Goal: Task Accomplishment & Management: Use online tool/utility

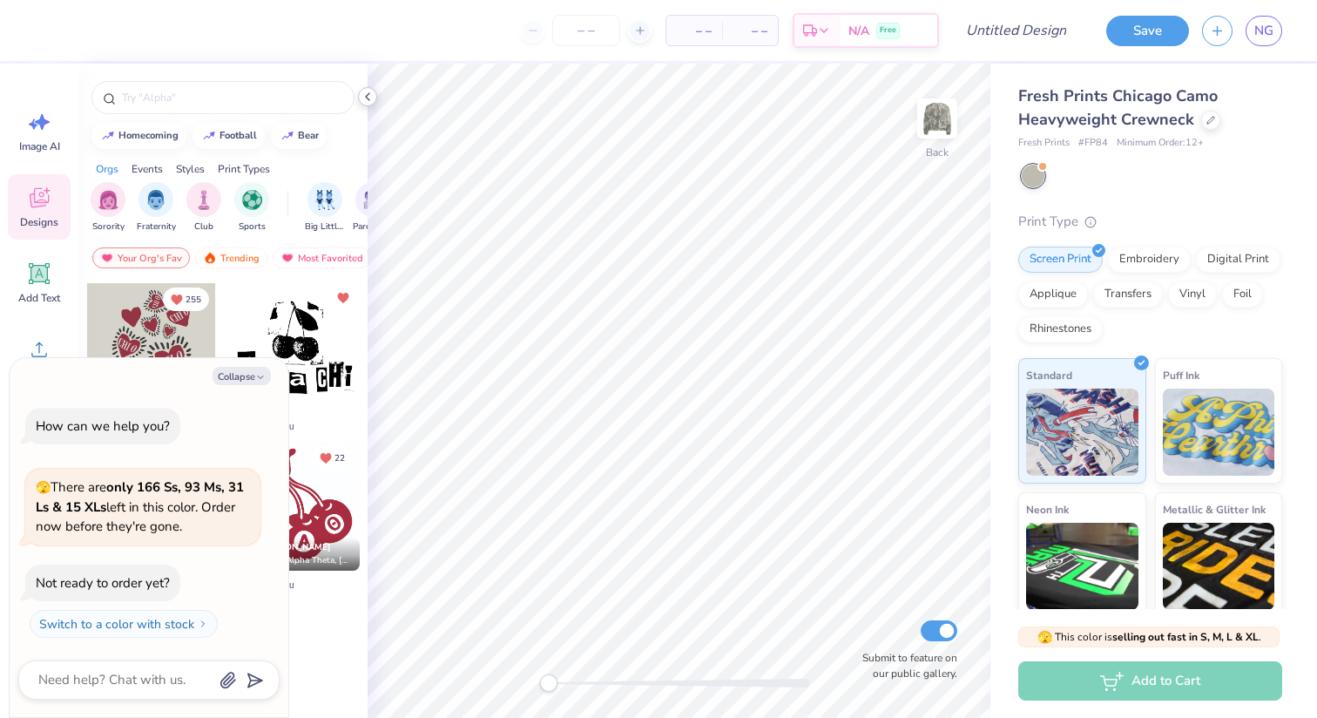
click at [365, 102] on icon at bounding box center [368, 97] width 14 height 14
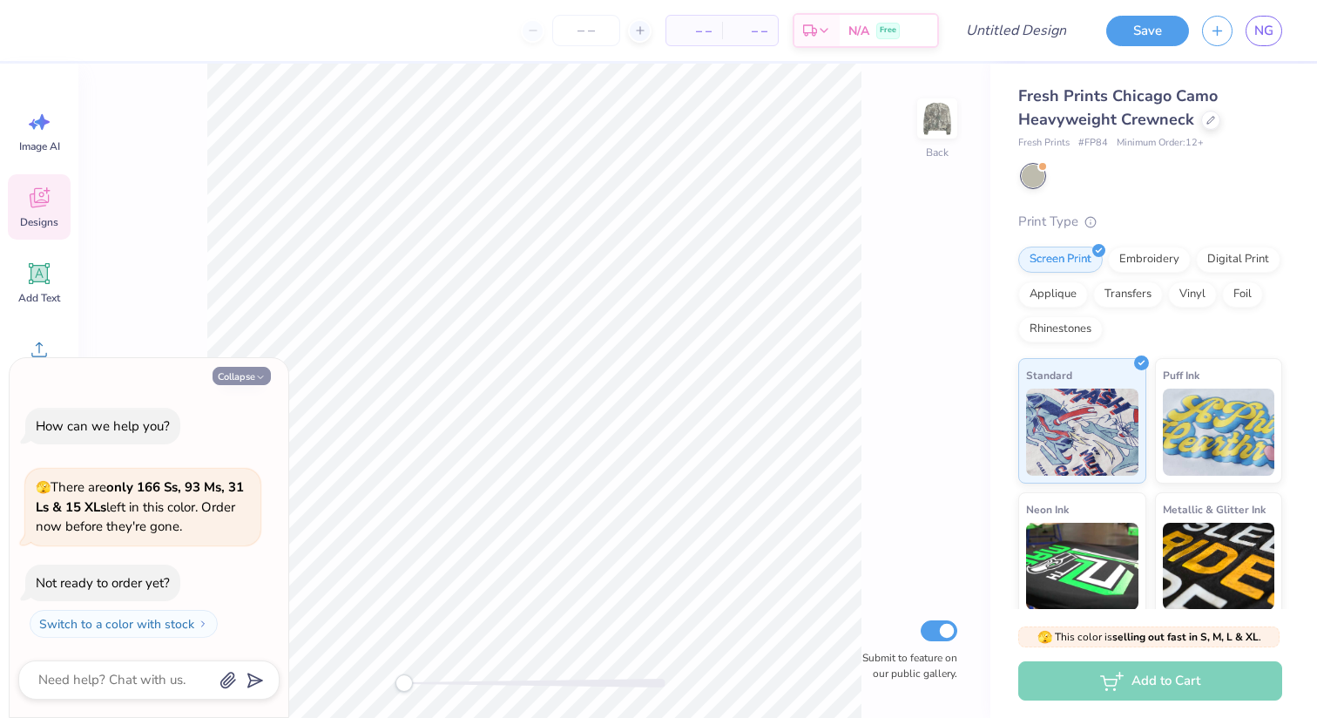
click at [245, 373] on button "Collapse" at bounding box center [242, 376] width 58 height 18
type textarea "x"
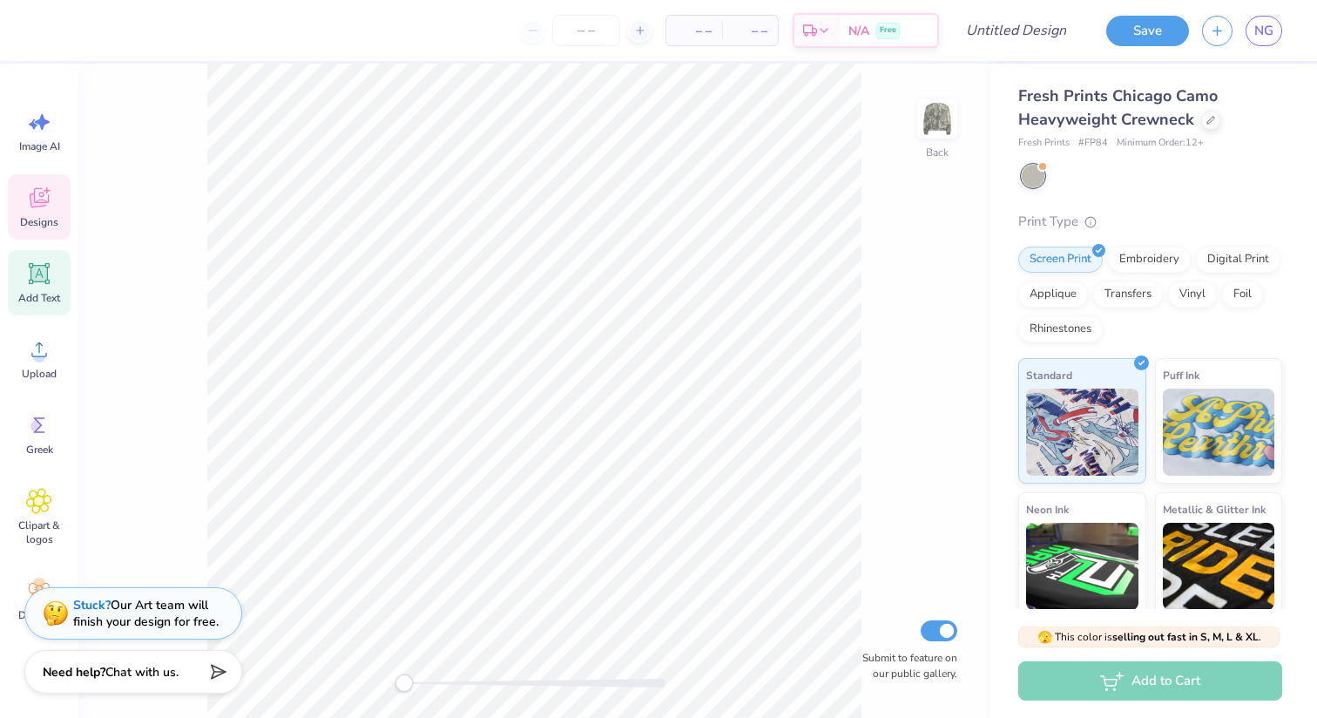
click at [34, 287] on div "Add Text" at bounding box center [39, 282] width 63 height 65
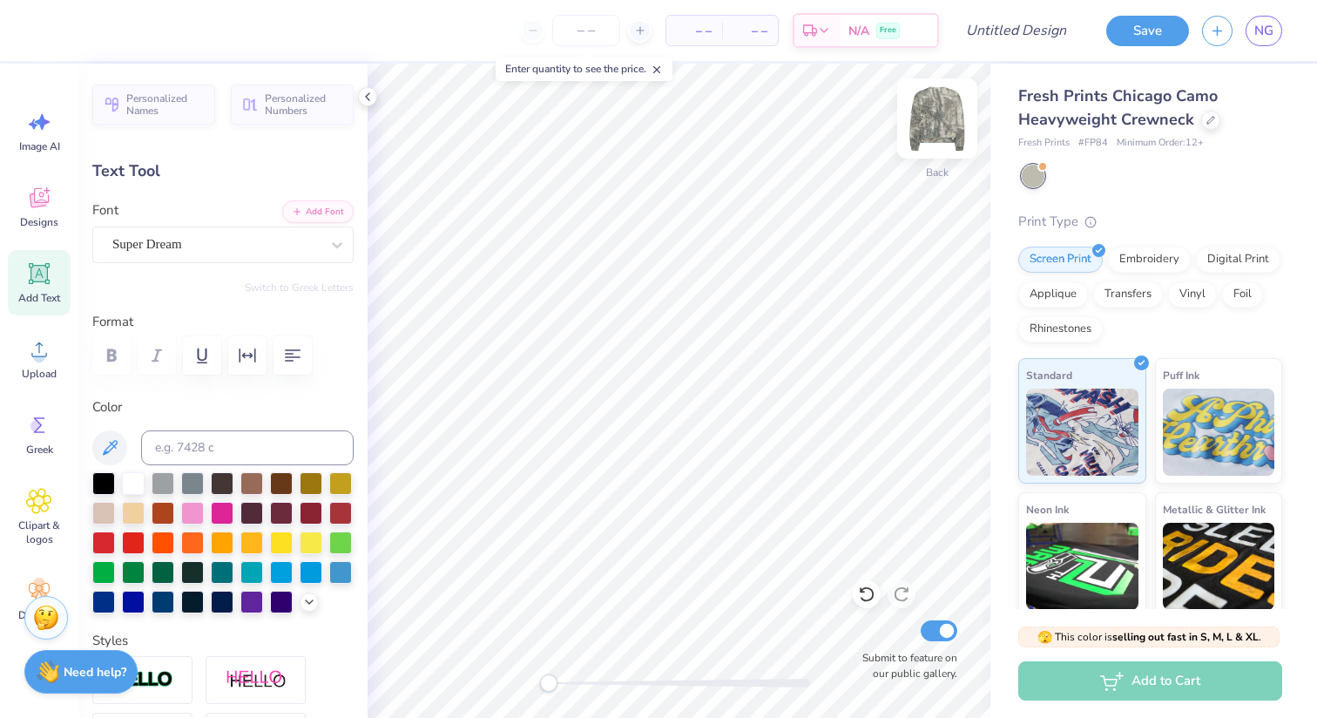
click at [932, 145] on div at bounding box center [937, 118] width 80 height 80
click at [332, 253] on div at bounding box center [336, 244] width 31 height 31
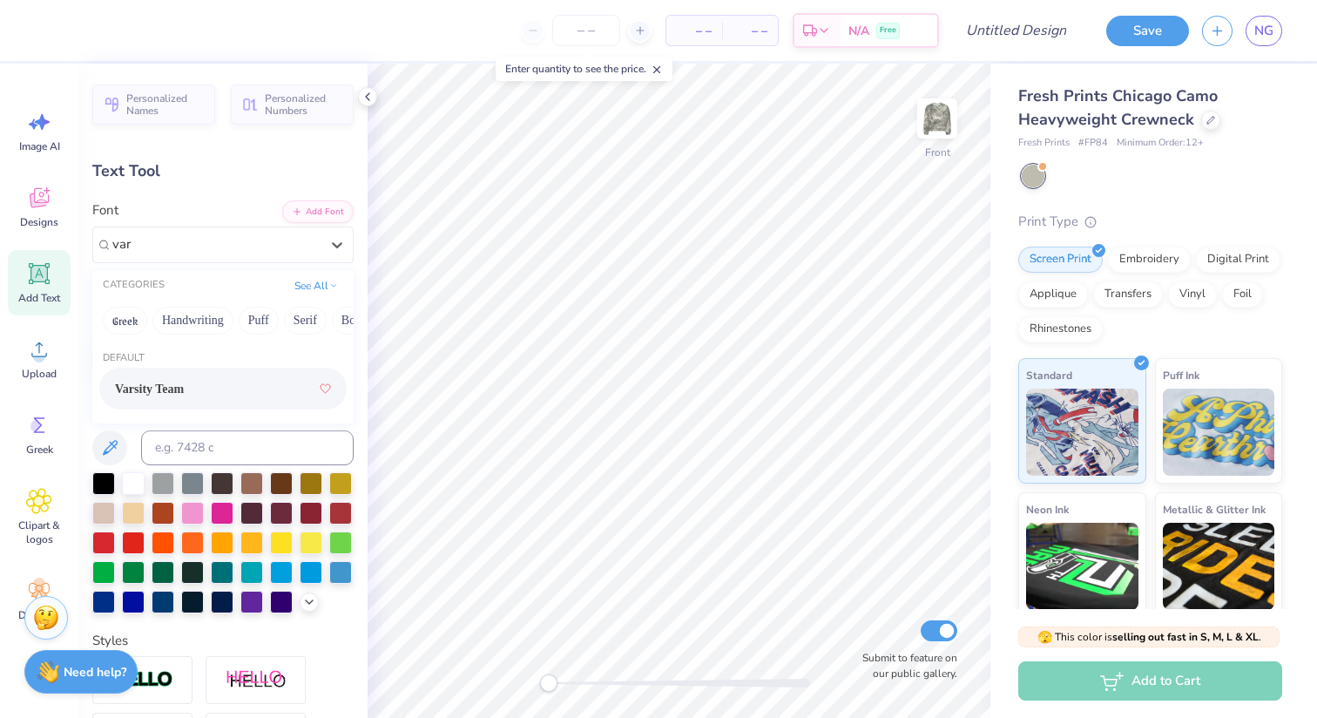
click at [170, 394] on span "Varsity Team" at bounding box center [149, 389] width 69 height 18
type input "var"
click at [301, 213] on icon "button" at bounding box center [297, 210] width 10 height 10
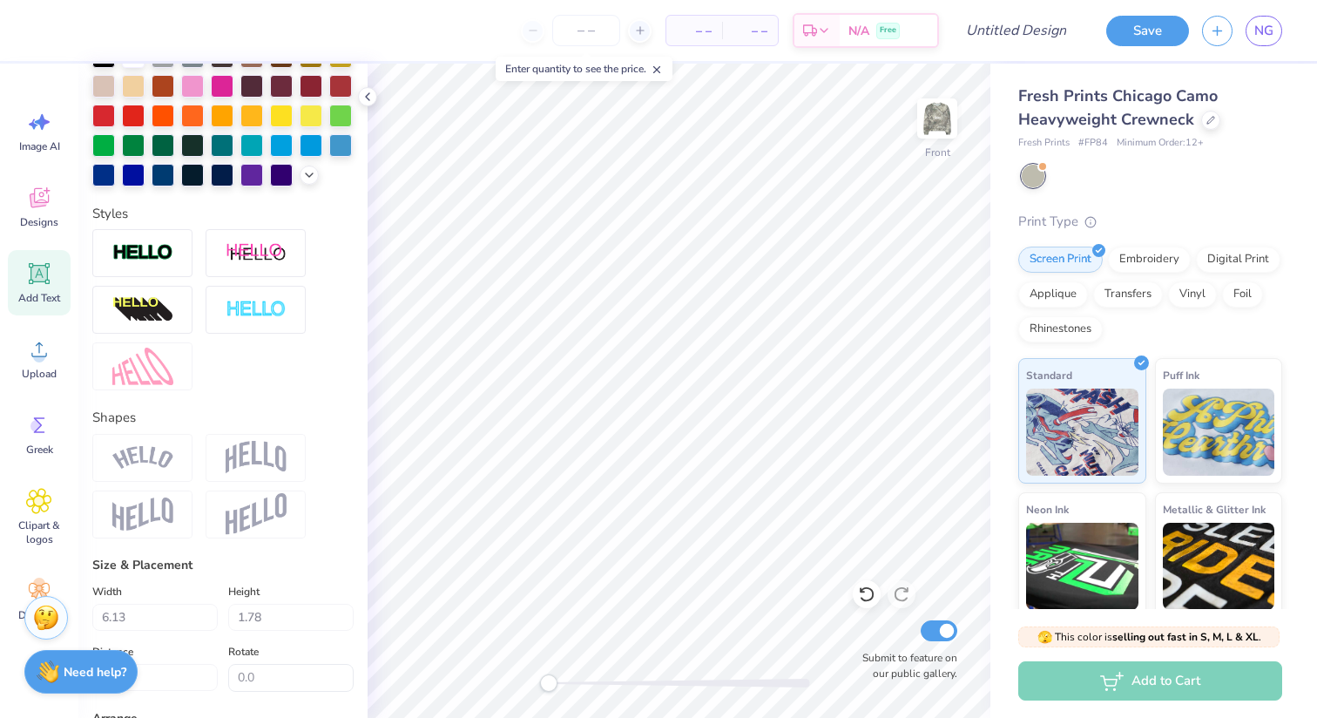
scroll to position [434, 0]
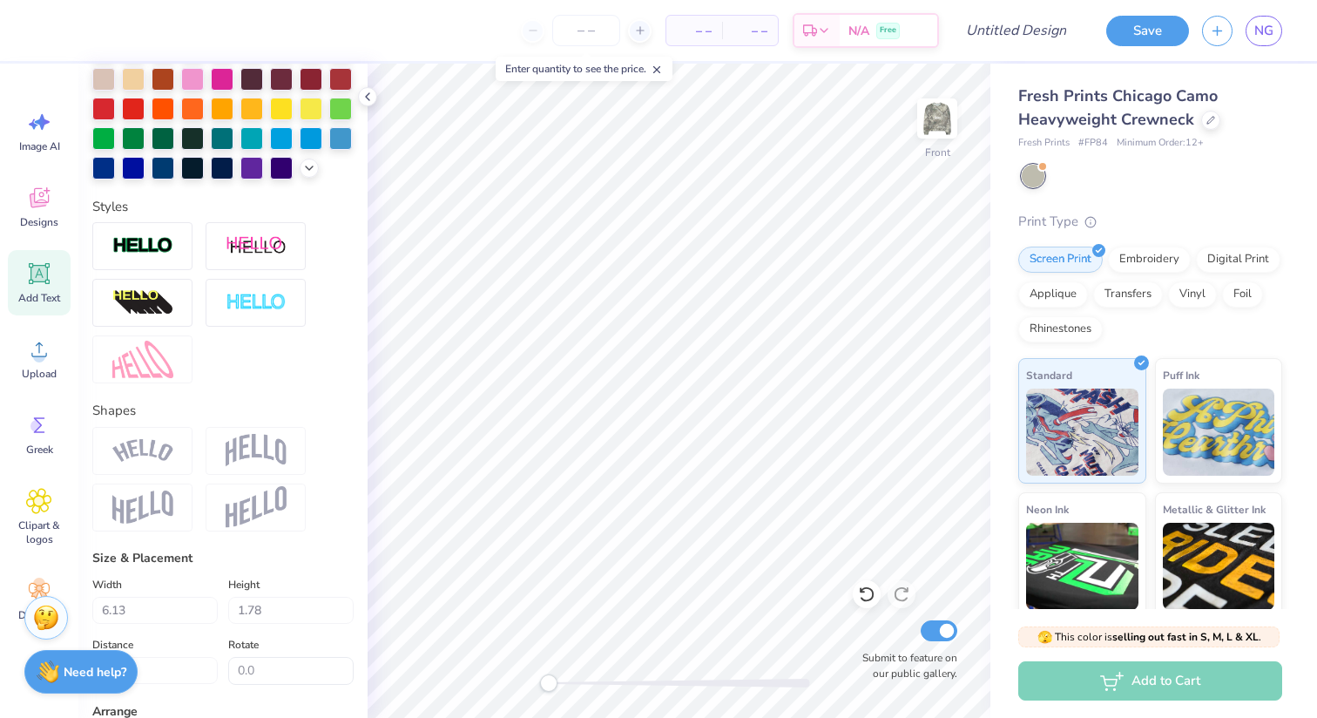
click at [259, 456] on img at bounding box center [256, 450] width 61 height 33
click at [256, 449] on img at bounding box center [256, 450] width 61 height 33
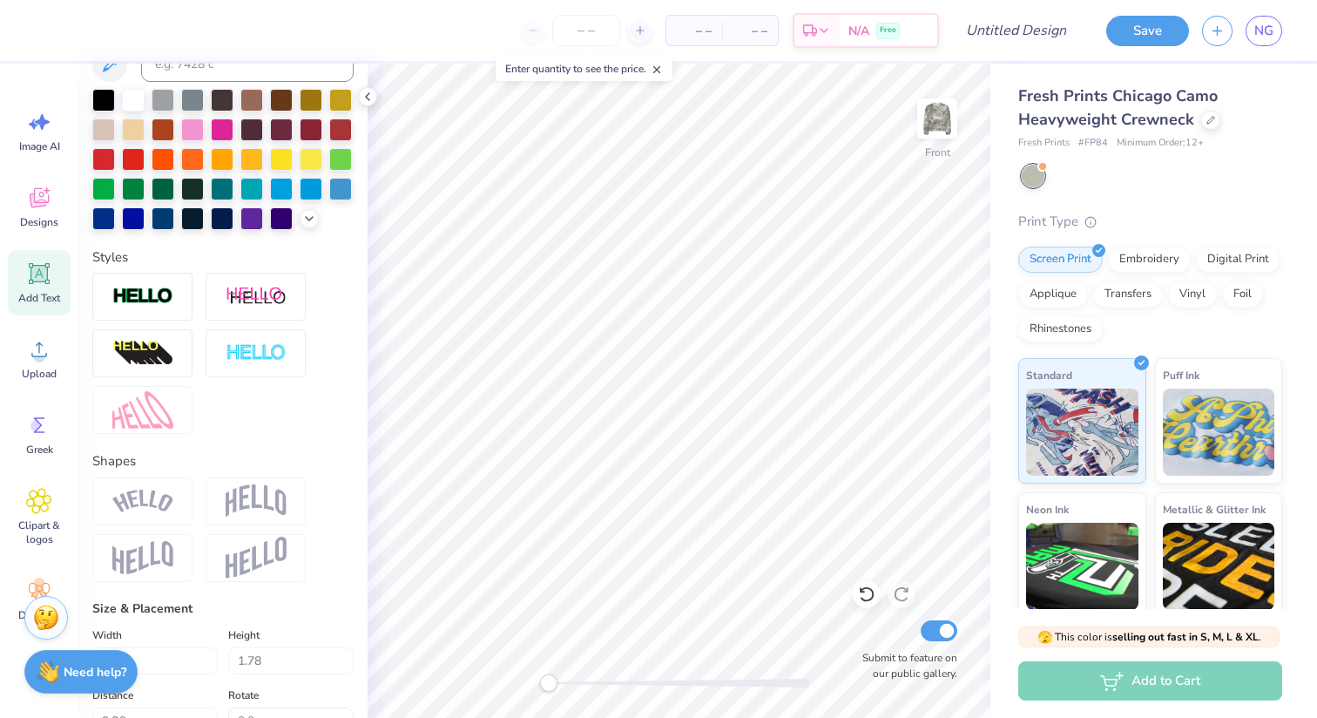
scroll to position [0, 0]
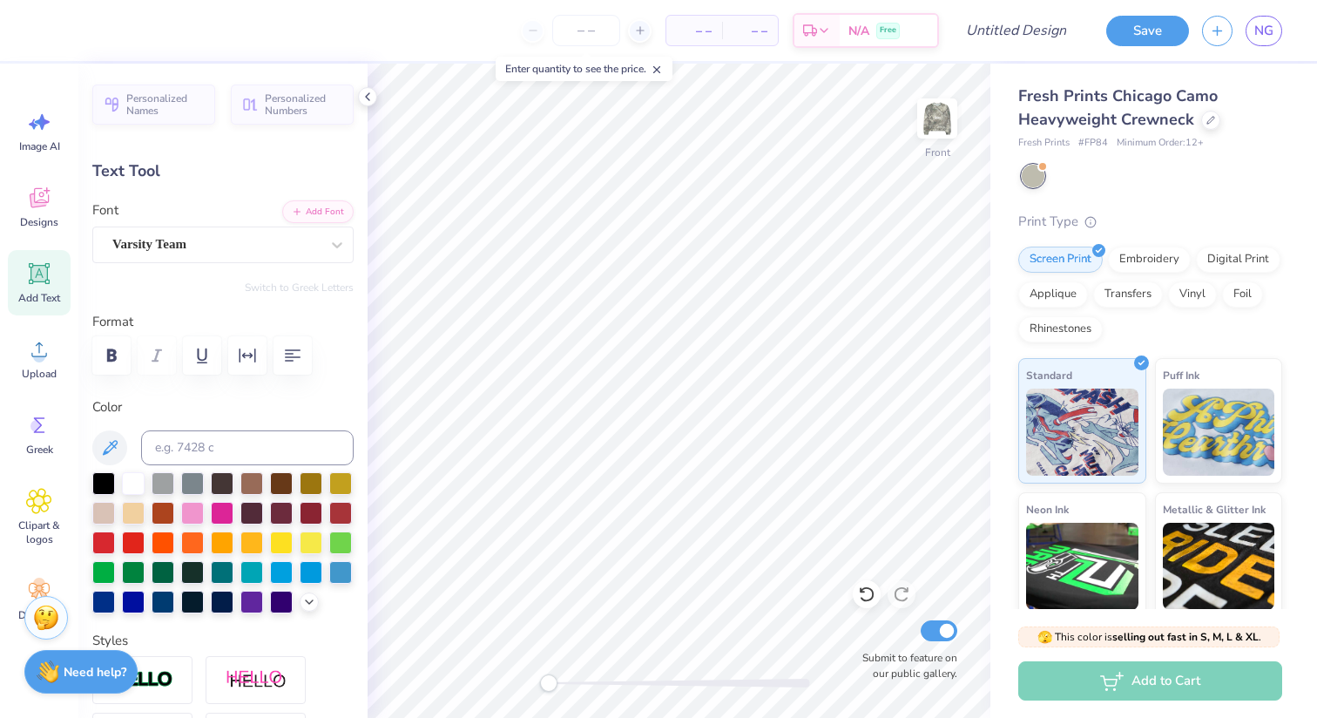
click at [37, 274] on icon at bounding box center [39, 274] width 17 height 17
type input "6.23"
type input "1.80"
type input "11.22"
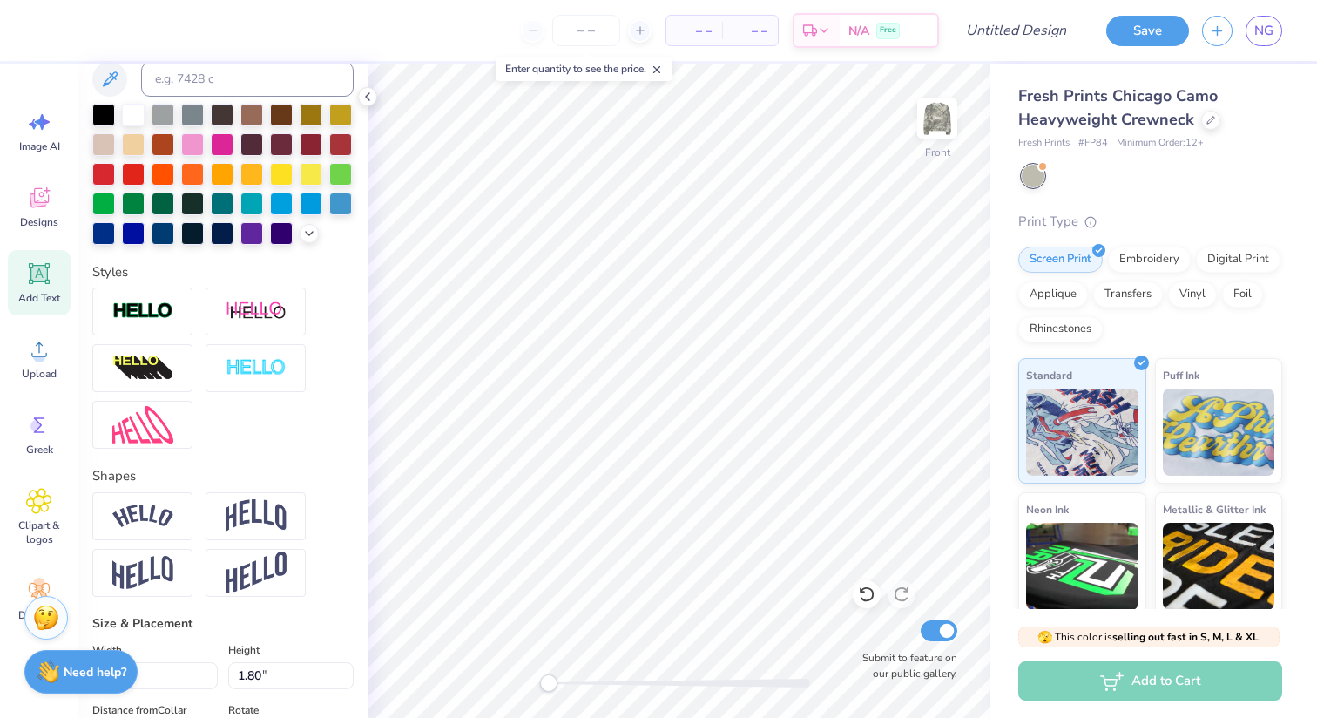
scroll to position [381, 0]
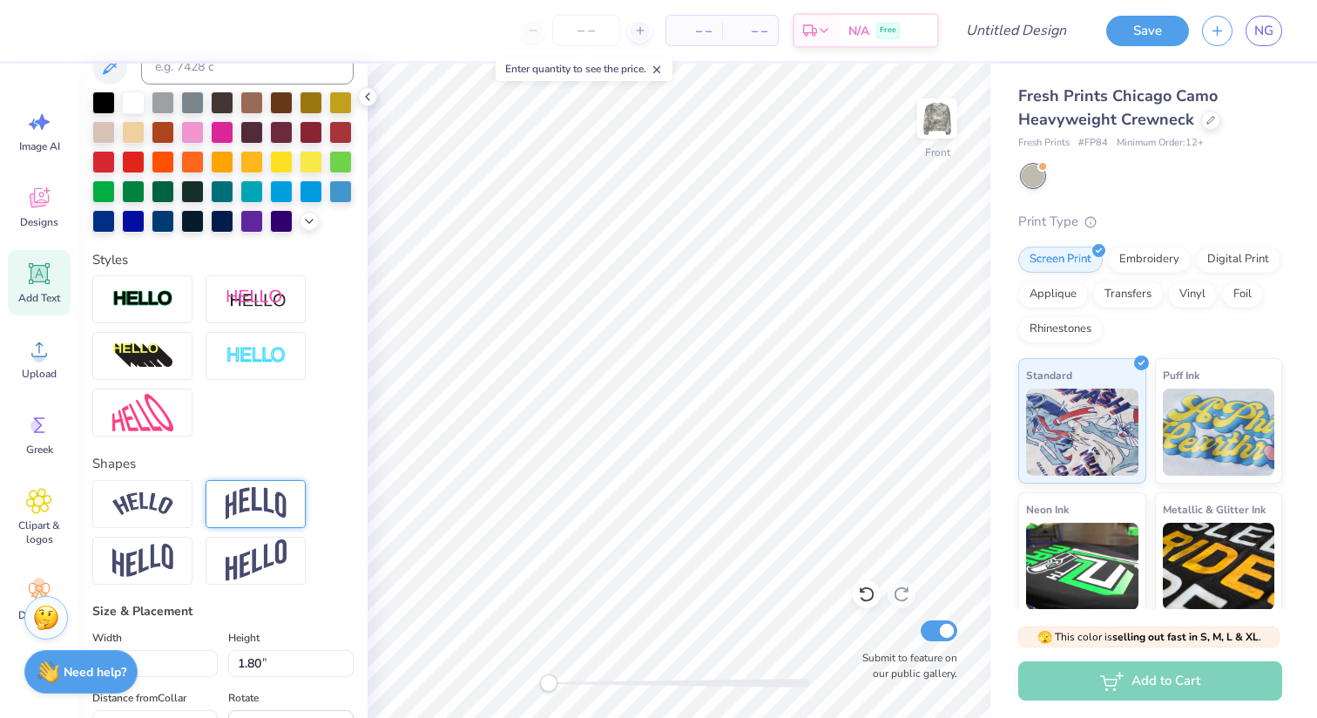
click at [267, 496] on img at bounding box center [256, 503] width 61 height 33
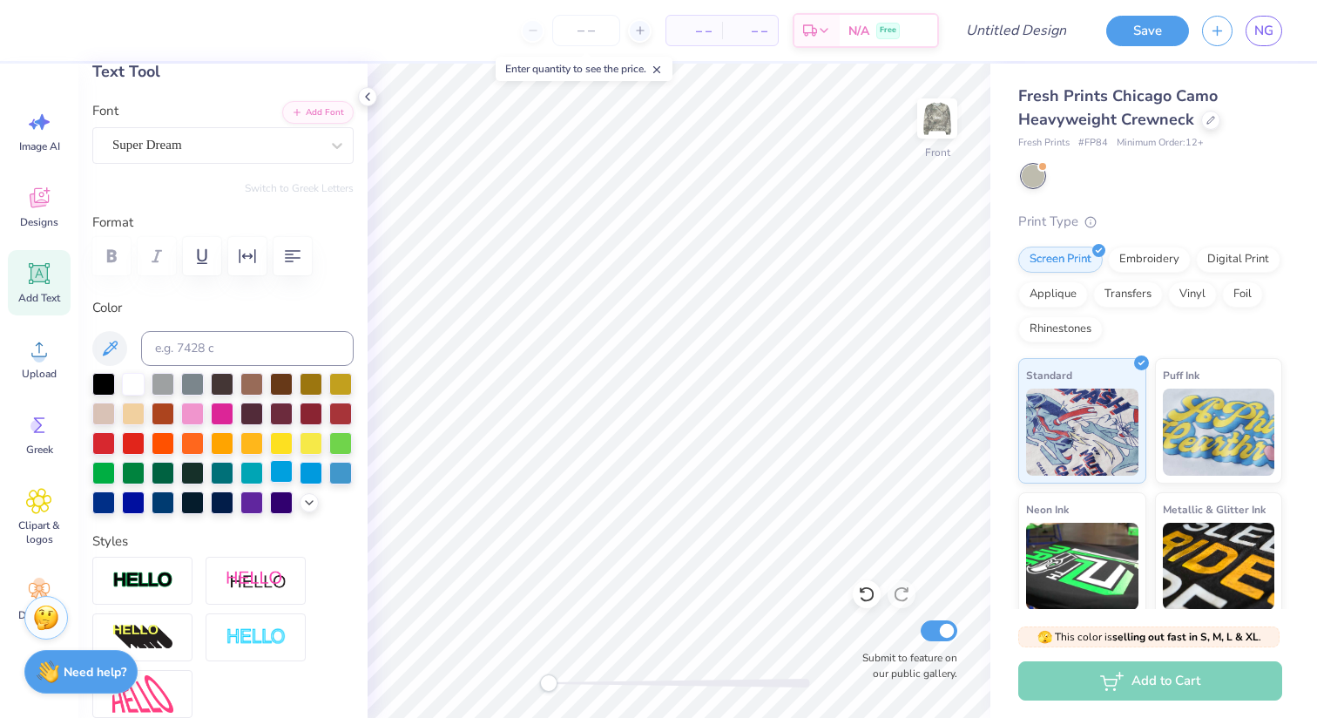
scroll to position [0, 0]
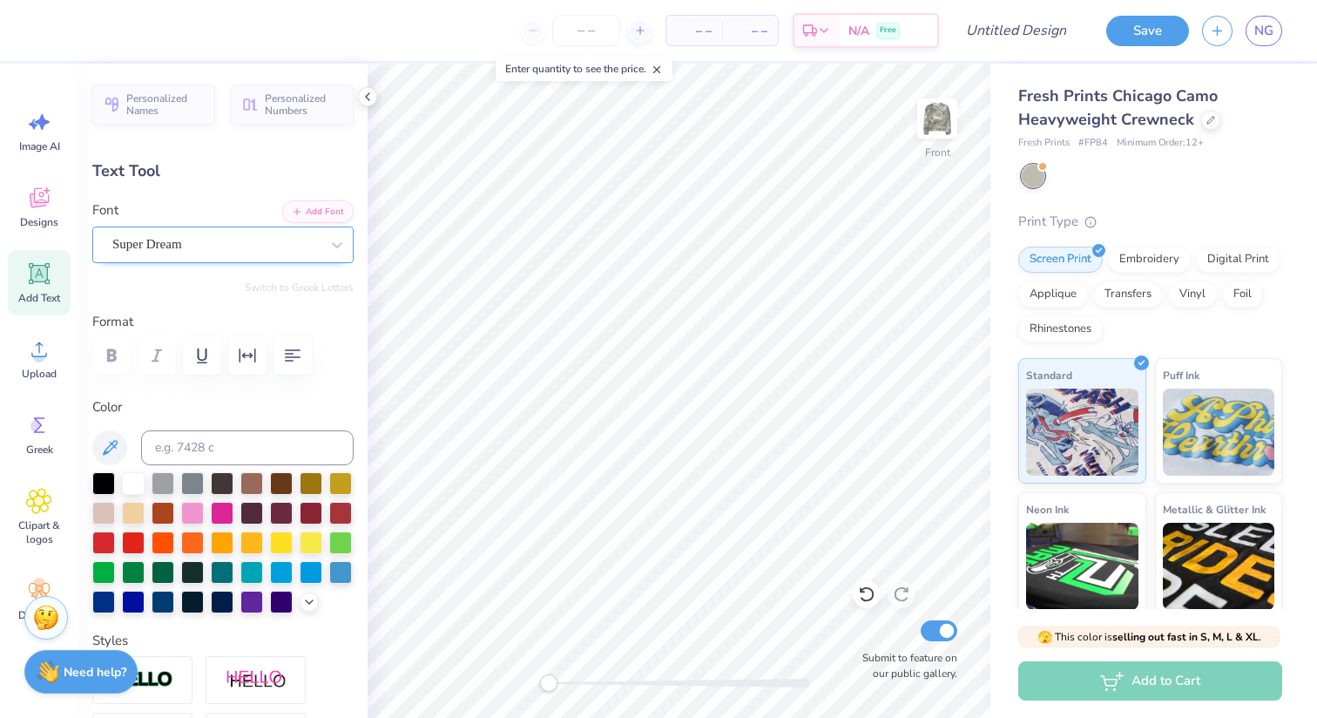
click at [317, 247] on div "Super Dream" at bounding box center [216, 244] width 211 height 27
click at [213, 375] on div "Varsity Team" at bounding box center [223, 388] width 216 height 31
type input "var"
type input "6.18"
type input "2.75"
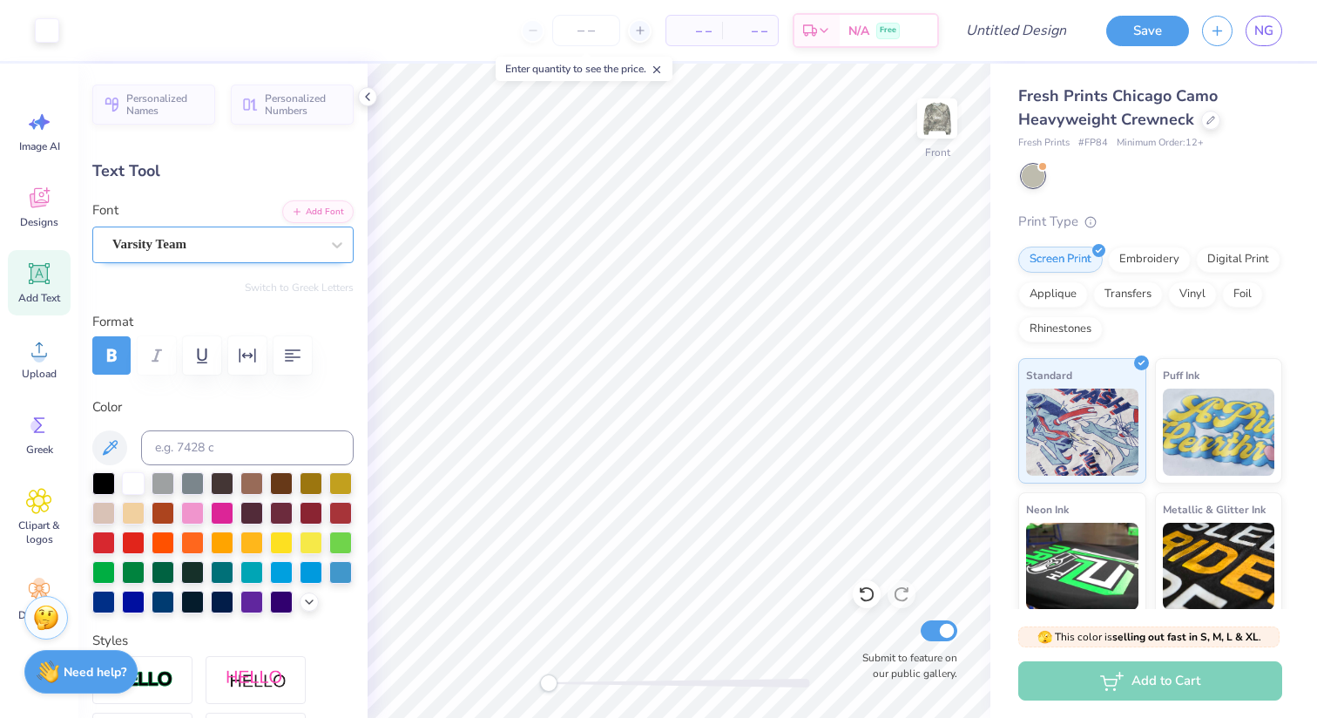
type input "3.41"
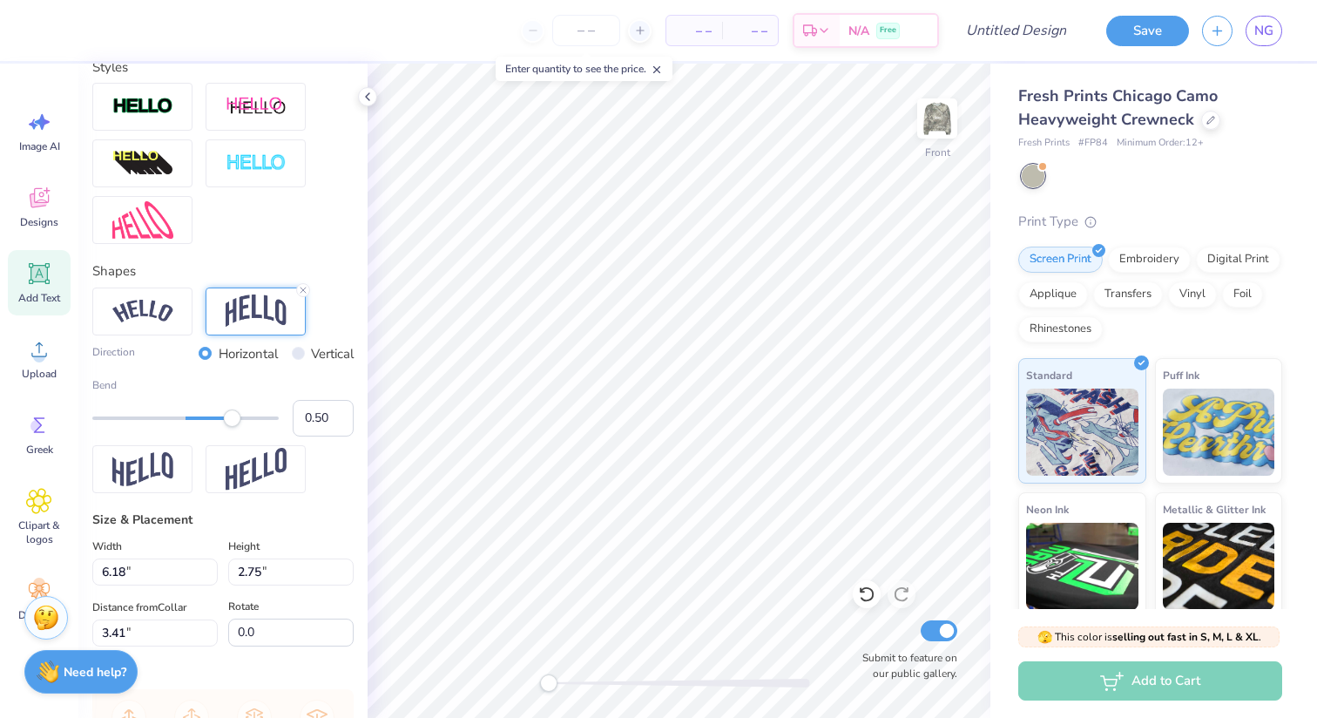
scroll to position [577, 0]
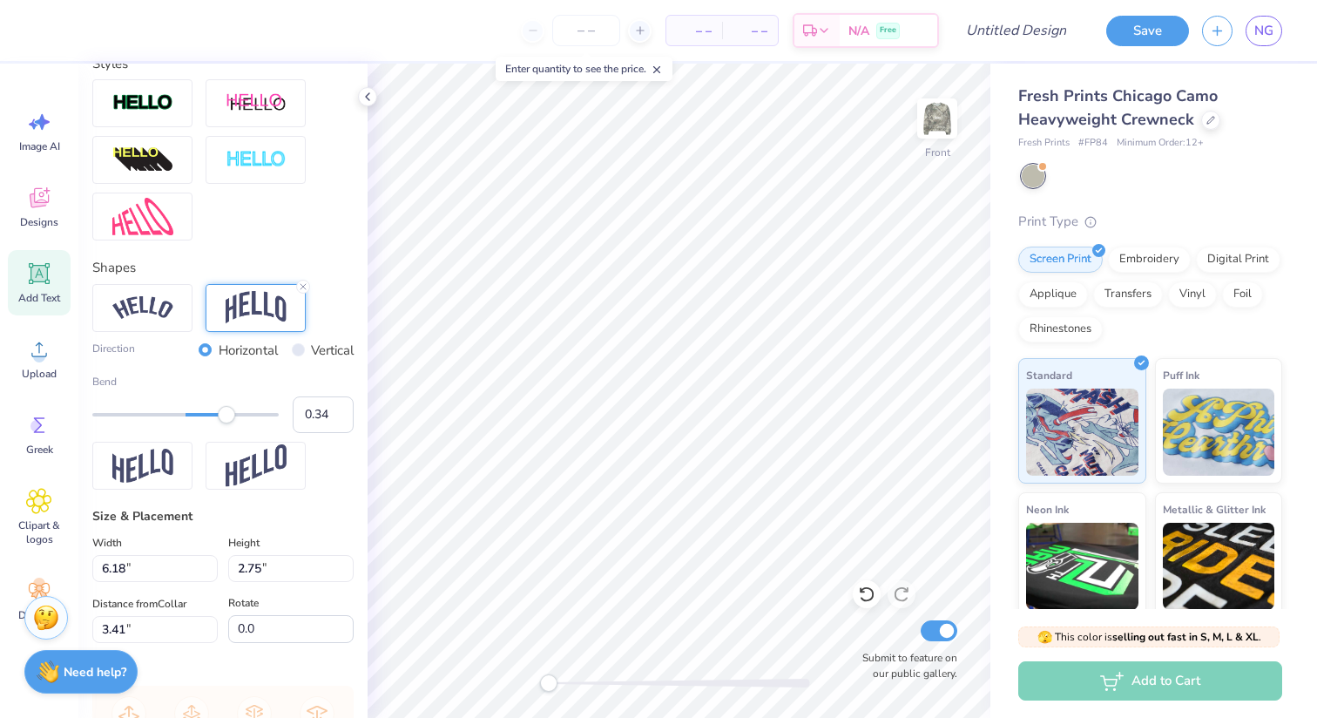
type input "0.33"
drag, startPoint x: 226, startPoint y: 417, endPoint x: 216, endPoint y: 416, distance: 10.5
click at [216, 416] on div "Accessibility label" at bounding box center [215, 414] width 17 height 17
type input "0.28"
click at [212, 416] on div "Accessibility label" at bounding box center [211, 414] width 17 height 17
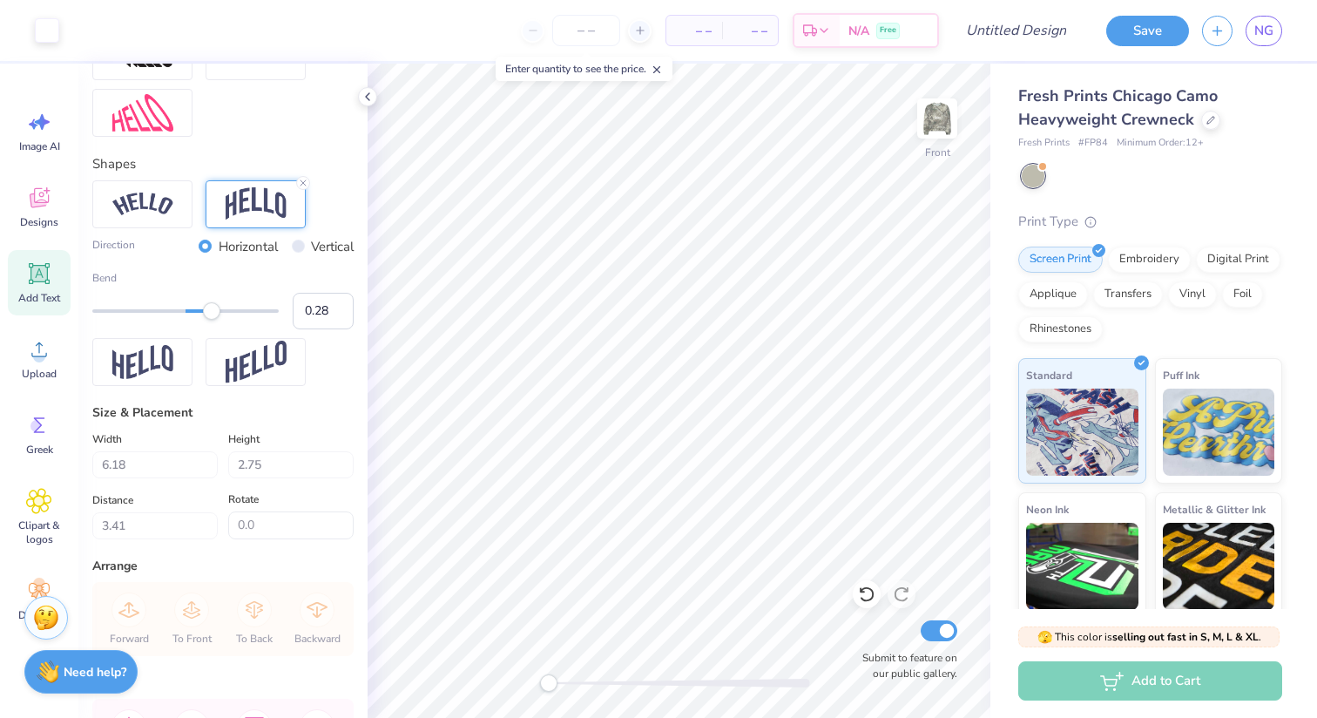
scroll to position [728, 0]
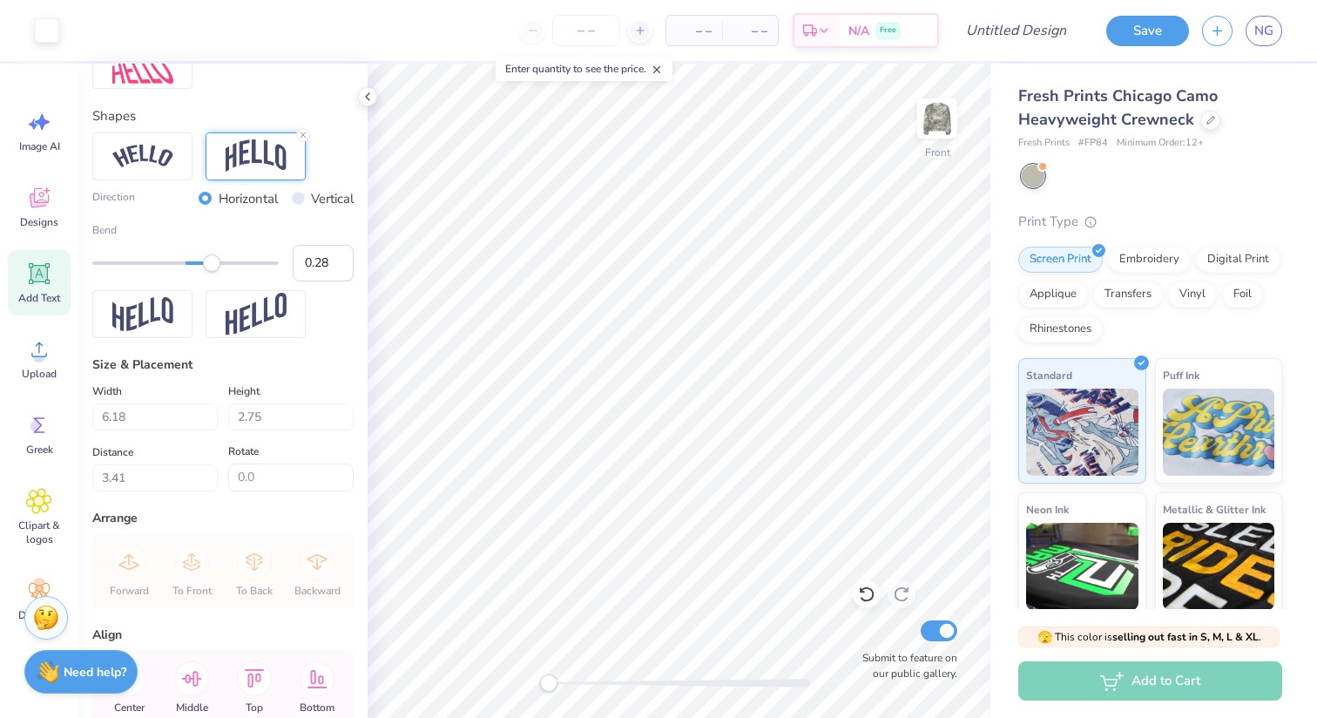
type input "2.33"
type input "5.11"
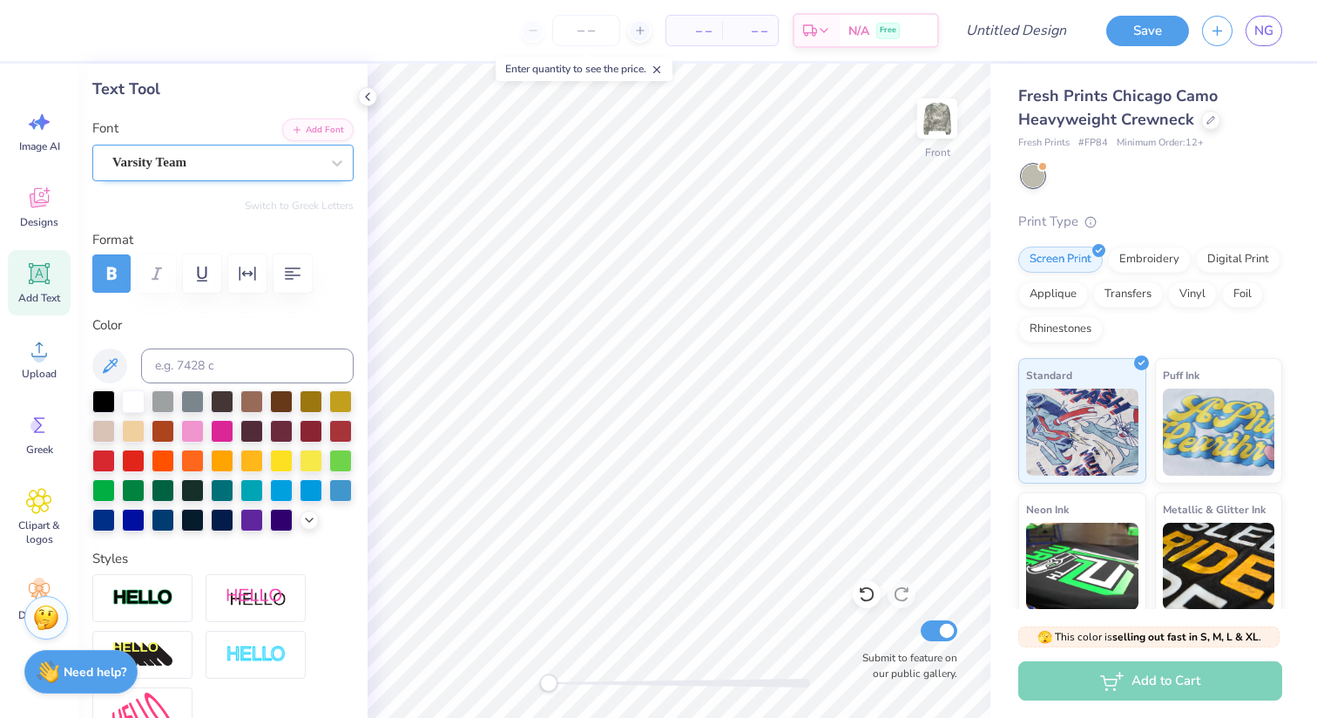
scroll to position [0, 0]
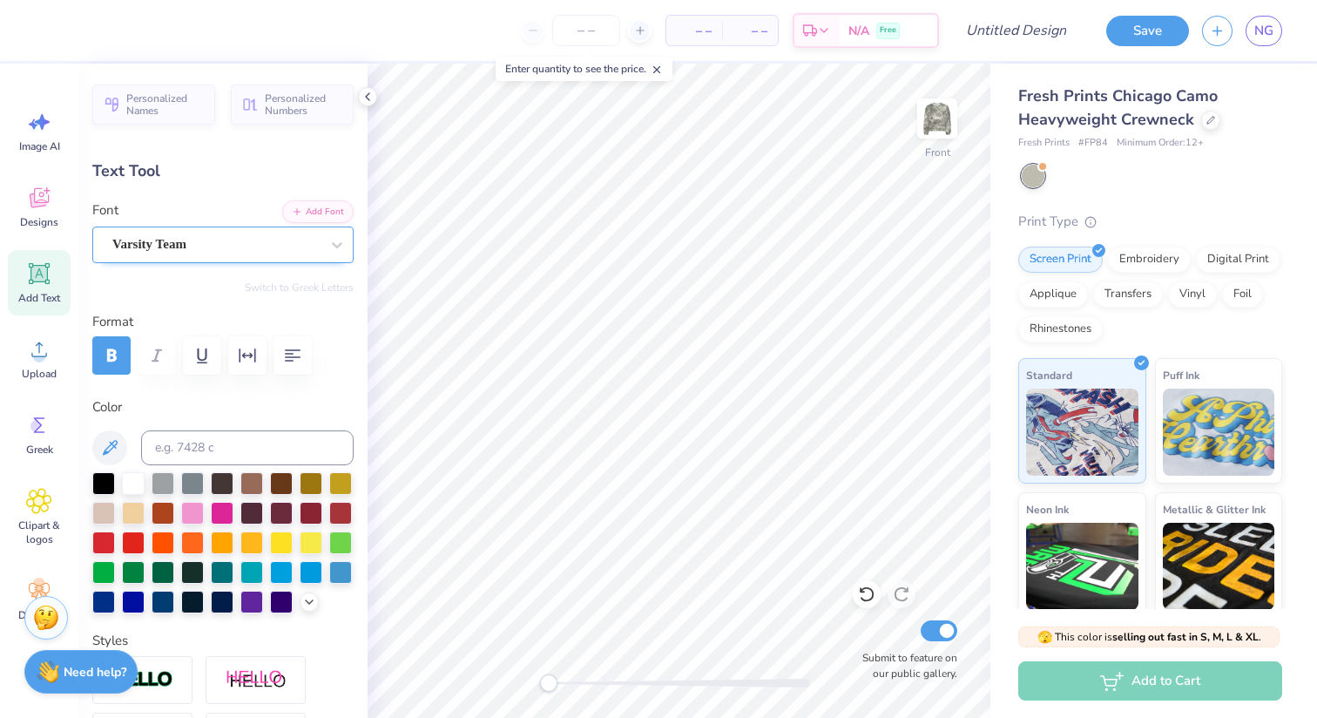
type input "10.54"
type input "3.97"
type textarea "Nebraska"
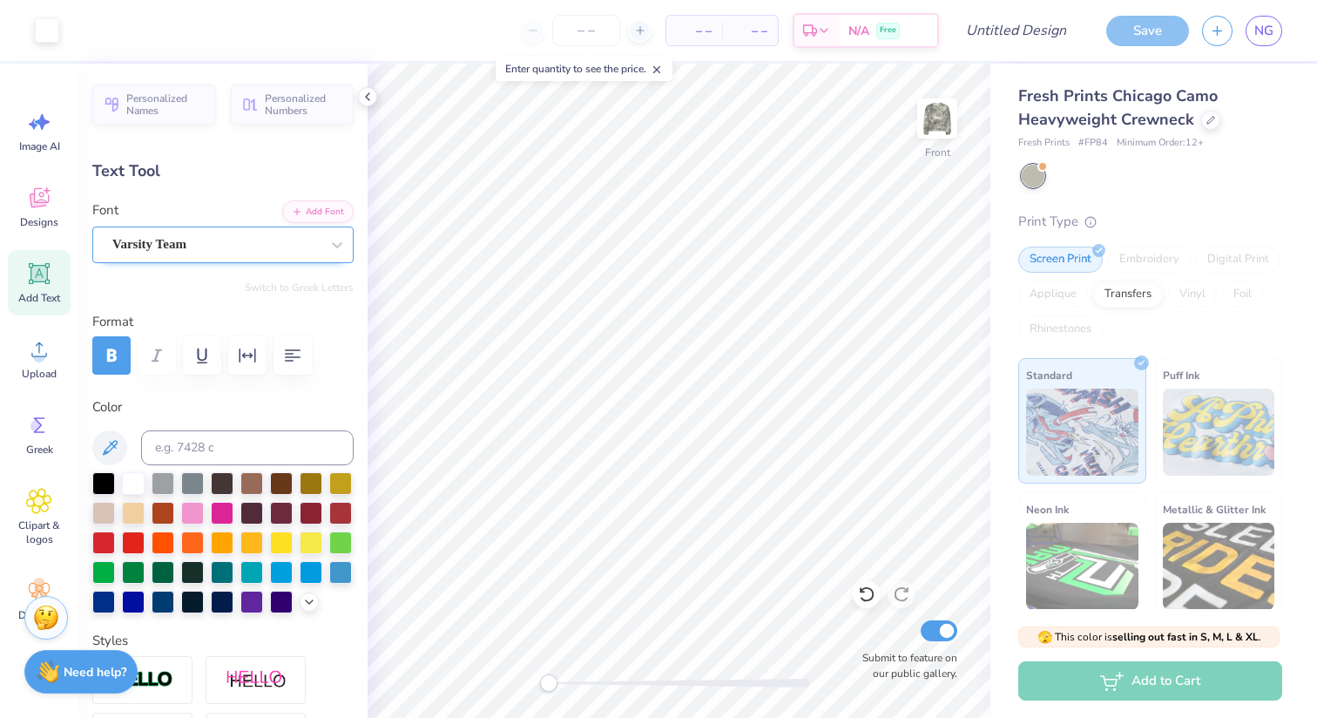
type input "17.52"
type input "4.55"
type input "3.60"
type input "14.39"
type input "3.74"
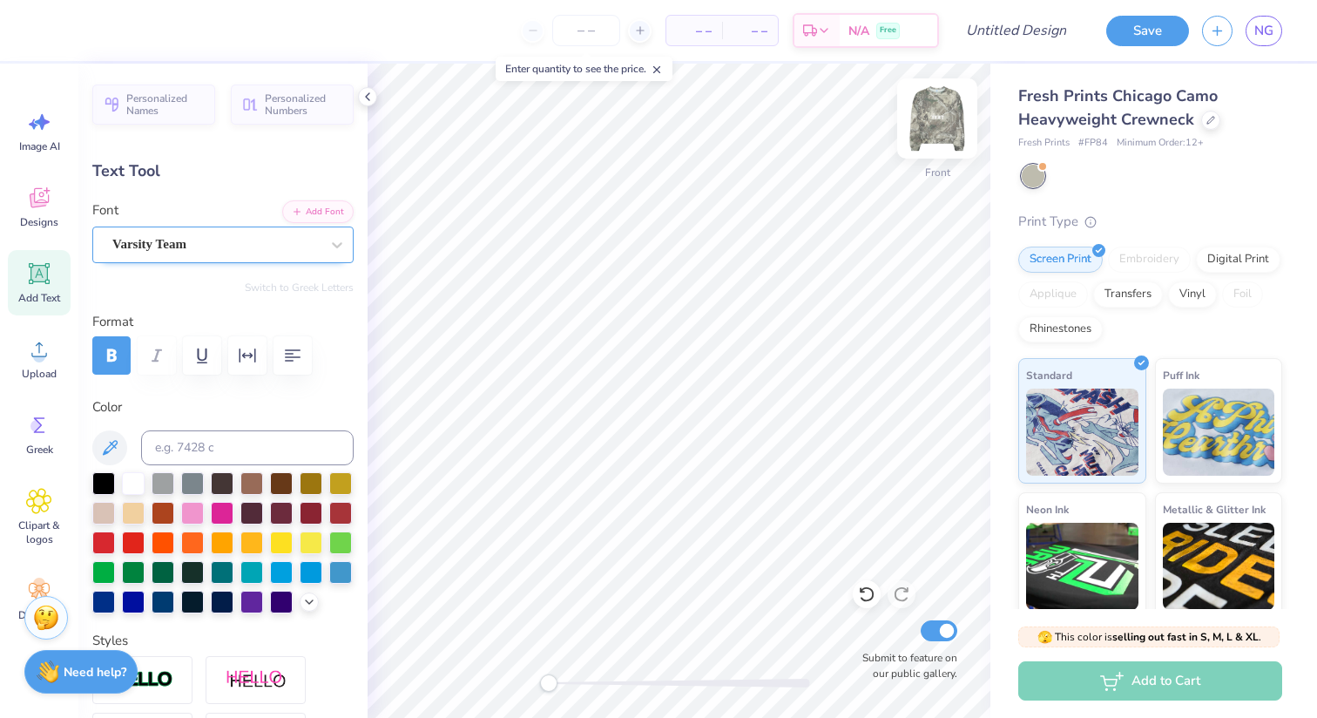
click at [933, 122] on img at bounding box center [937, 119] width 70 height 70
type input "14.15"
type input "3.68"
type input "0.98"
type input "6.13"
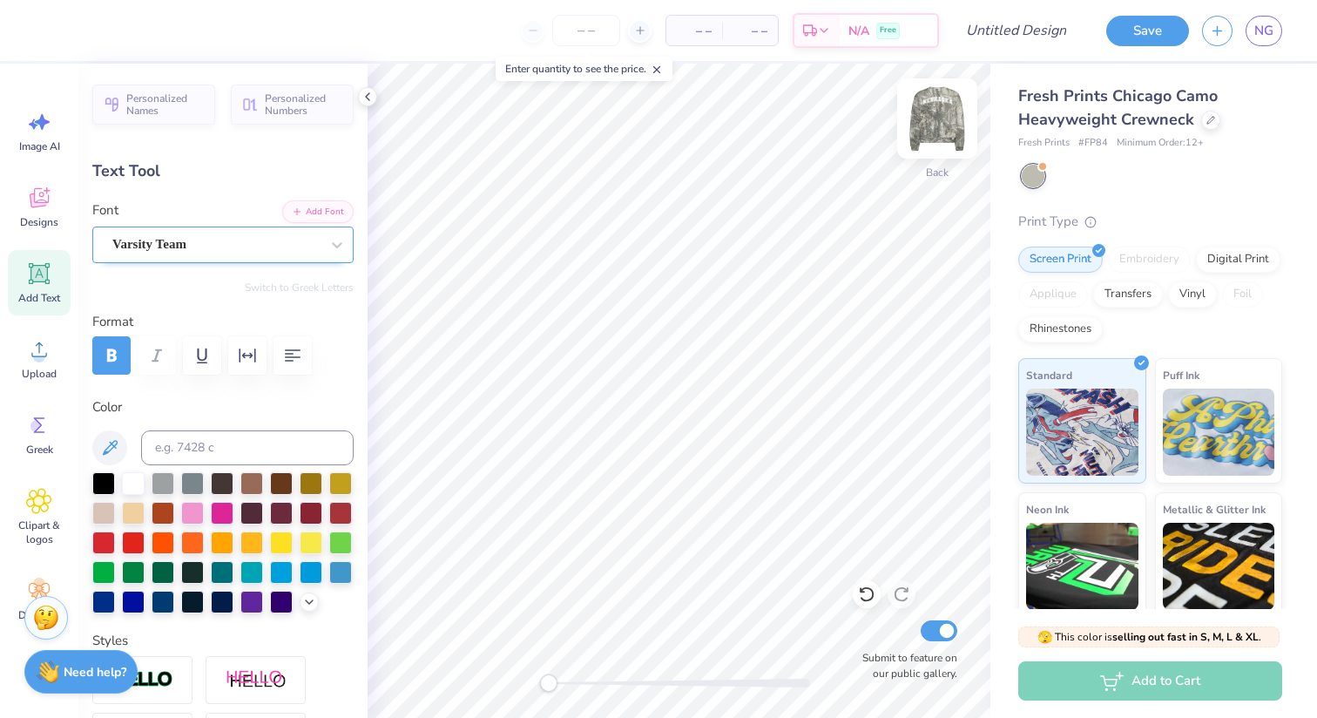
type input "1.78"
type input "9.86"
click at [39, 284] on icon at bounding box center [39, 273] width 26 height 26
type textarea "U"
click at [314, 248] on div "Super Dream" at bounding box center [216, 244] width 211 height 27
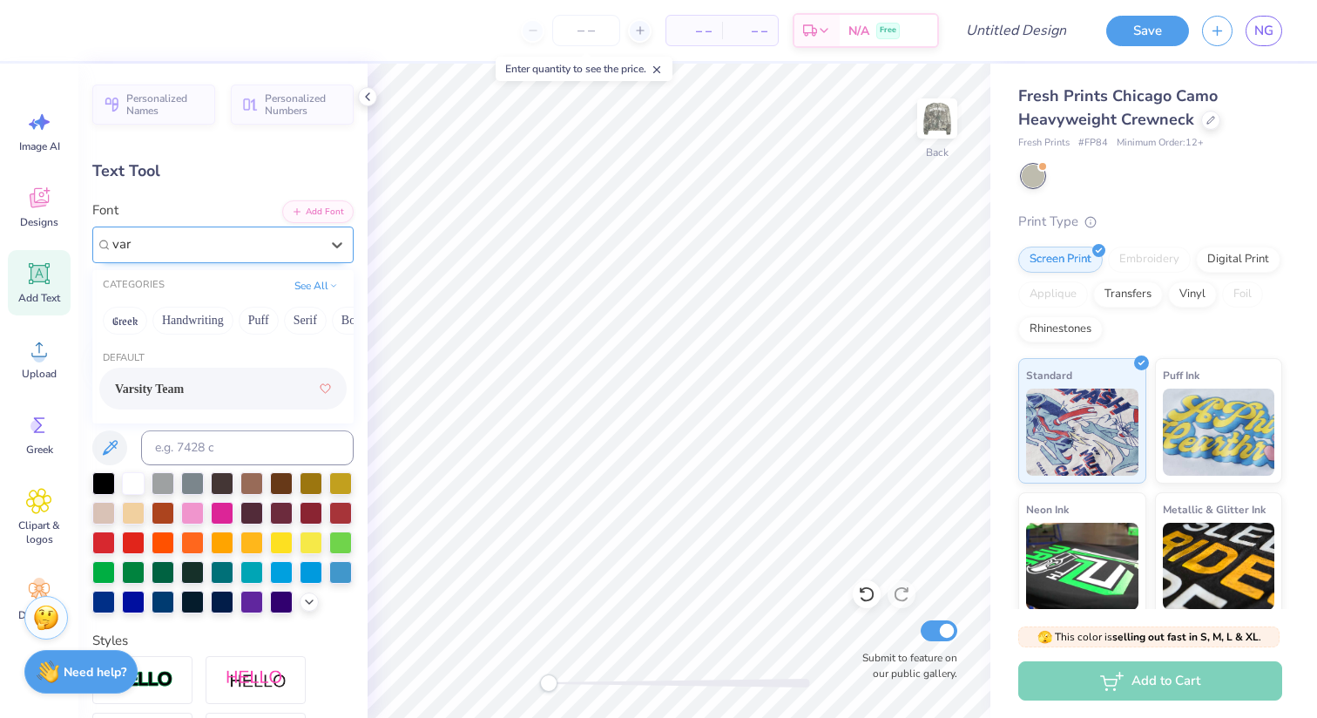
click at [176, 386] on span "Varsity Team" at bounding box center [149, 389] width 69 height 18
type input "var"
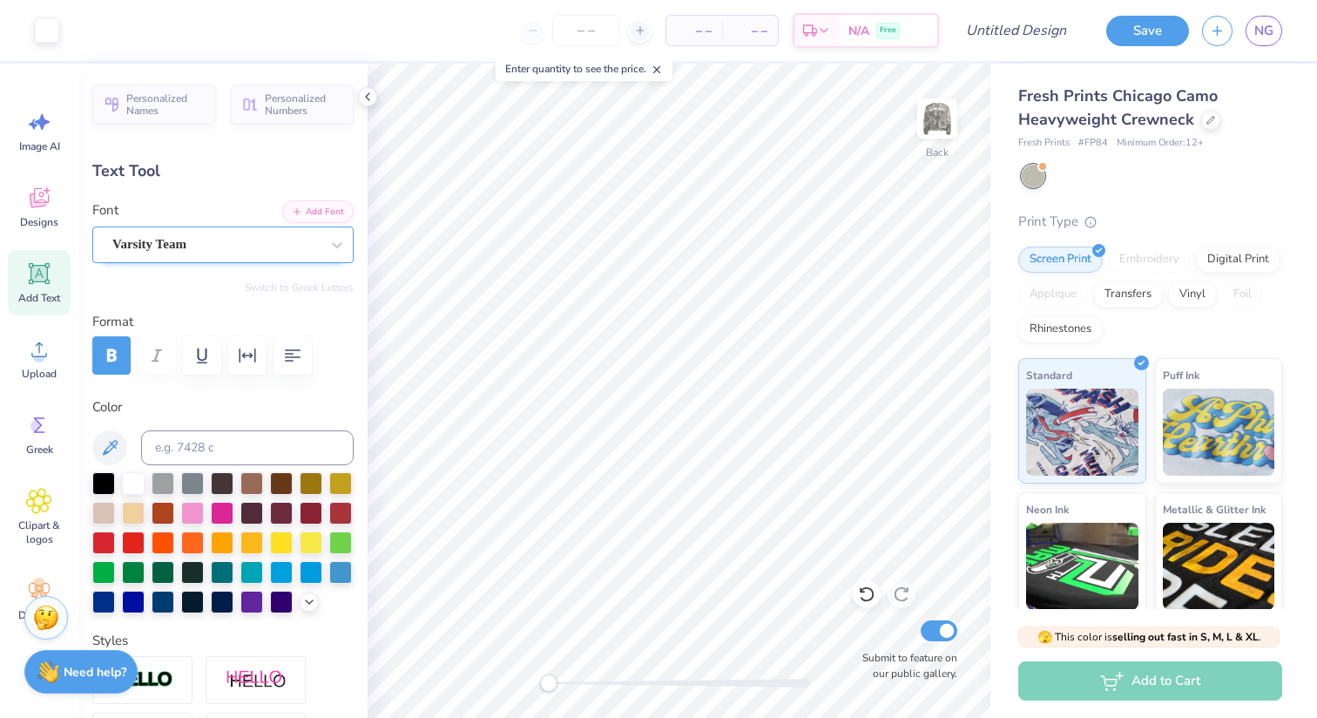
type input "1.38"
type input "1.77"
click at [248, 543] on div at bounding box center [251, 541] width 23 height 23
click at [333, 513] on div at bounding box center [340, 511] width 23 height 23
click at [104, 540] on div at bounding box center [103, 541] width 23 height 23
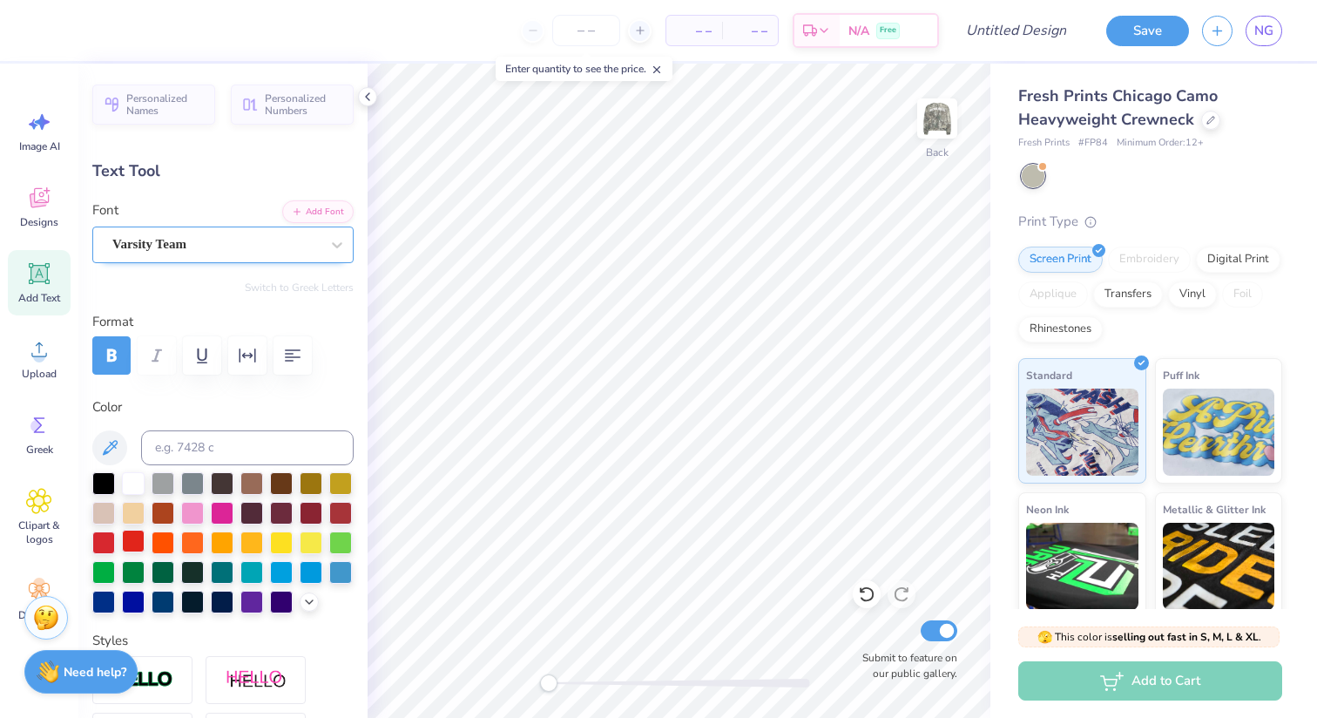
click at [132, 544] on div at bounding box center [133, 541] width 23 height 23
click at [341, 511] on div at bounding box center [340, 511] width 23 height 23
click at [315, 507] on div at bounding box center [311, 511] width 23 height 23
click at [334, 507] on div at bounding box center [340, 511] width 23 height 23
click at [303, 600] on icon at bounding box center [309, 600] width 14 height 14
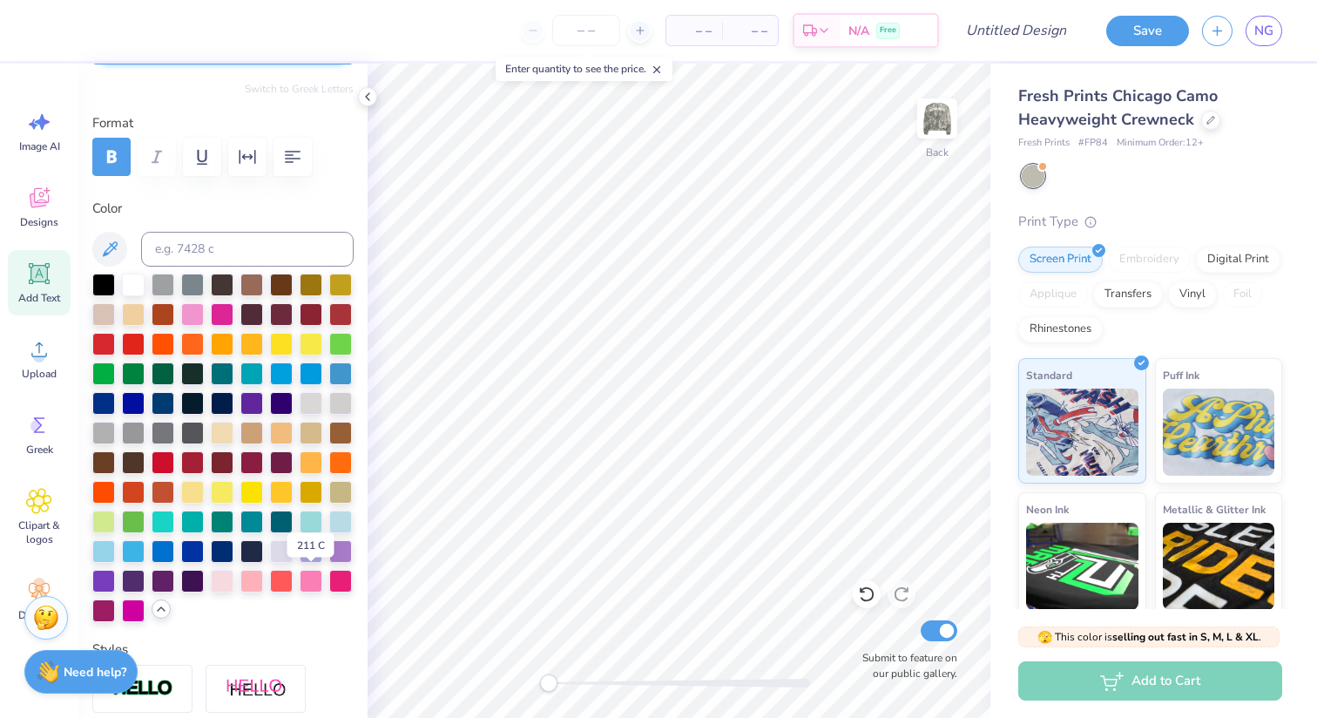
scroll to position [204, 0]
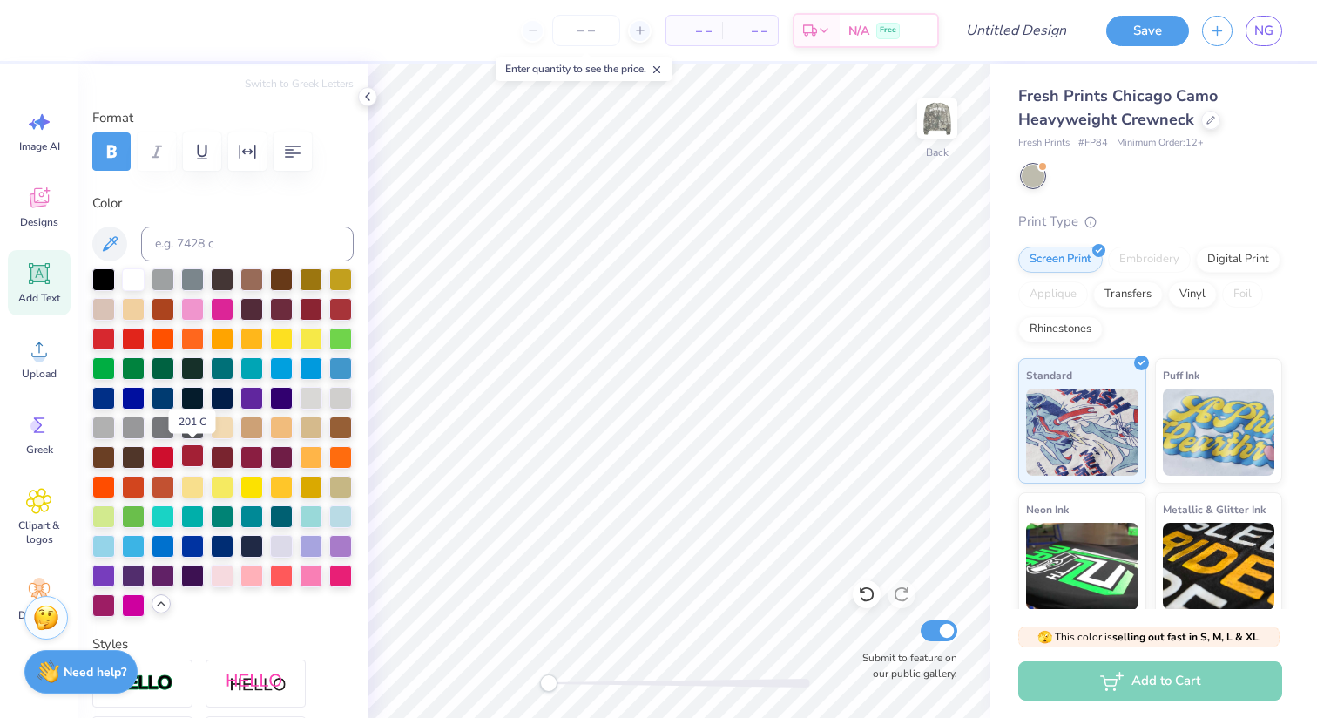
click at [196, 452] on div at bounding box center [192, 455] width 23 height 23
click at [280, 398] on div at bounding box center [281, 396] width 23 height 23
click at [138, 278] on div at bounding box center [133, 278] width 23 height 23
type input "4.38"
type input "5.64"
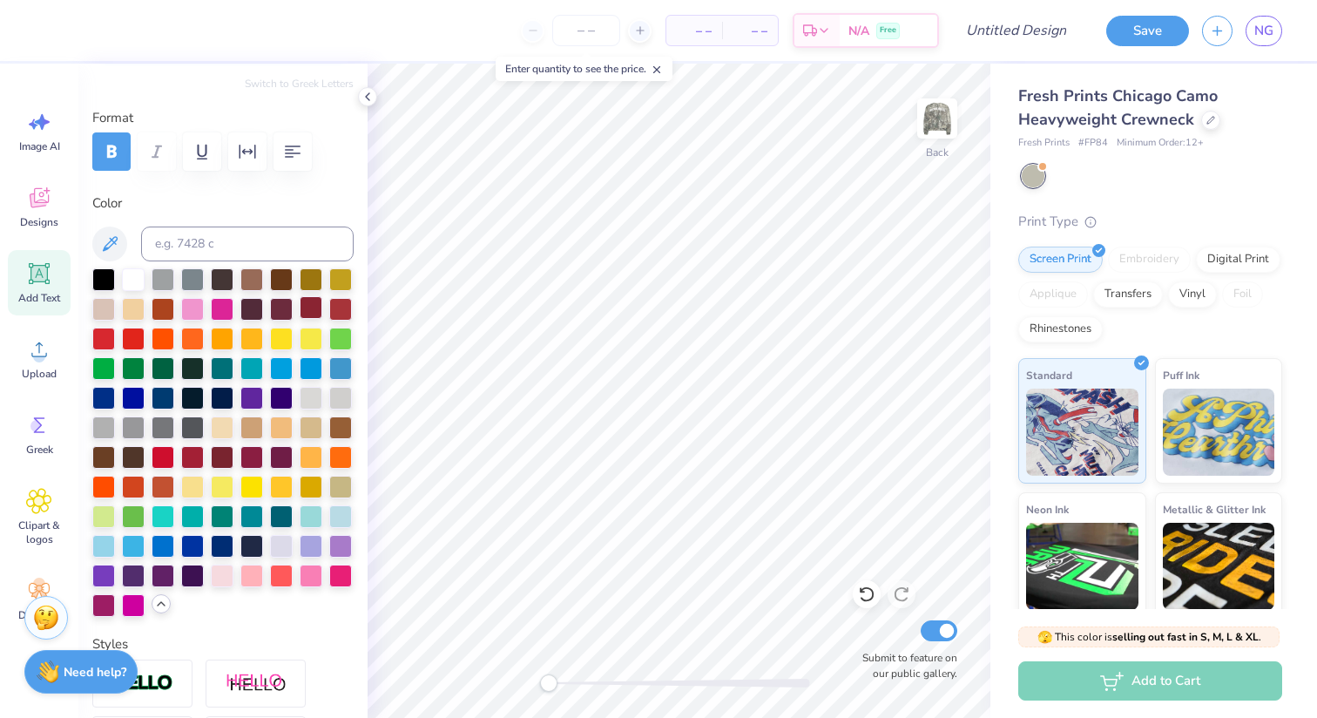
type input "9.84"
type textarea "P"
type input "-10.6"
type input "3.94"
type input "9.31"
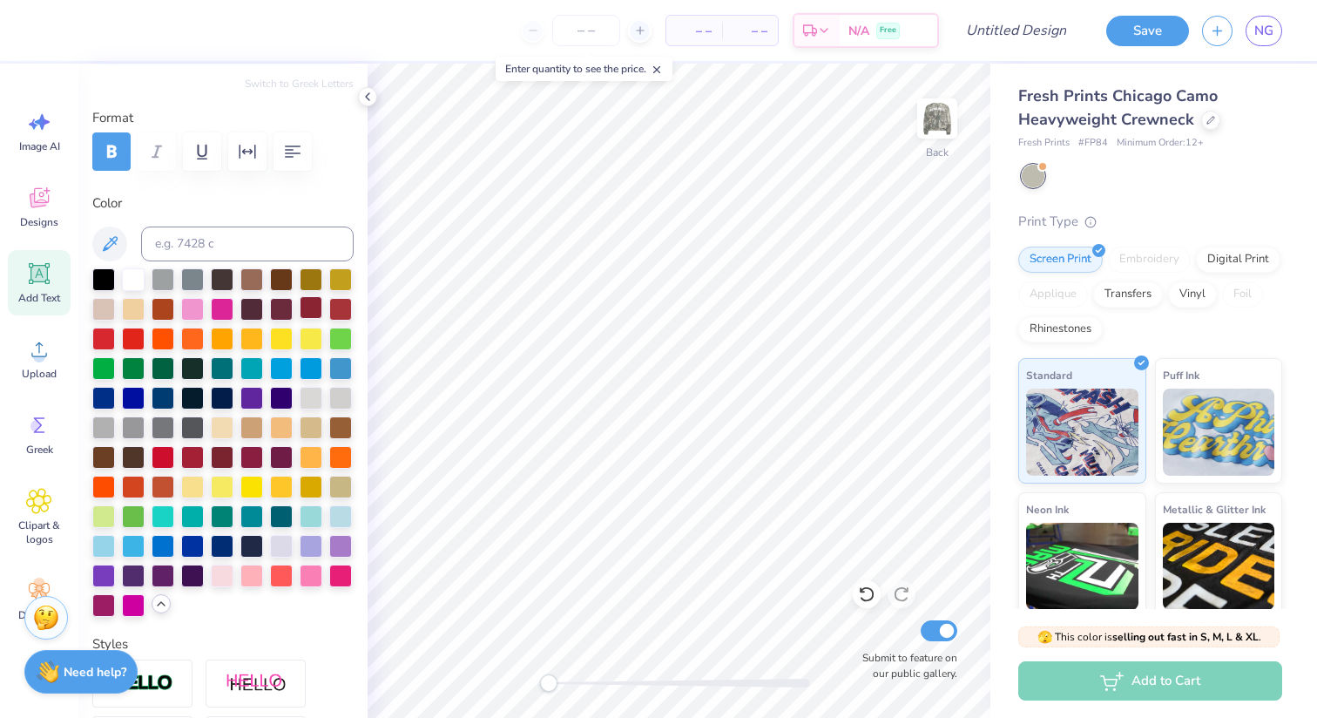
type input "2.3"
type textarea "Pfca31"
type textarea "P"
type input "0.0"
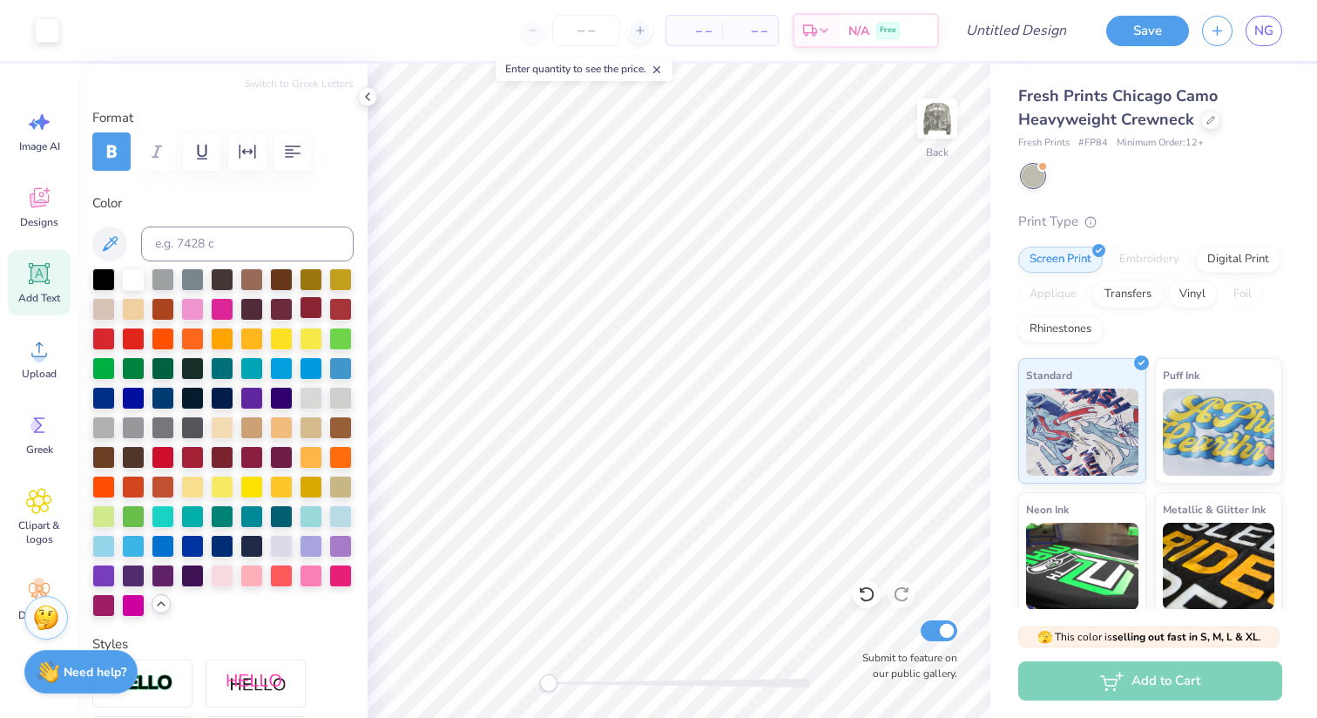
type input "4.89"
type input "6.17"
type input "10.62"
type input "-10.6"
type textarea "C"
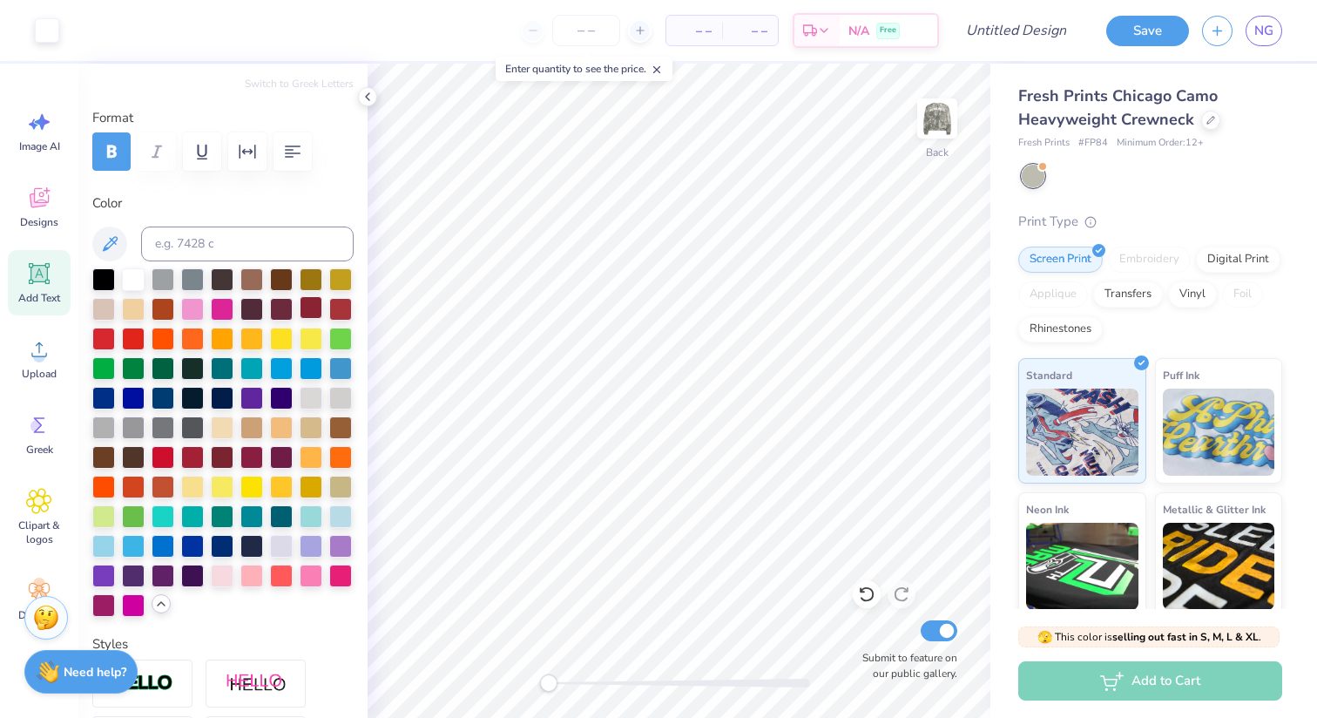
type input "0.0"
type input "4.35"
type input "5.98"
type input "11.66"
type input "10.1"
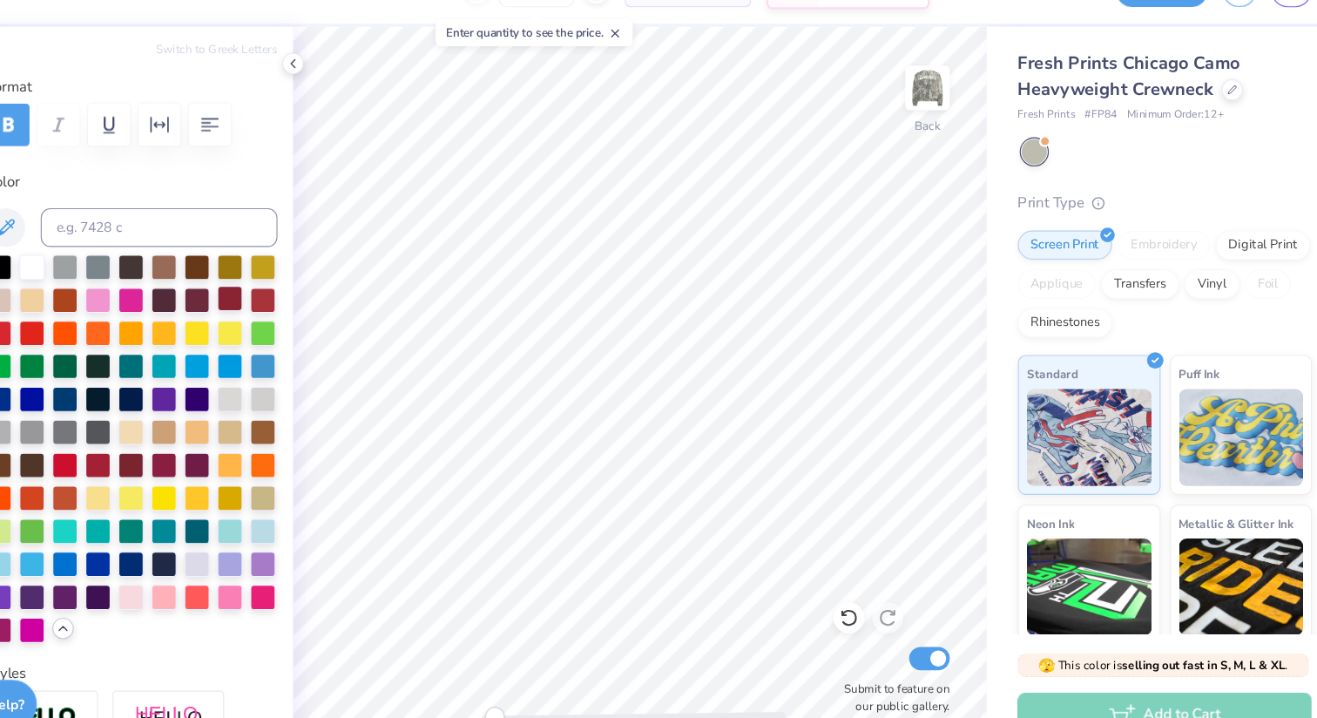
type input "4.14"
type input "5.72"
type input "8.23"
type input "2.3"
type input "4.89"
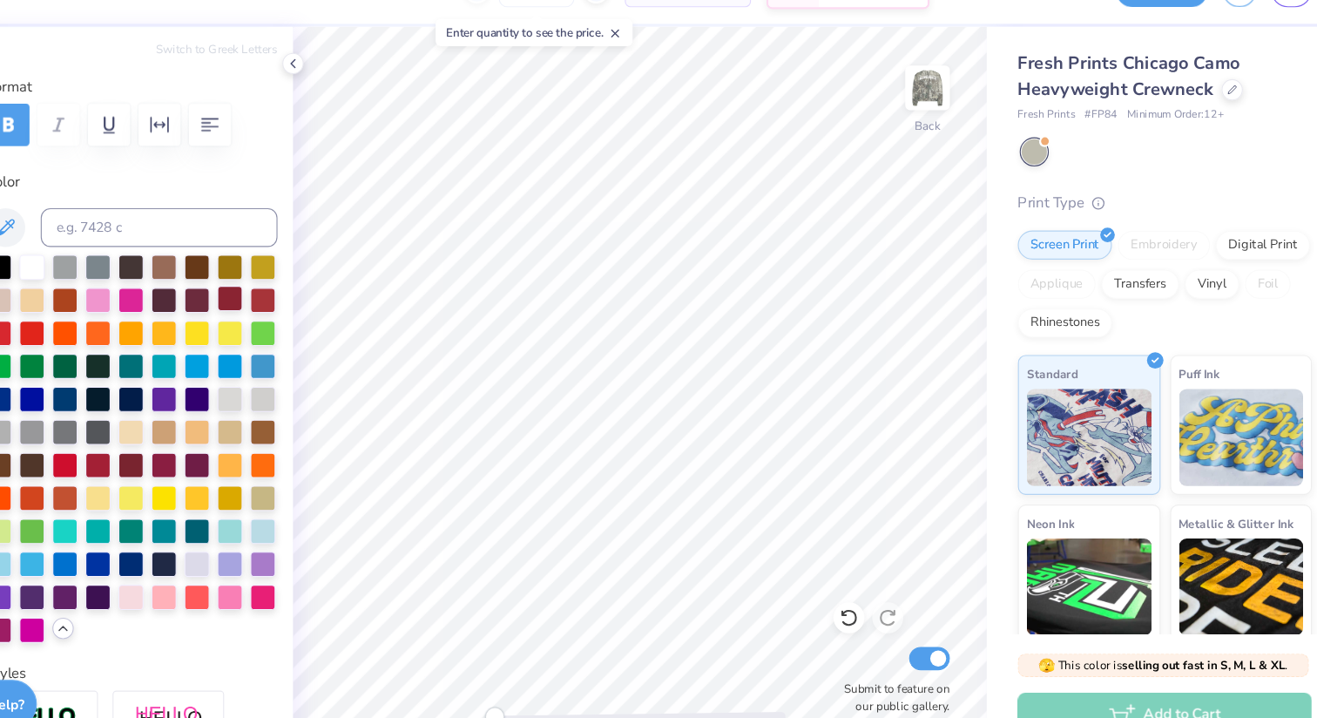
type input "6.17"
type input "10.62"
type input "-10.6"
type input "4.32"
type input "5.97"
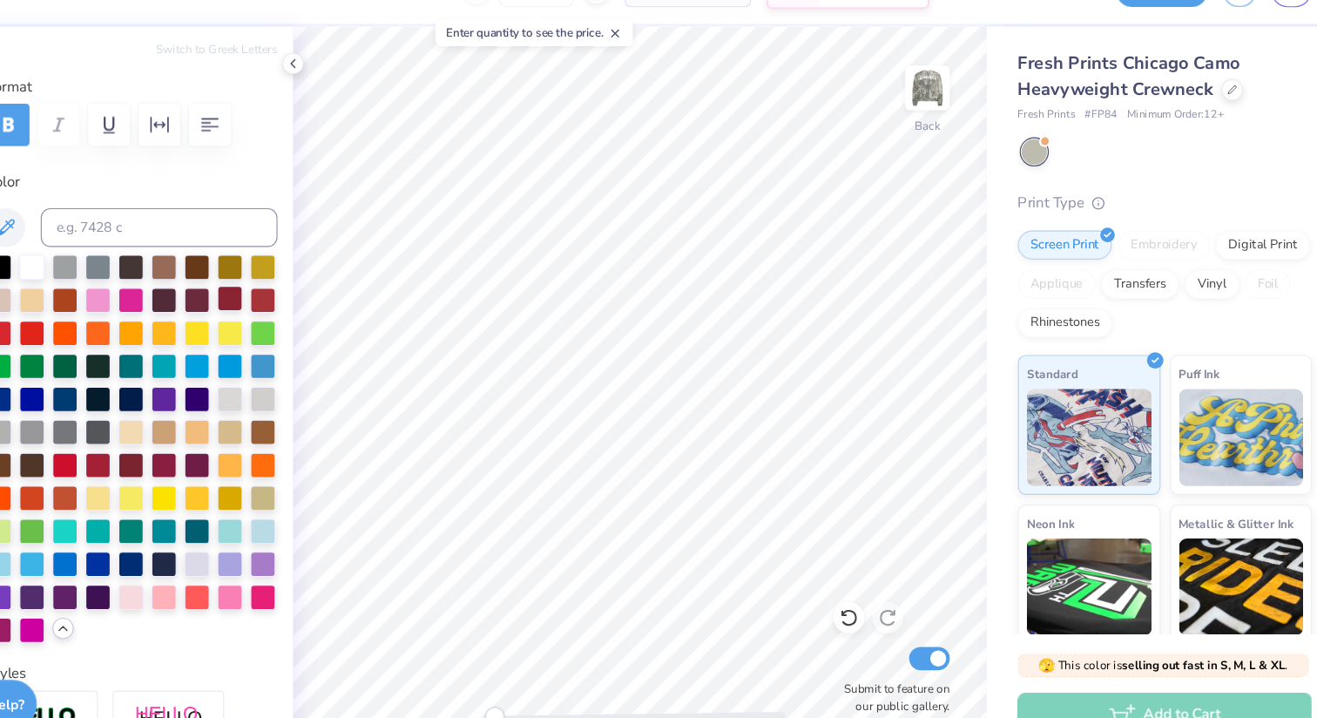
type input "10.13"
type input "0.0"
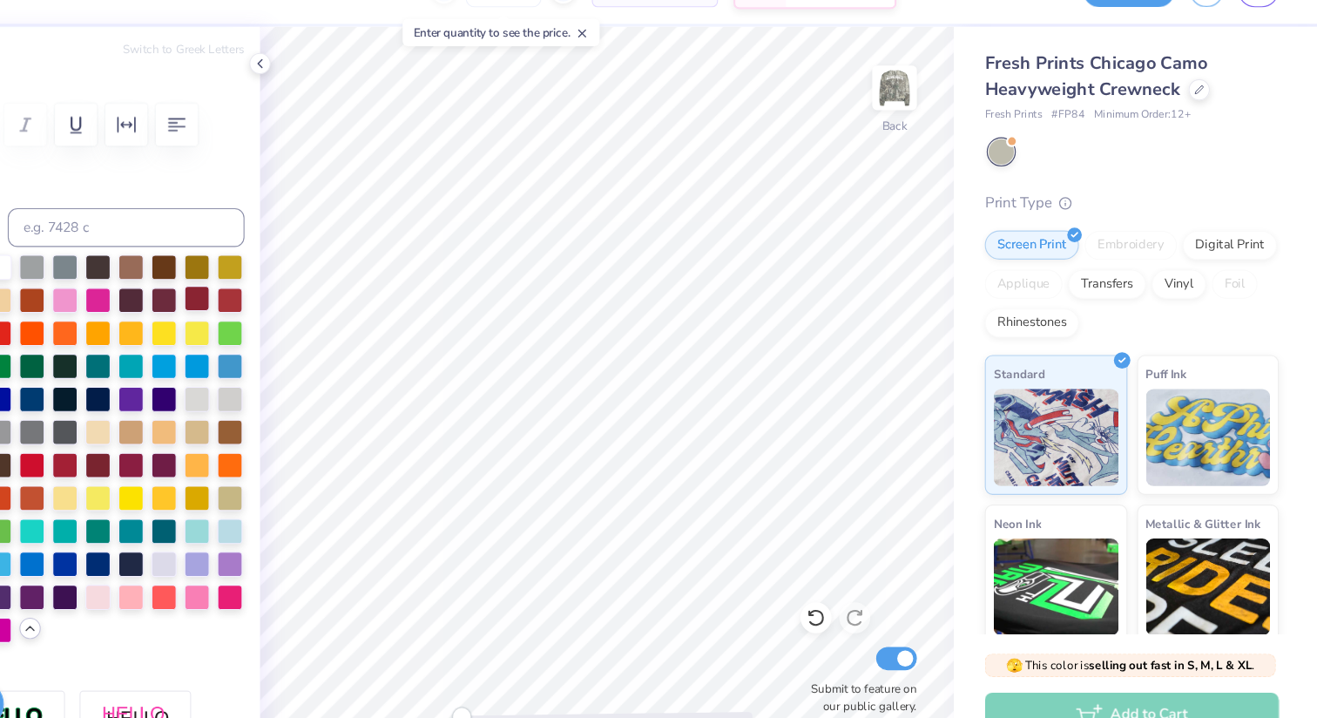
type input "4.21"
type input "5.93"
type input "9.79"
type input "8.5"
type input "4.89"
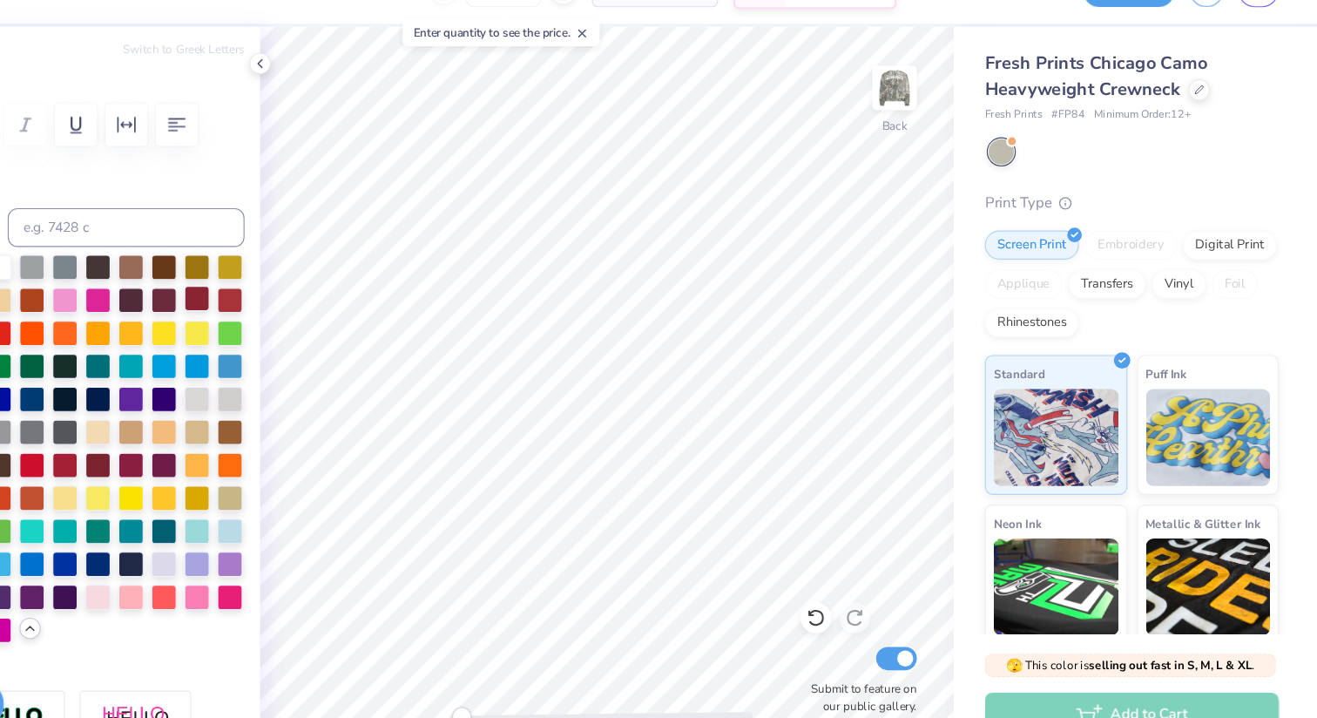
type input "6.17"
type input "9.67"
type input "-10.6"
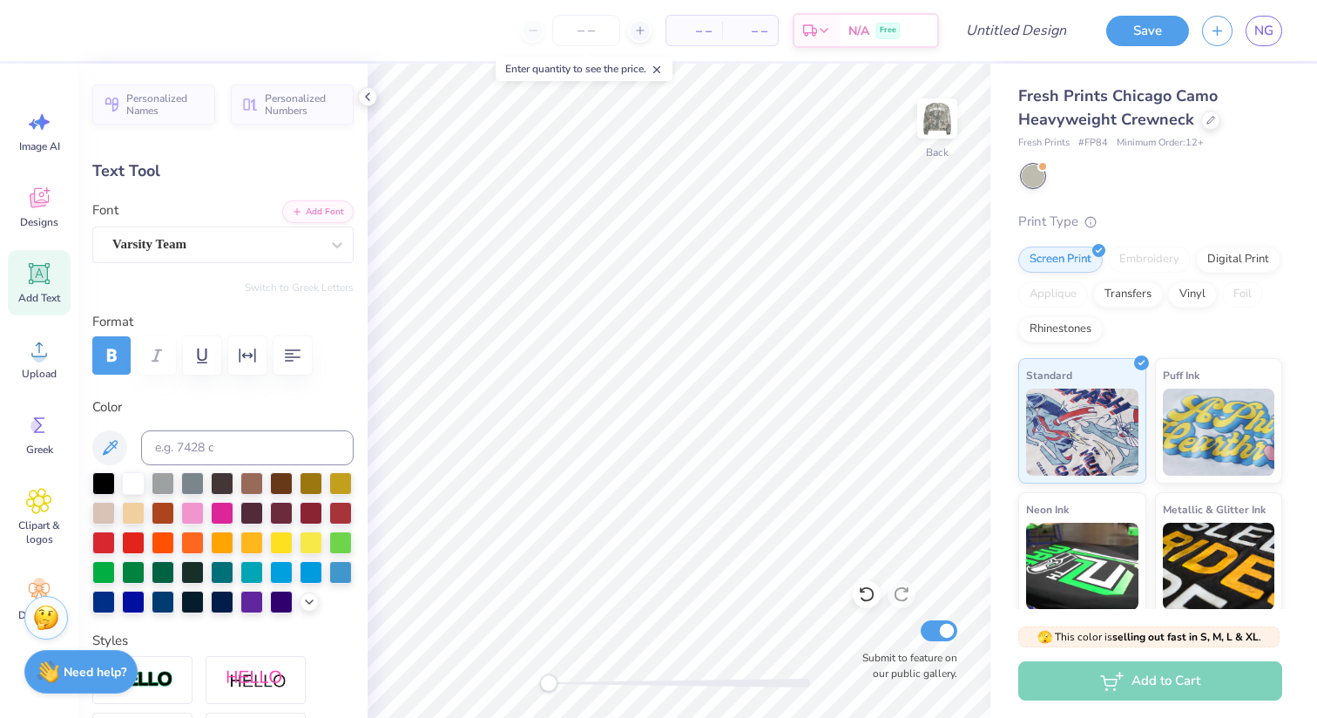
type input "0.0"
type input "4.14"
type input "5.72"
type input "8.23"
type input "0.0"
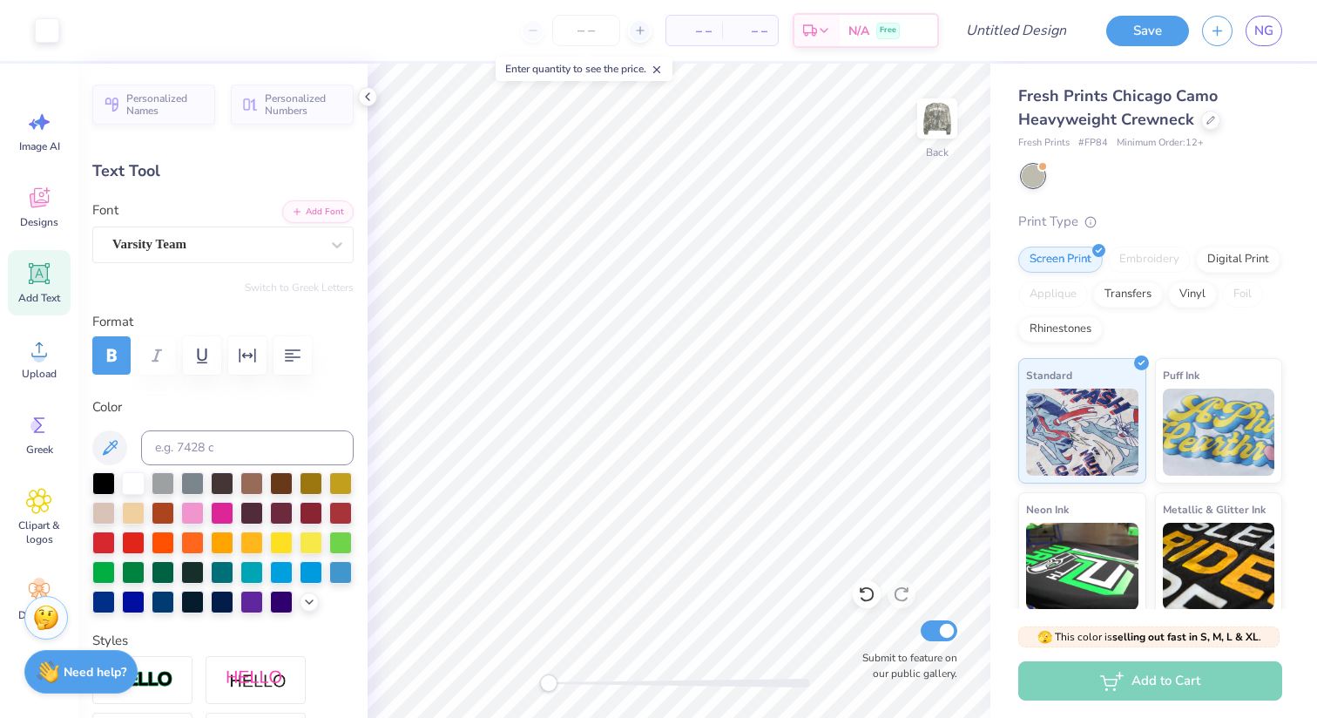
type input "4.21"
type input "5.93"
type input "9.79"
type input "0.0"
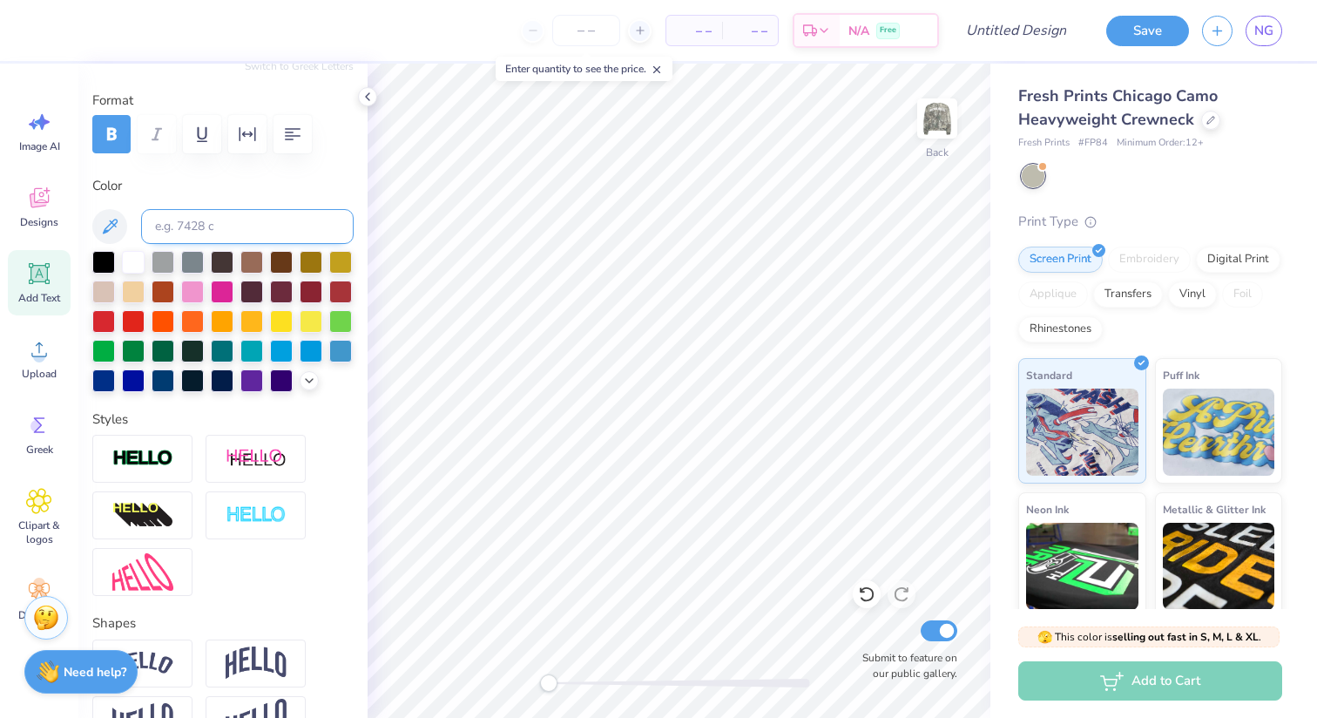
scroll to position [228, 0]
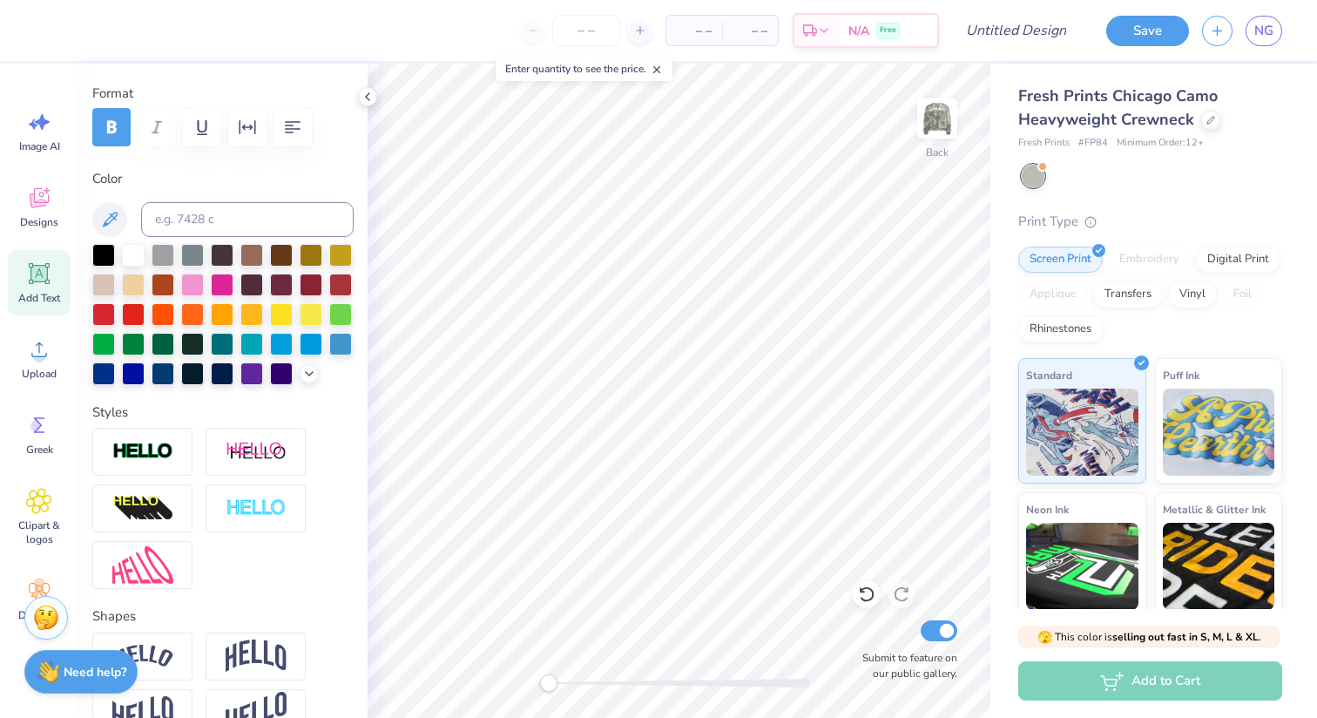
click at [40, 280] on icon at bounding box center [39, 274] width 17 height 17
type input "6.13"
type input "1.78"
type input "9.86"
type textarea "U"
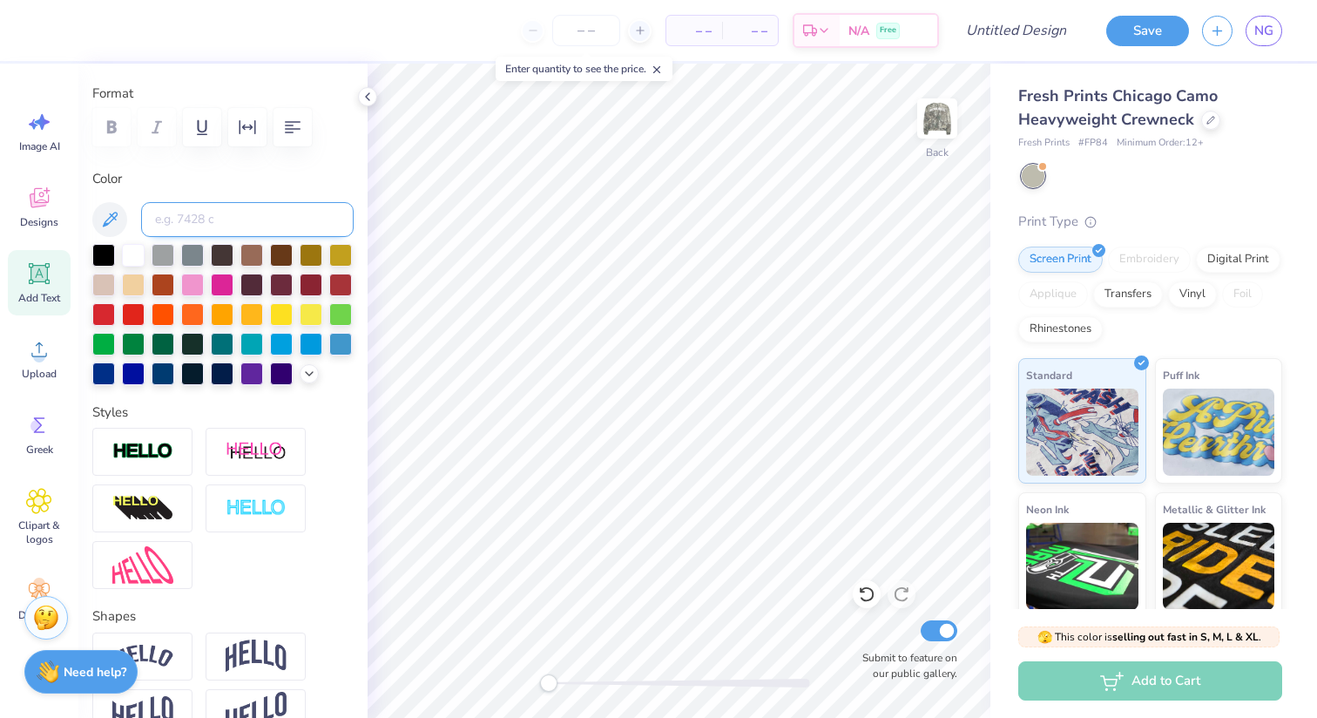
click at [193, 220] on input at bounding box center [247, 219] width 213 height 35
type input "v"
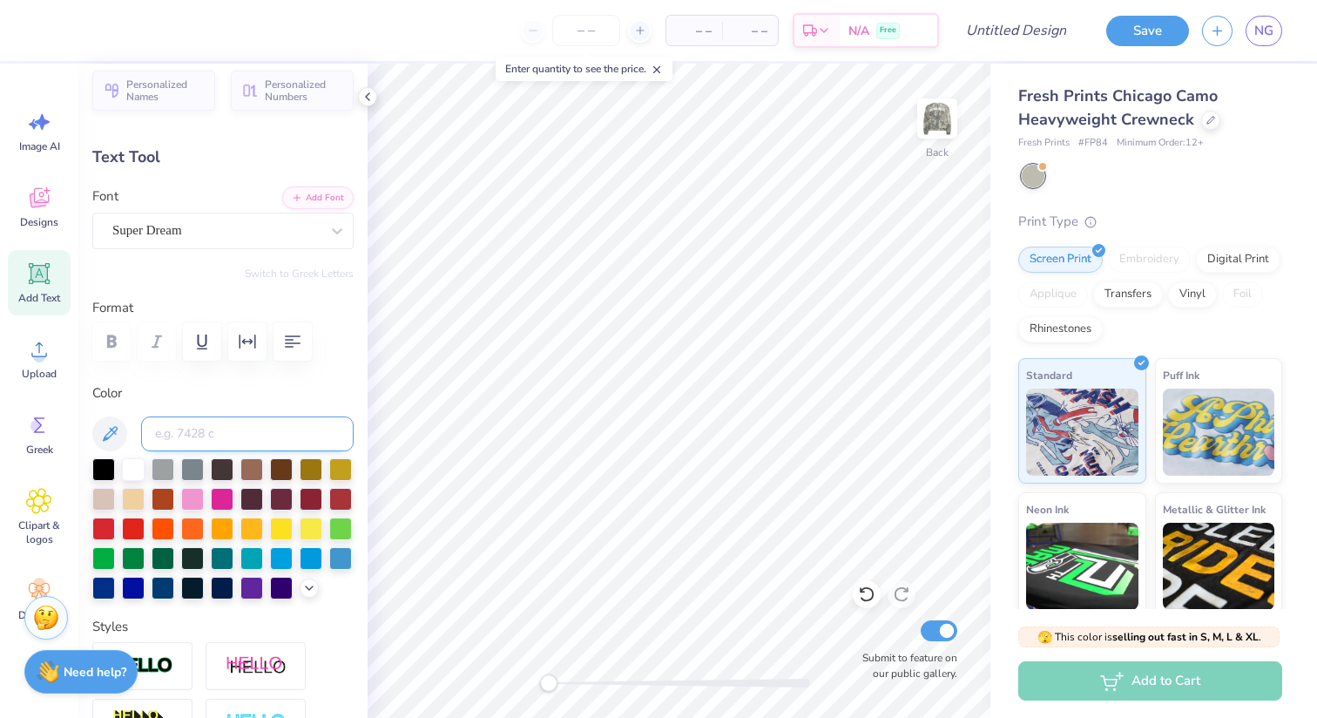
scroll to position [5, 0]
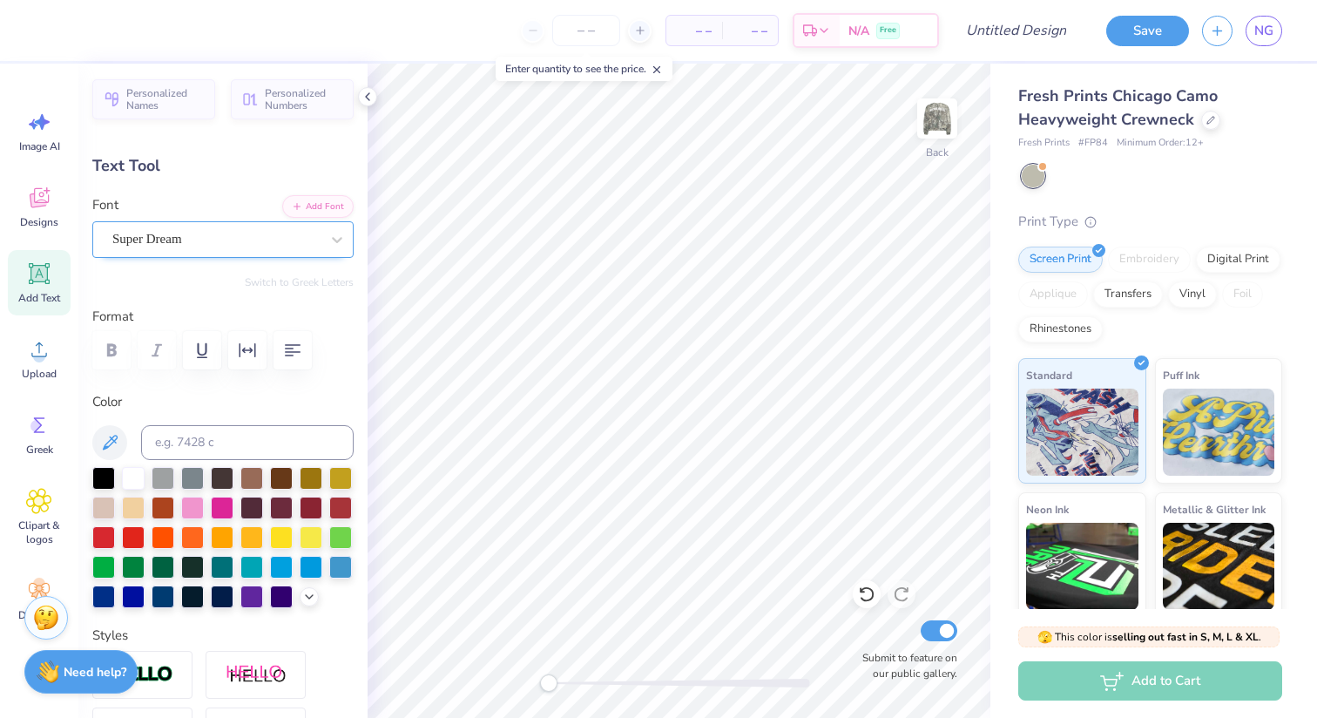
click at [198, 238] on div "Super Dream" at bounding box center [216, 239] width 211 height 27
click at [228, 380] on div "Varsity Team" at bounding box center [223, 383] width 216 height 31
type input "var"
type input "1.38"
type input "1.77"
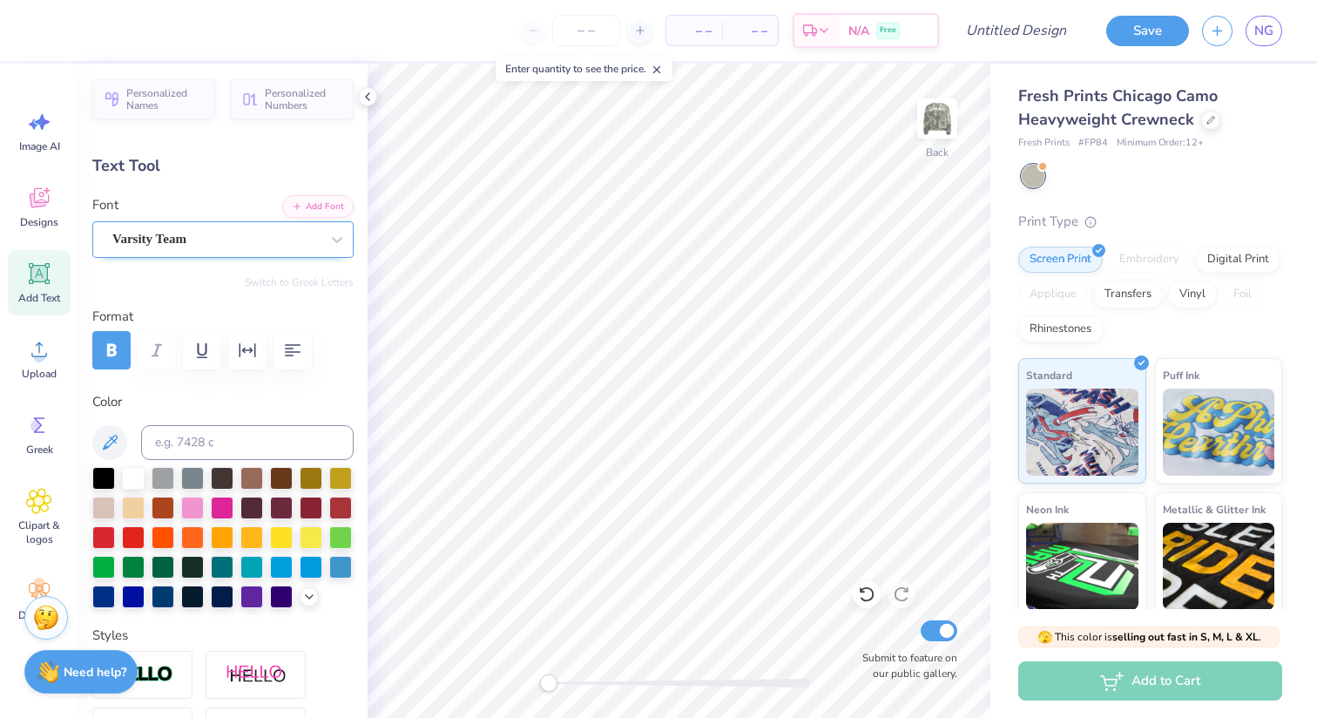
type input "2.62"
type input "3.38"
type input "11.16"
type textarea "p"
type input "14.92"
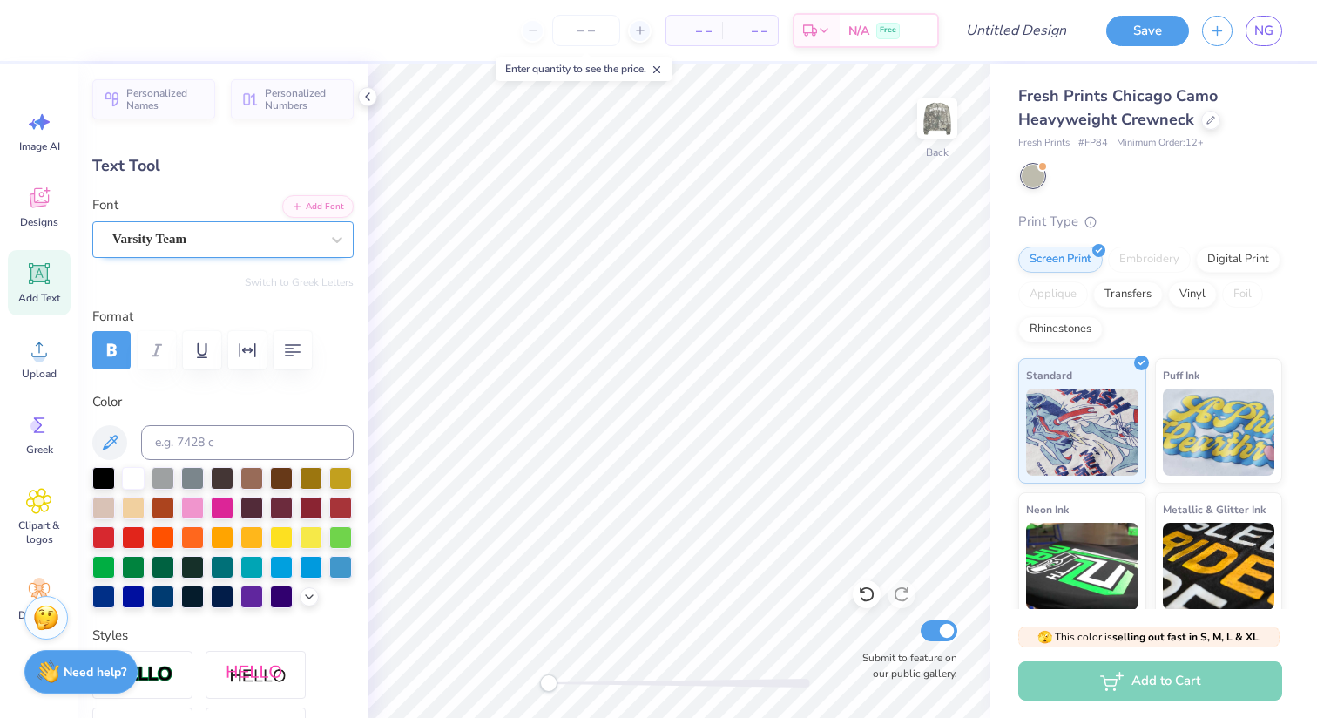
type textarea "C"
type input "7.37"
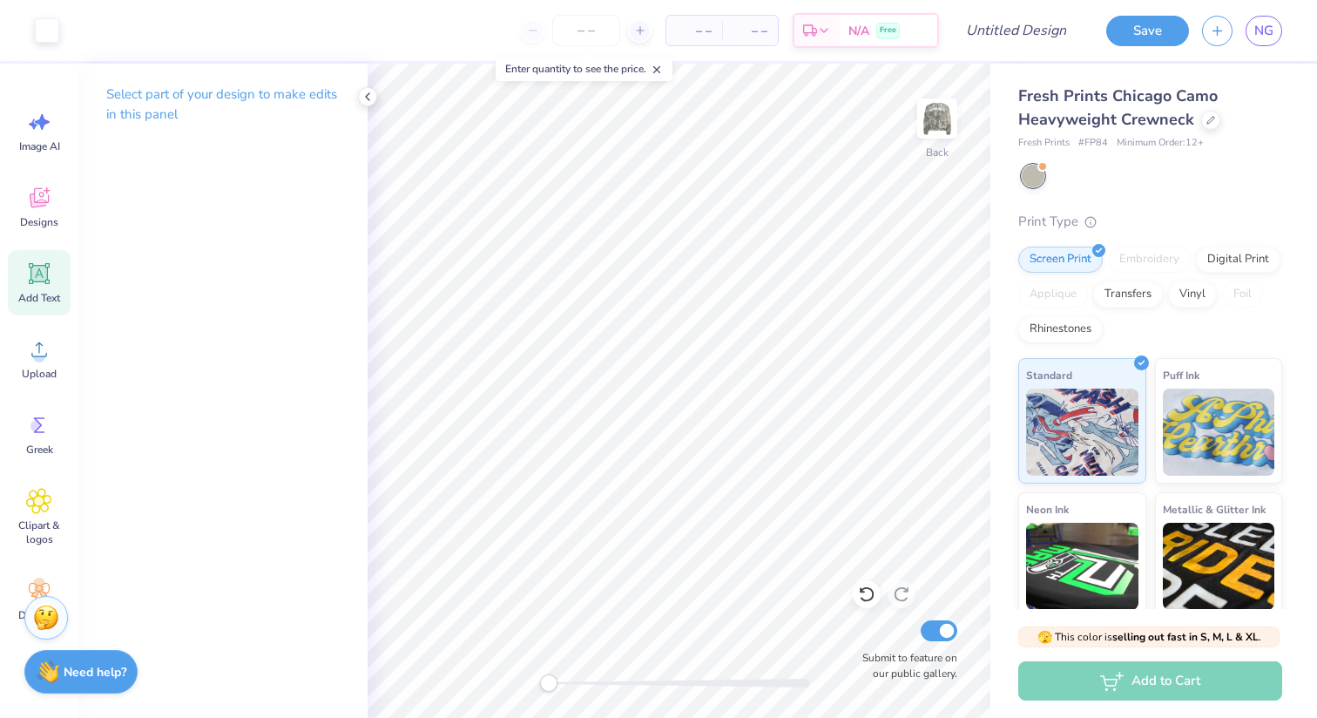
click at [39, 286] on icon at bounding box center [39, 273] width 26 height 26
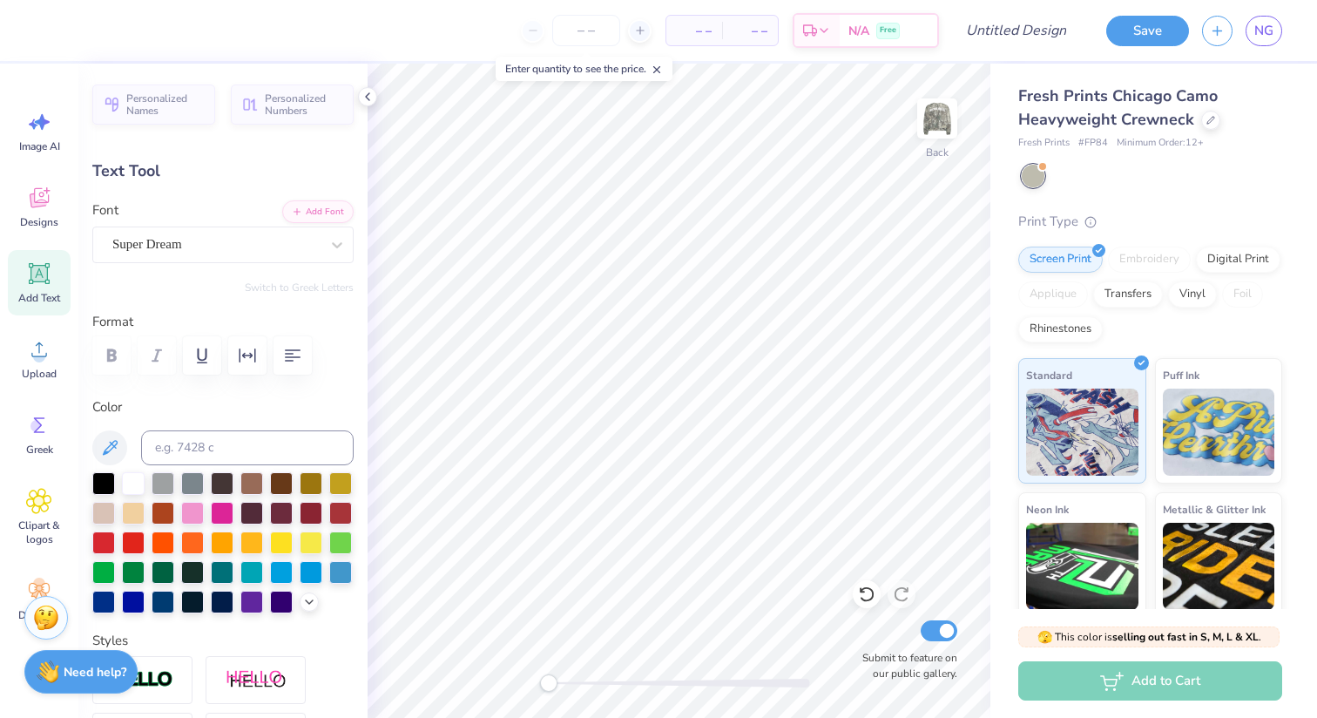
scroll to position [1, 0]
type textarea "est. 1978"
click at [261, 361] on button "button" at bounding box center [247, 355] width 38 height 38
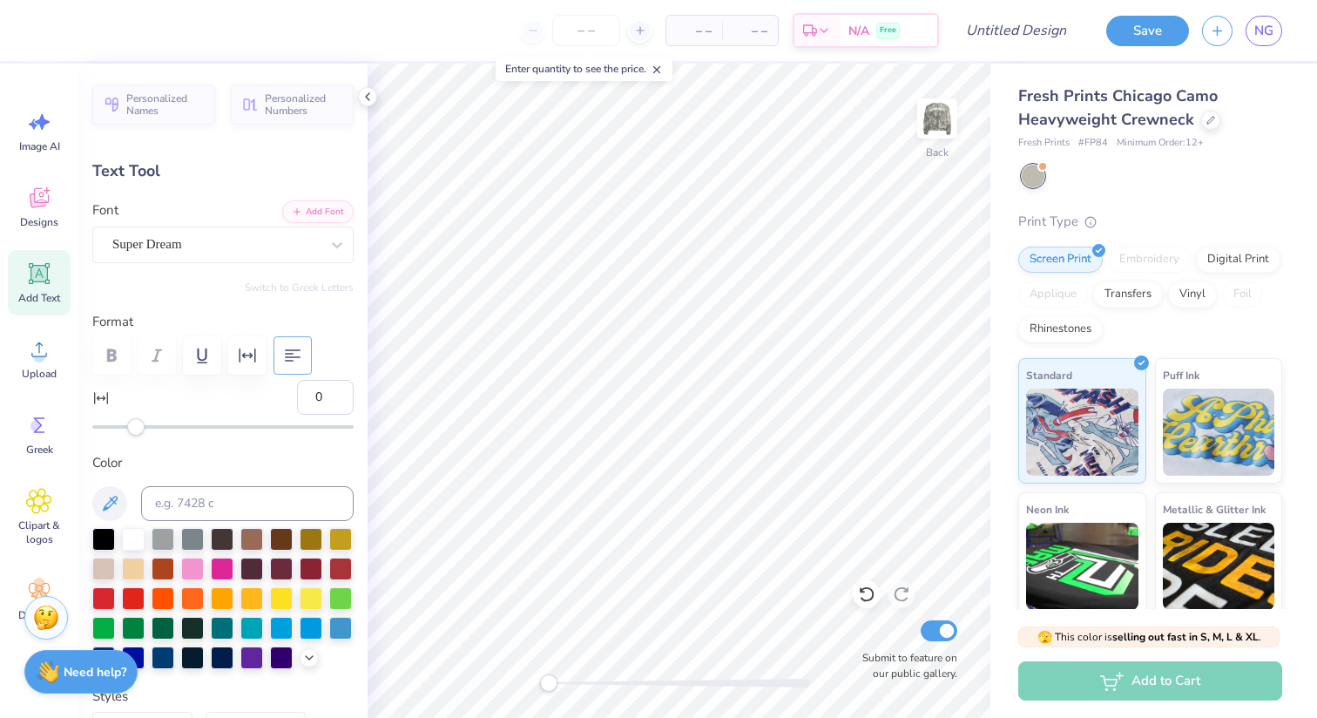
click at [295, 359] on icon "button" at bounding box center [292, 355] width 21 height 21
type input "-12"
drag, startPoint x: 128, startPoint y: 427, endPoint x: 111, endPoint y: 427, distance: 17.4
click at [111, 427] on div "Accessibility label" at bounding box center [113, 426] width 17 height 17
type input "-6"
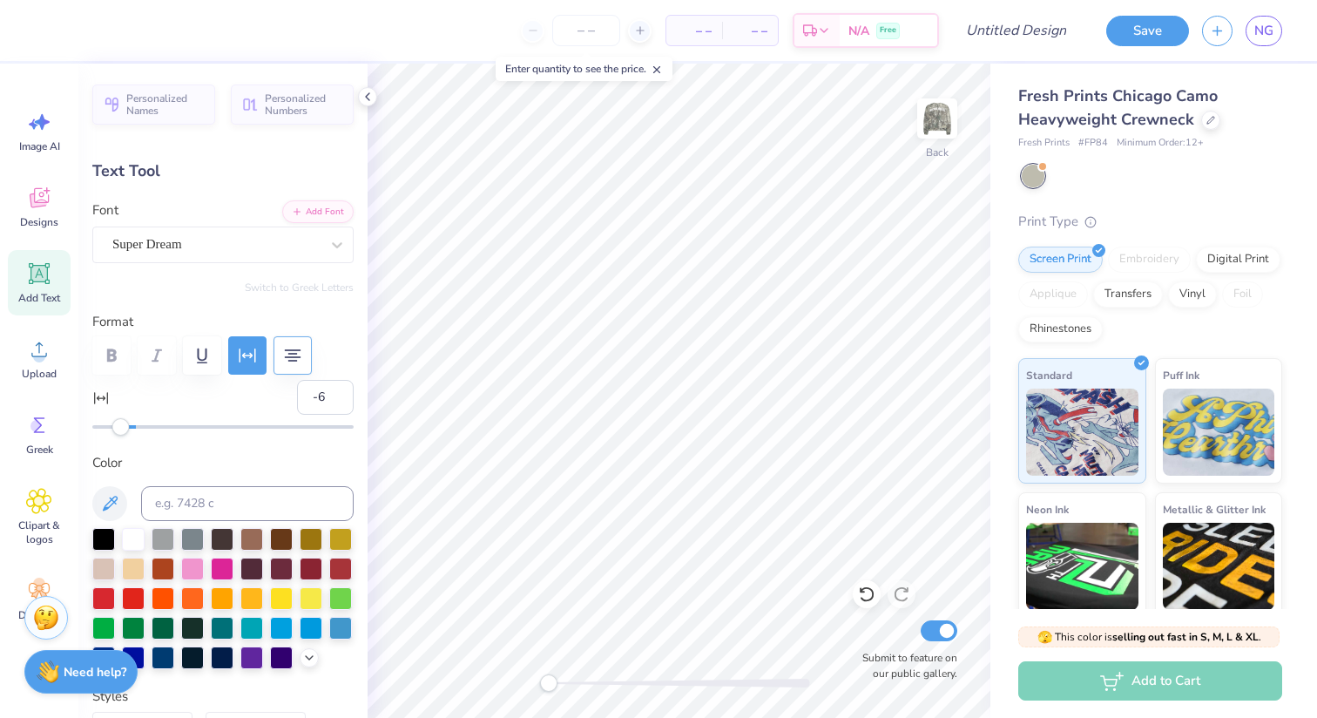
click at [122, 428] on div "Accessibility label" at bounding box center [120, 426] width 17 height 17
type input "-3"
click at [130, 429] on div "Accessibility label" at bounding box center [129, 426] width 17 height 17
type textarea "est."
type input "2.62"
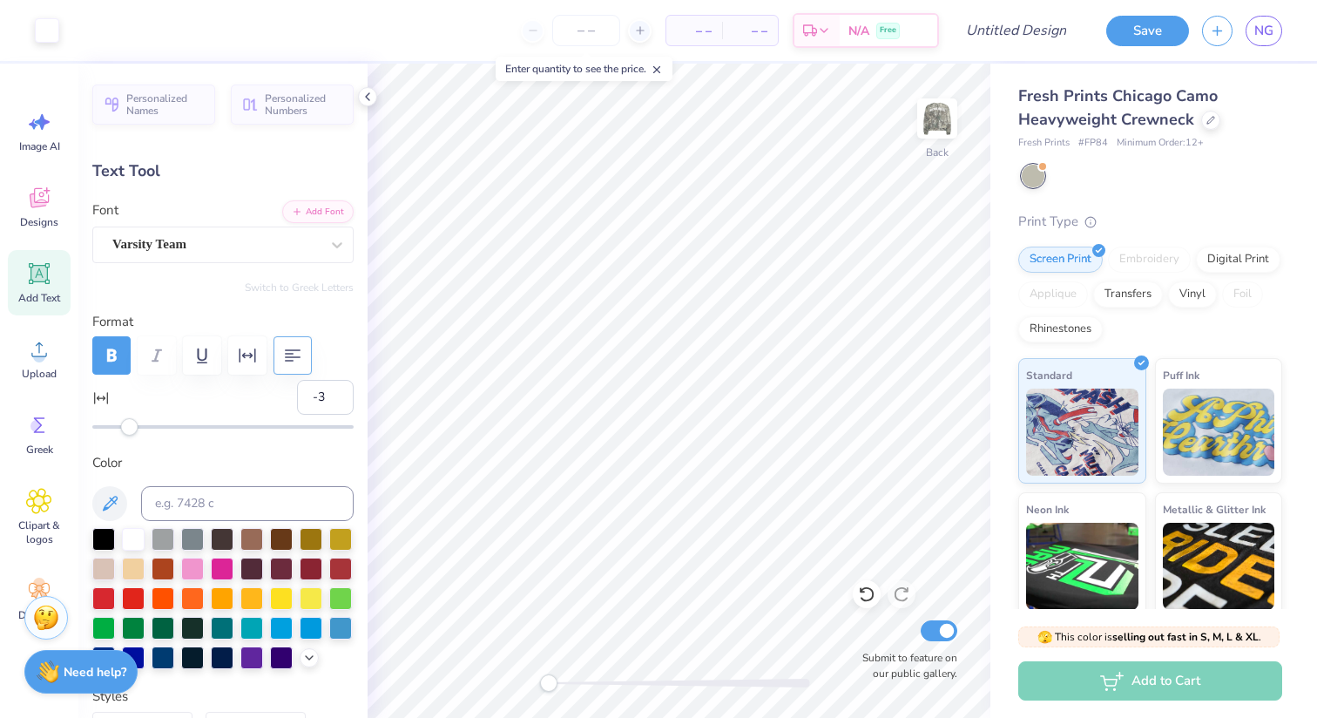
type input "3.38"
type input "11.16"
type input "0"
type input "4.20"
type input "1.77"
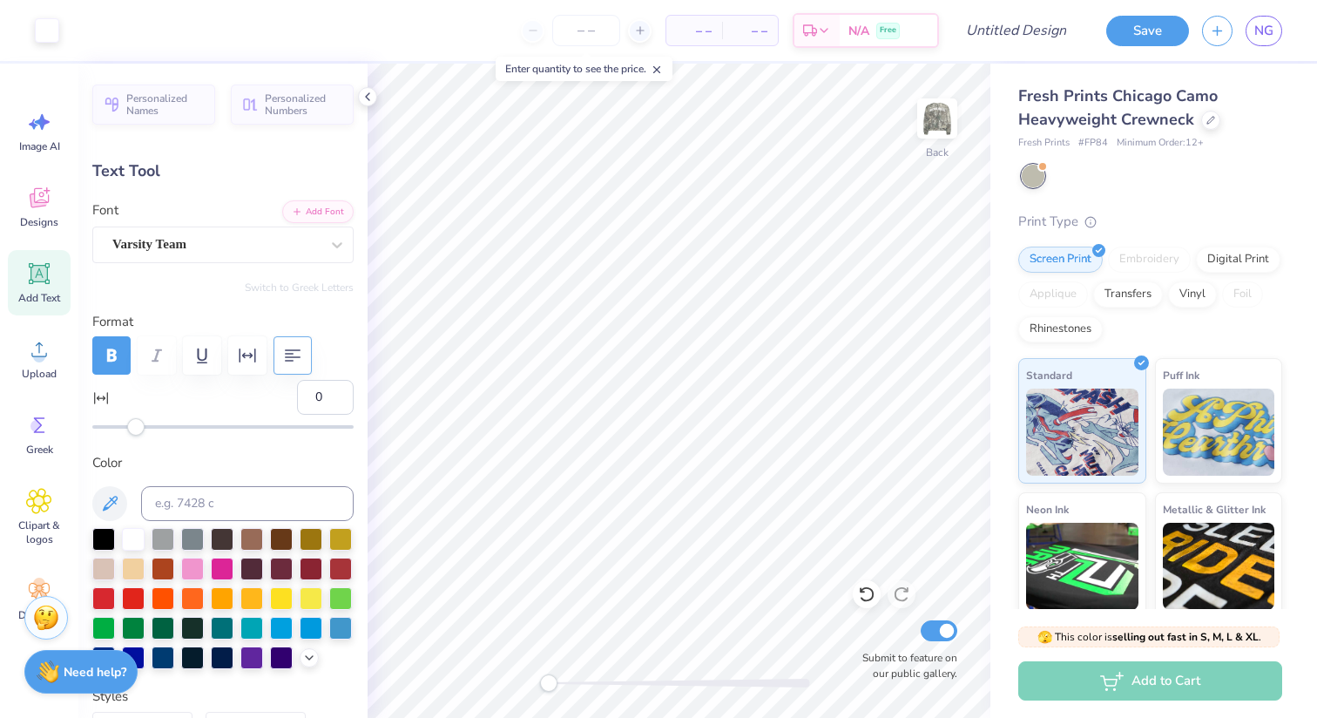
type input "9.86"
type input "-3"
type input "9.64"
type textarea "1978."
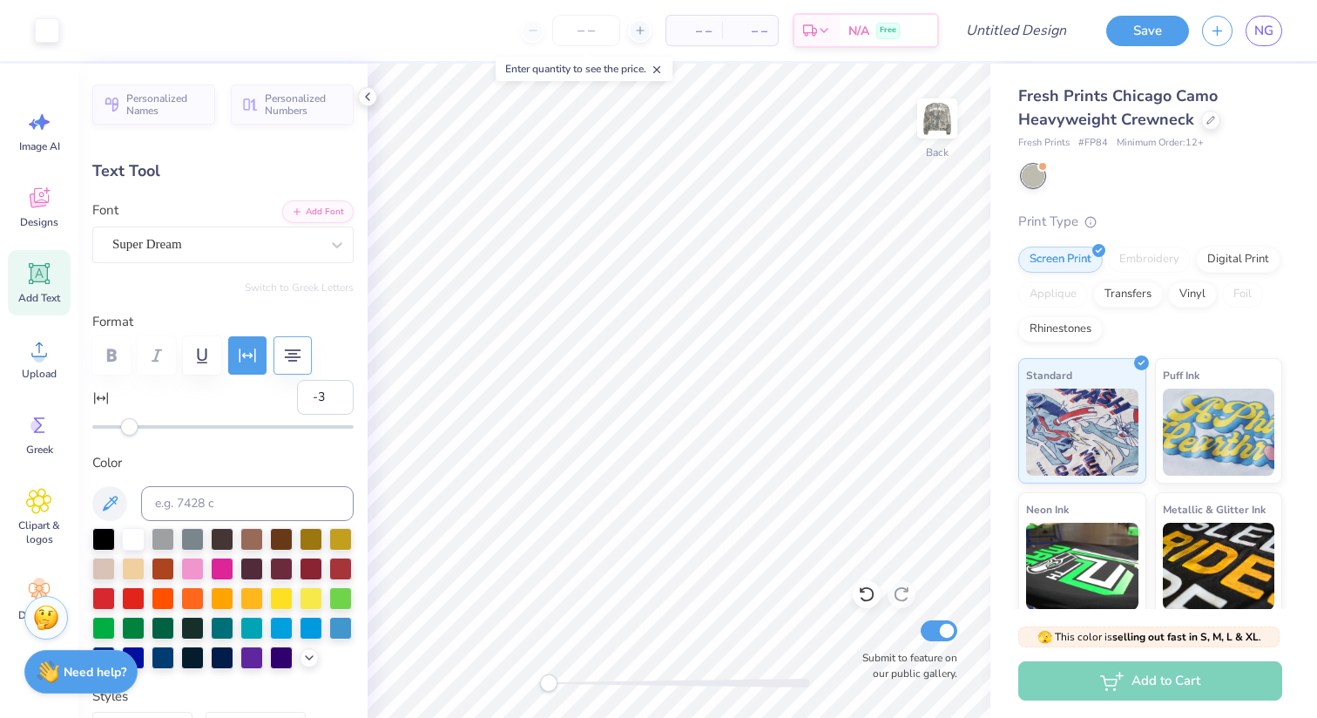
type input "5.70"
type input "1.78"
type input "11.41"
click at [317, 249] on div "Super Dream" at bounding box center [216, 244] width 211 height 27
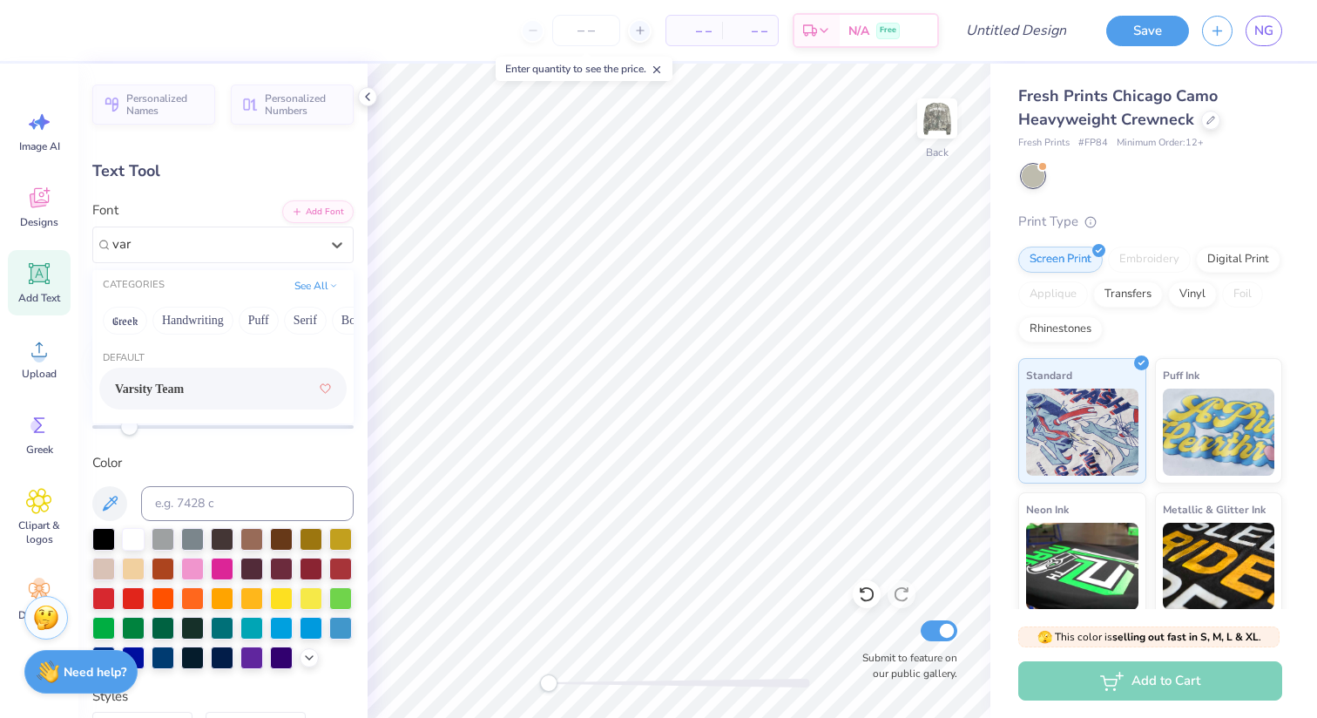
click at [175, 401] on div "Varsity Team" at bounding box center [223, 388] width 216 height 31
type input "var"
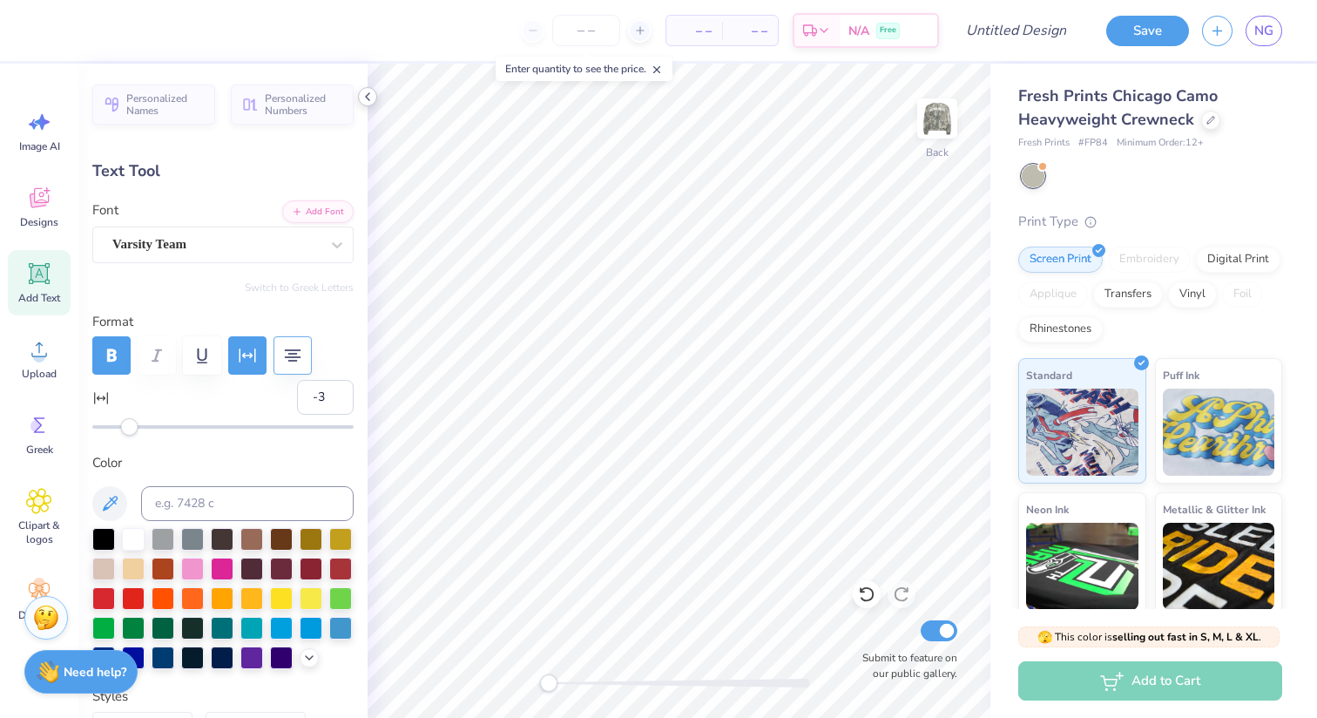
scroll to position [0, 0]
type input "4.20"
type input "1.77"
type input "9.64"
click at [242, 235] on div "Super Dream" at bounding box center [216, 244] width 211 height 27
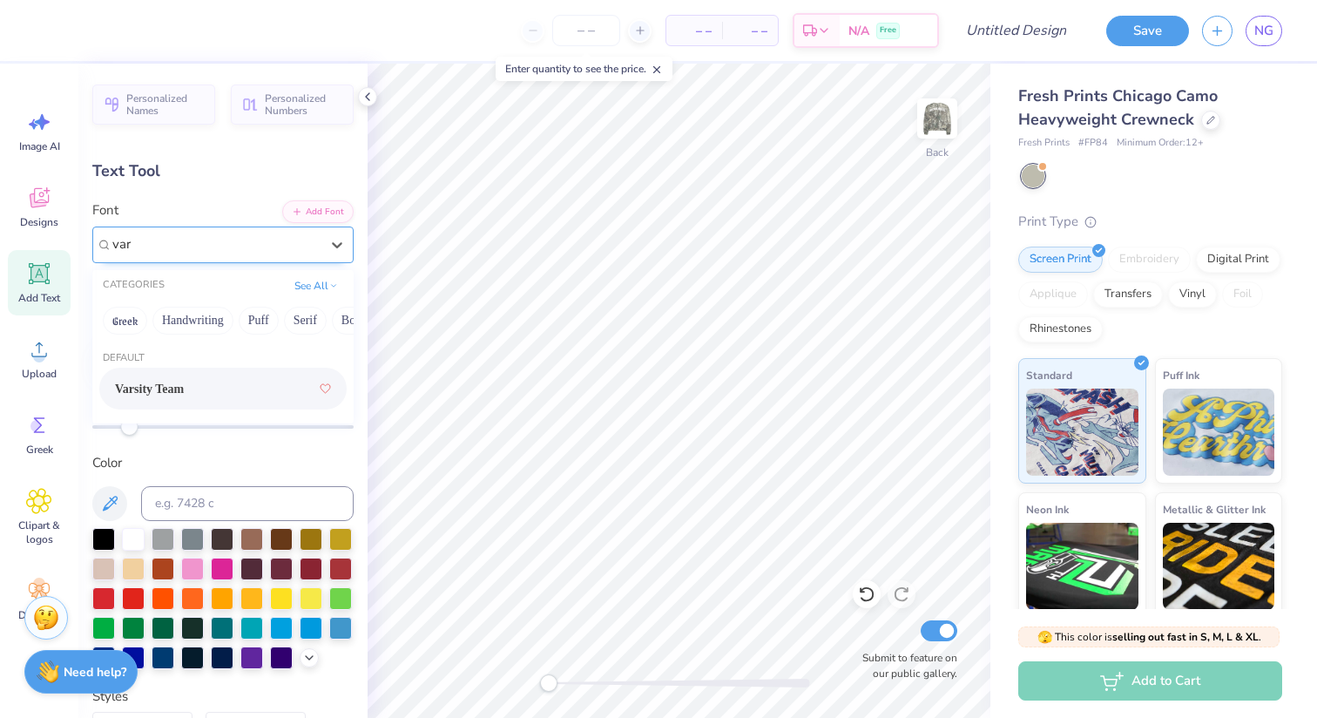
click at [184, 389] on span "Varsity Team" at bounding box center [149, 389] width 69 height 18
type input "var"
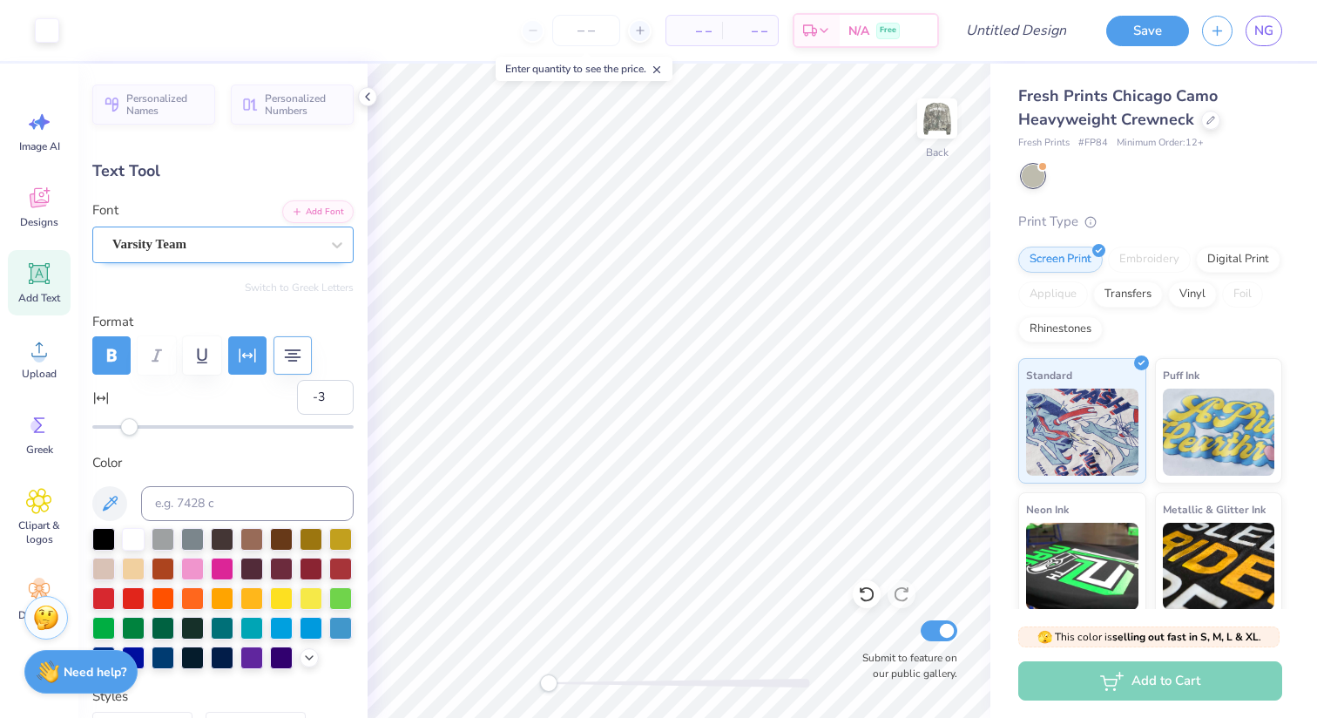
type input "4.40"
type input "9.63"
type input "4.92"
type input "11.96"
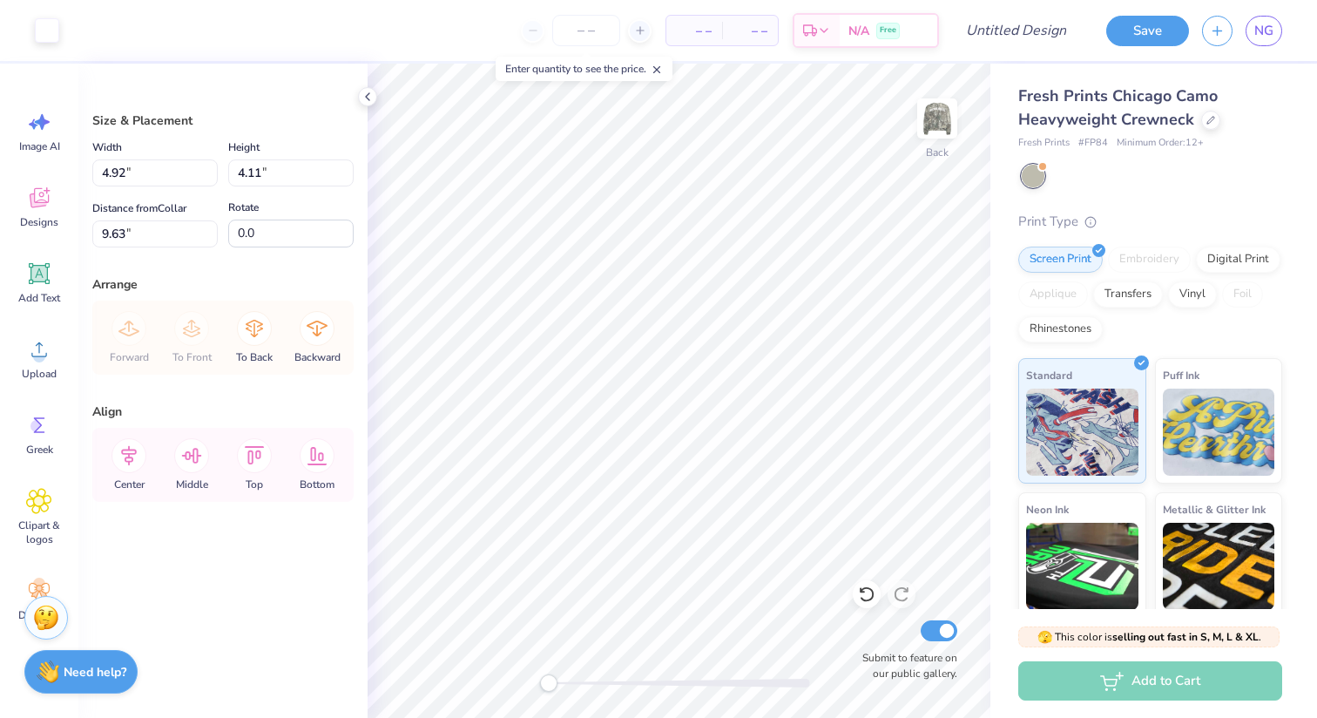
type input "7.01"
type input "2.10"
type input "10.76"
type input "4.92"
type input "4.11"
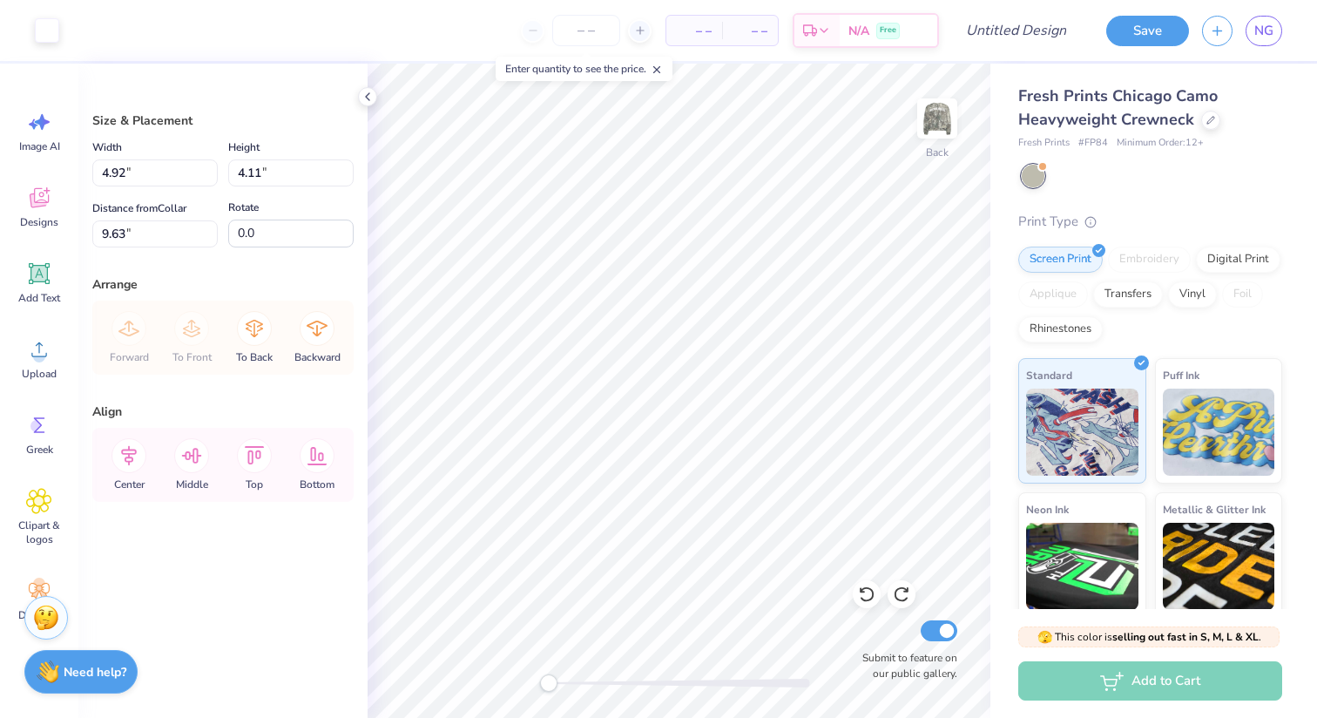
type input "15.52"
type input "10.93"
type input "3.00"
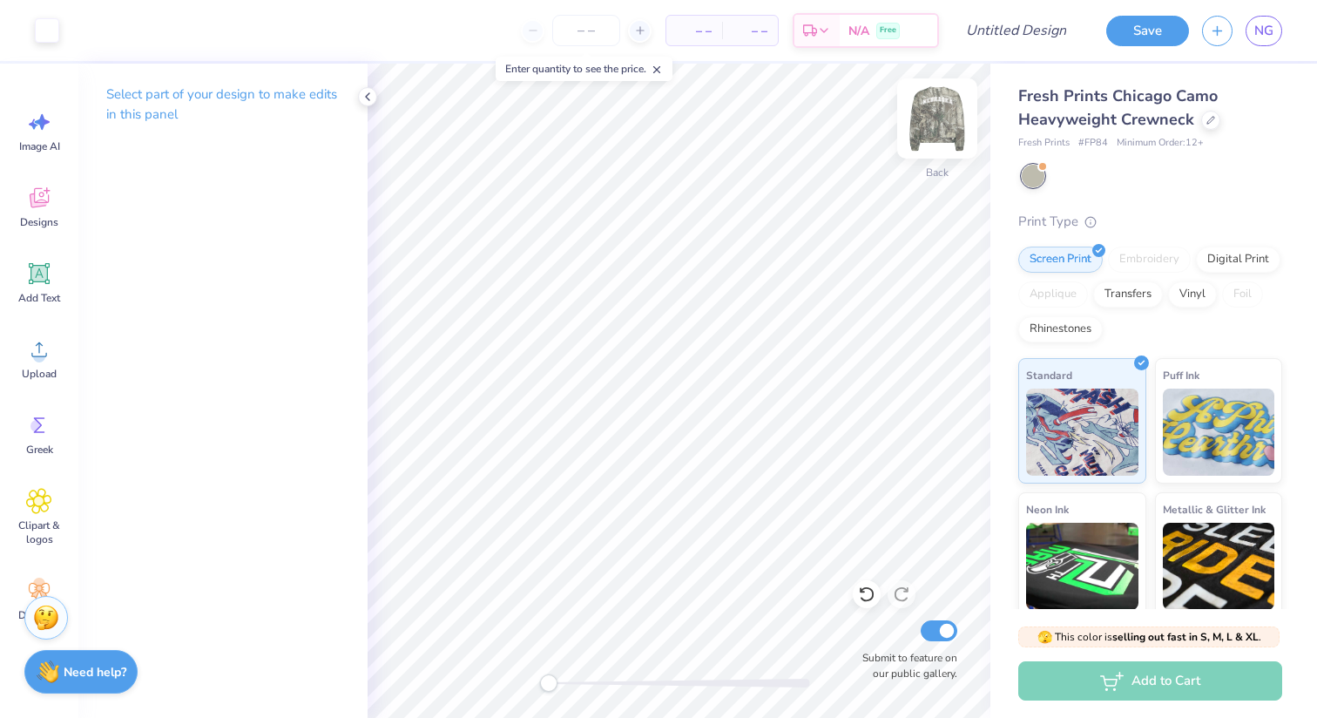
click at [936, 129] on img at bounding box center [937, 119] width 70 height 70
click at [936, 126] on img at bounding box center [937, 119] width 70 height 70
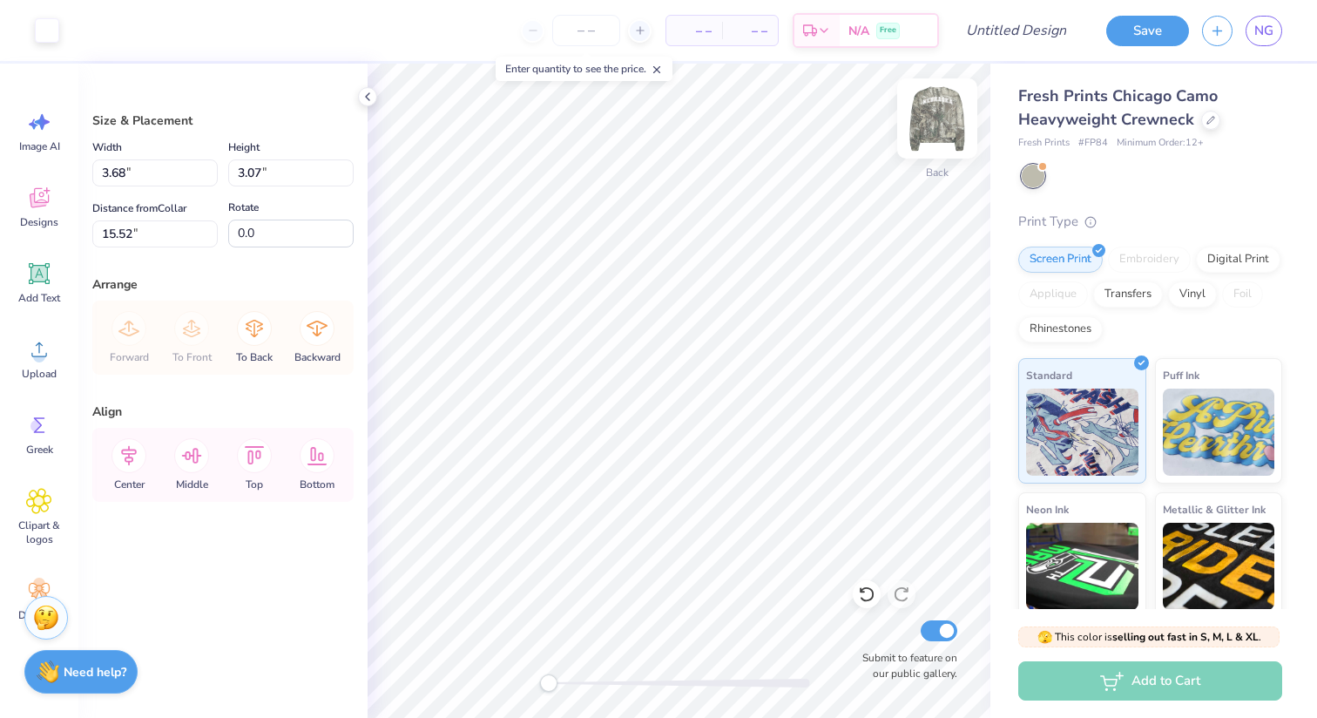
type input "3.68"
type input "3.07"
type input "3.05"
type input "2.55"
click at [865, 595] on icon at bounding box center [866, 593] width 17 height 17
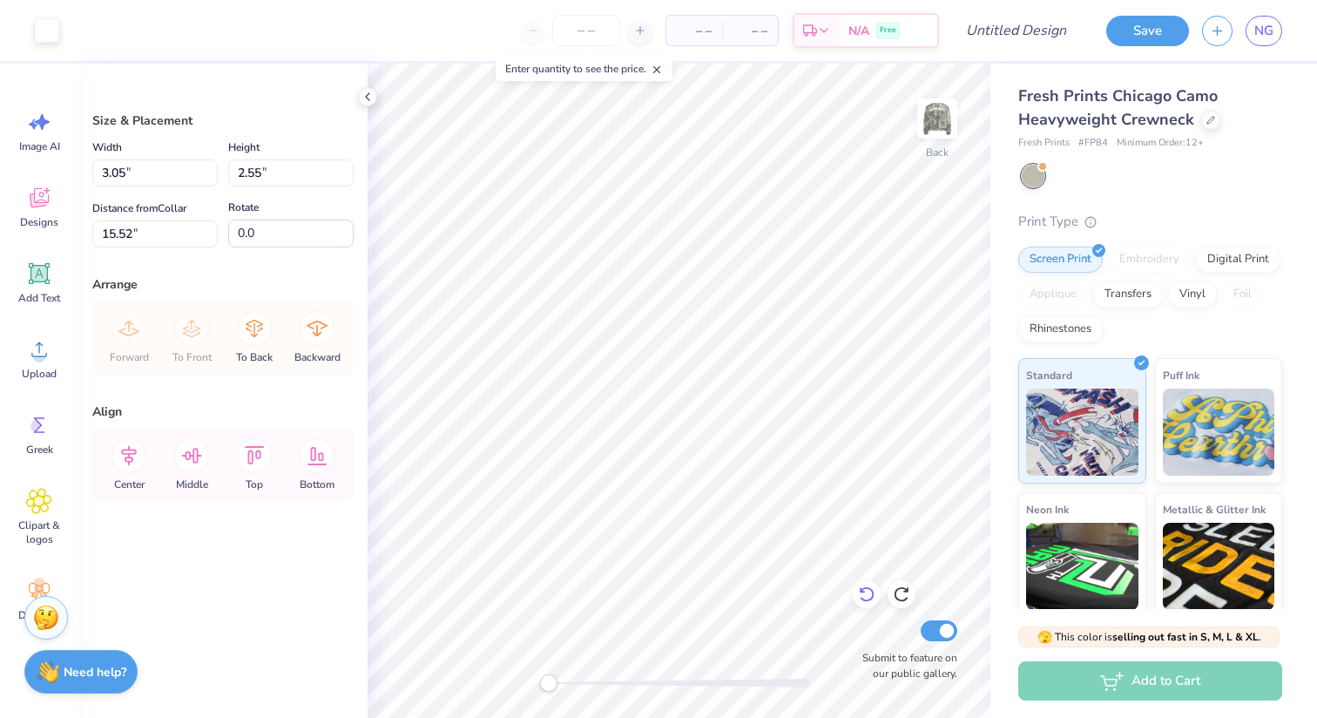
type input "3.68"
type input "3.07"
type input "4.92"
type input "4.11"
click at [905, 595] on icon at bounding box center [901, 593] width 17 height 17
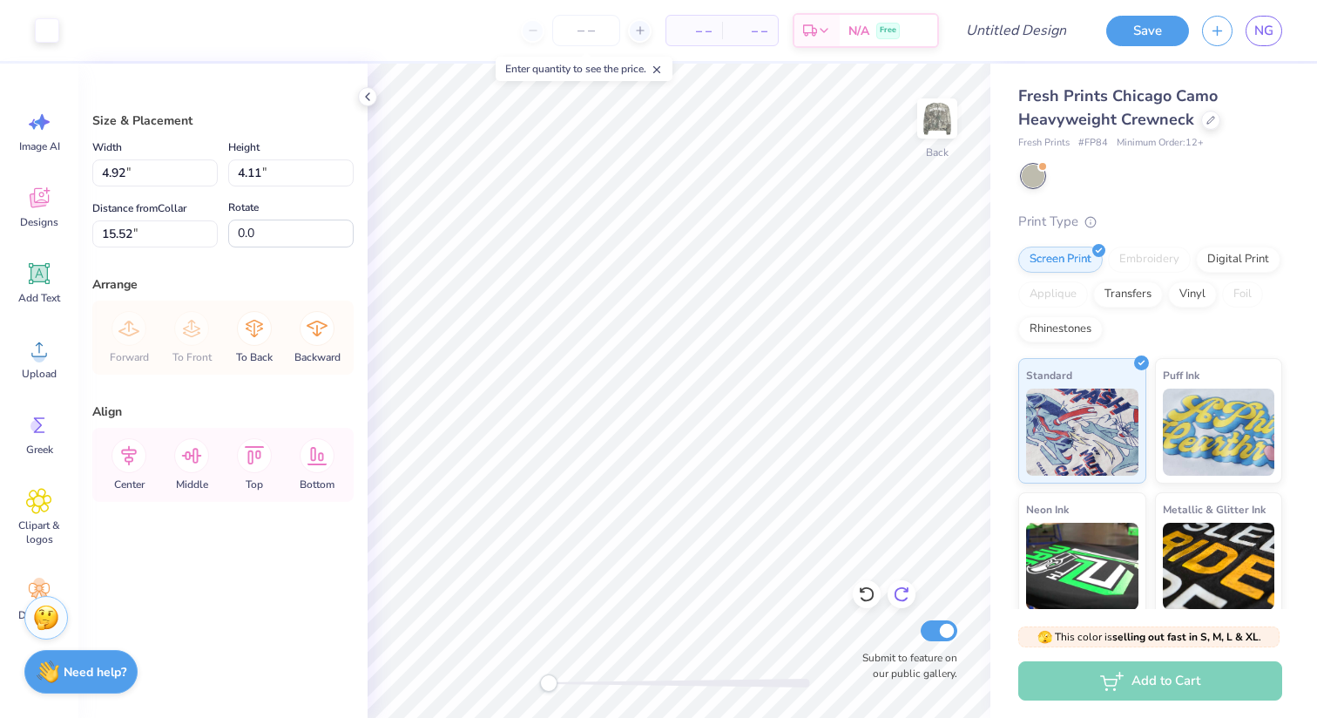
click at [905, 595] on icon at bounding box center [901, 593] width 17 height 17
type input "3.68"
type input "3.07"
click at [905, 595] on icon at bounding box center [901, 593] width 17 height 17
type input "3.05"
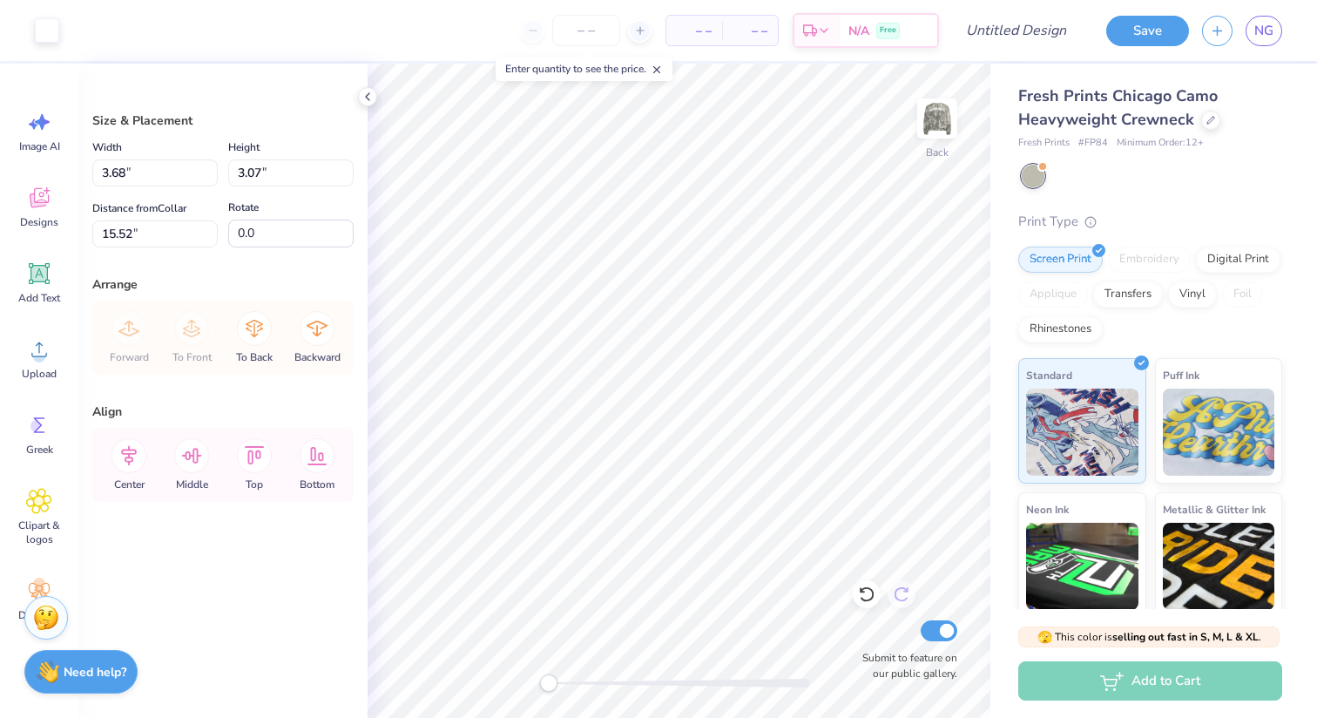
type input "2.55"
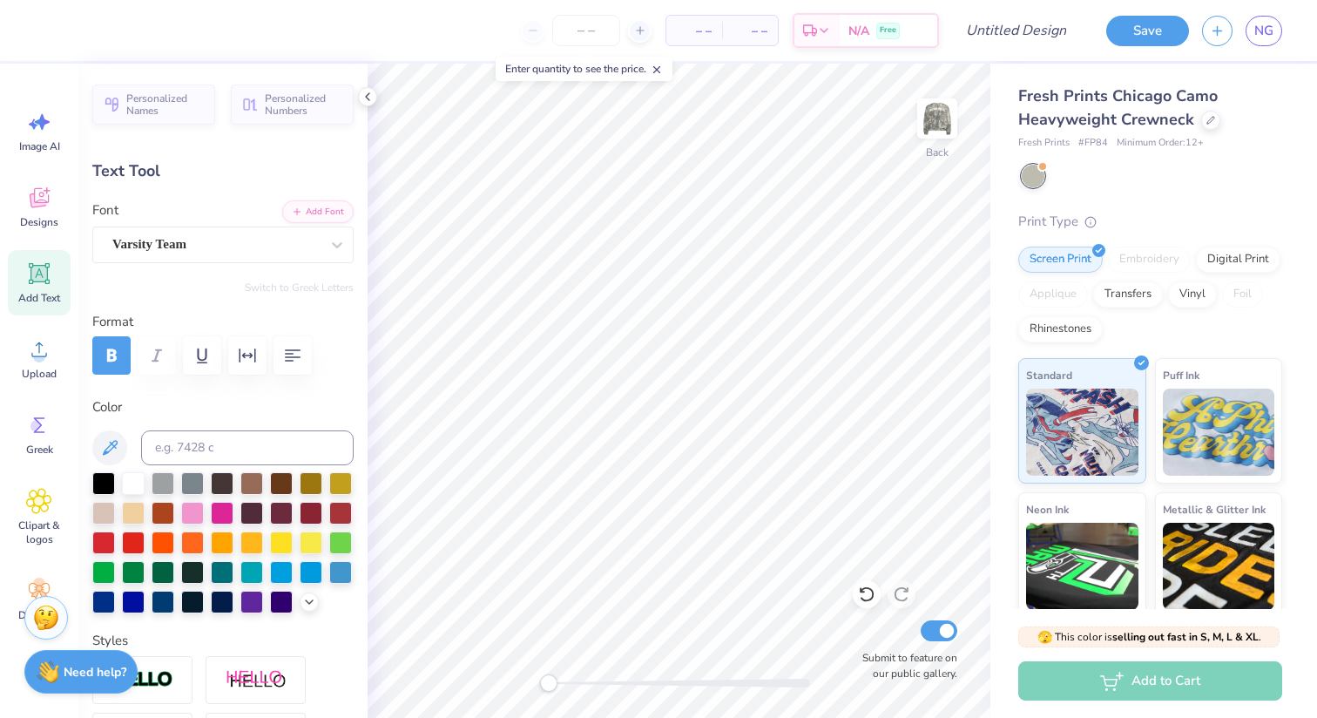
type input "2.62"
type input "3.00"
click at [256, 446] on input at bounding box center [247, 447] width 213 height 35
paste input "fb8500"
type input "fb8500"
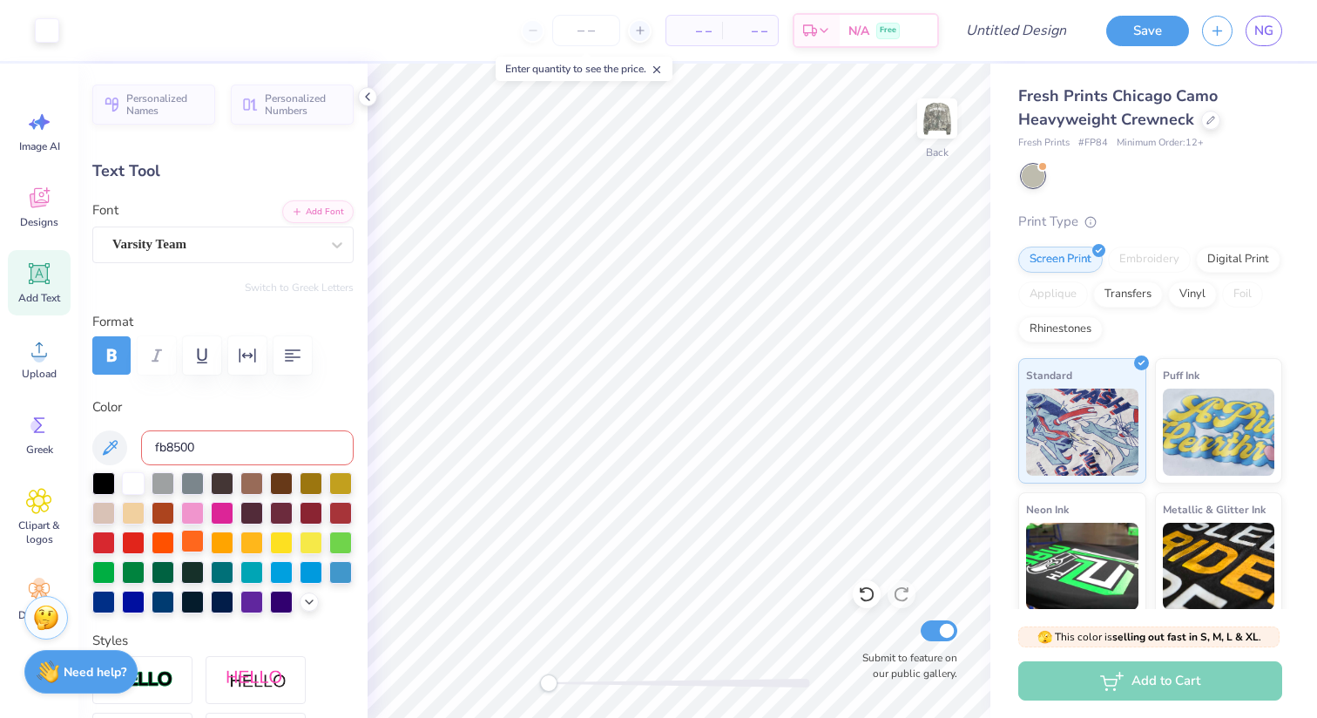
click at [191, 538] on div at bounding box center [192, 541] width 23 height 23
click at [172, 536] on div at bounding box center [163, 541] width 23 height 23
type input "2.36"
type input "6.77"
click at [163, 543] on div at bounding box center [163, 541] width 23 height 23
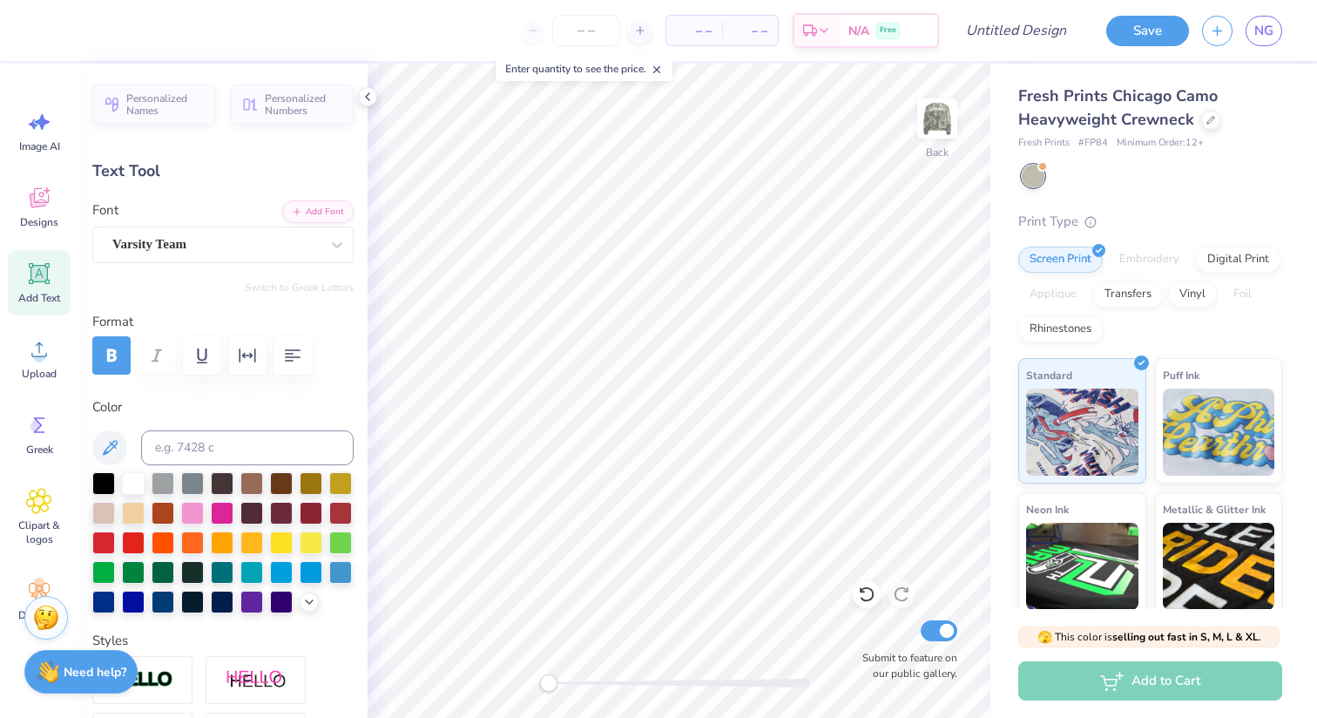
type input "2.16"
type input "10.55"
click at [154, 542] on div at bounding box center [163, 541] width 23 height 23
type input "2.62"
type input "3.00"
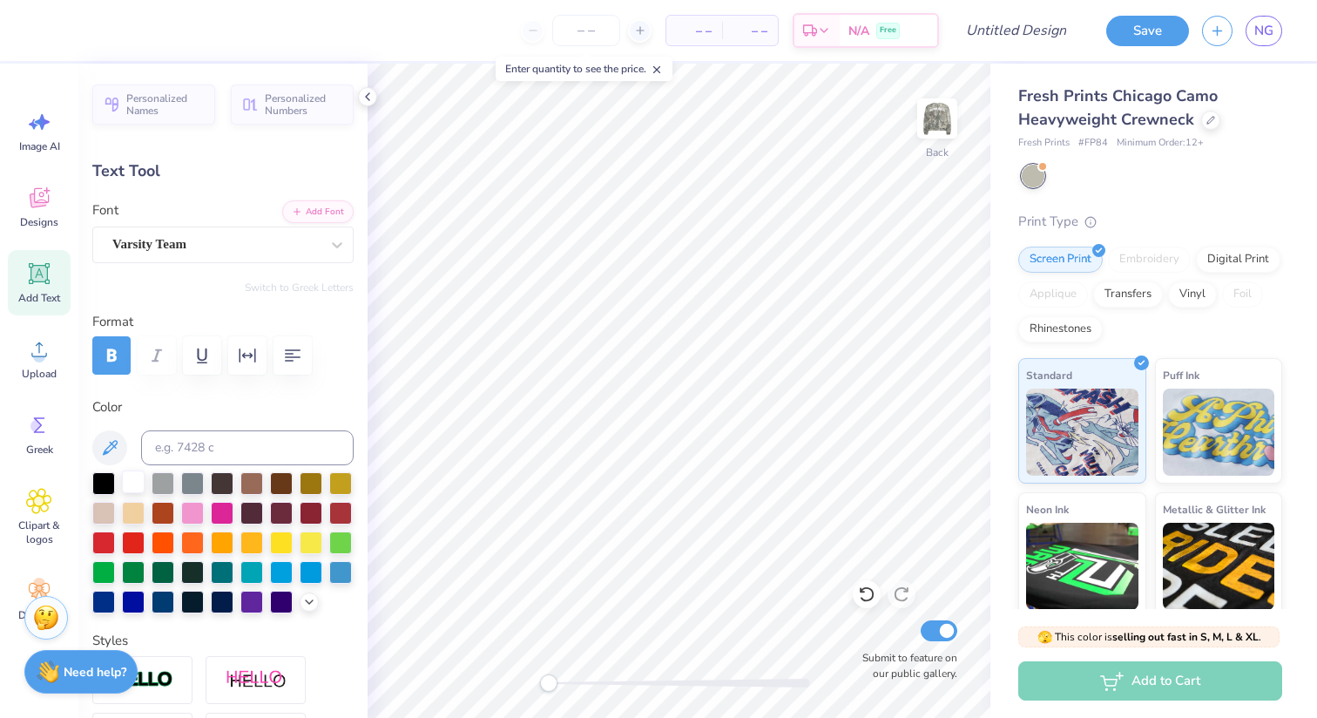
click at [136, 481] on div at bounding box center [133, 481] width 23 height 23
type input "2.36"
type input "6.77"
click at [137, 491] on div at bounding box center [133, 481] width 23 height 23
type input "2.16"
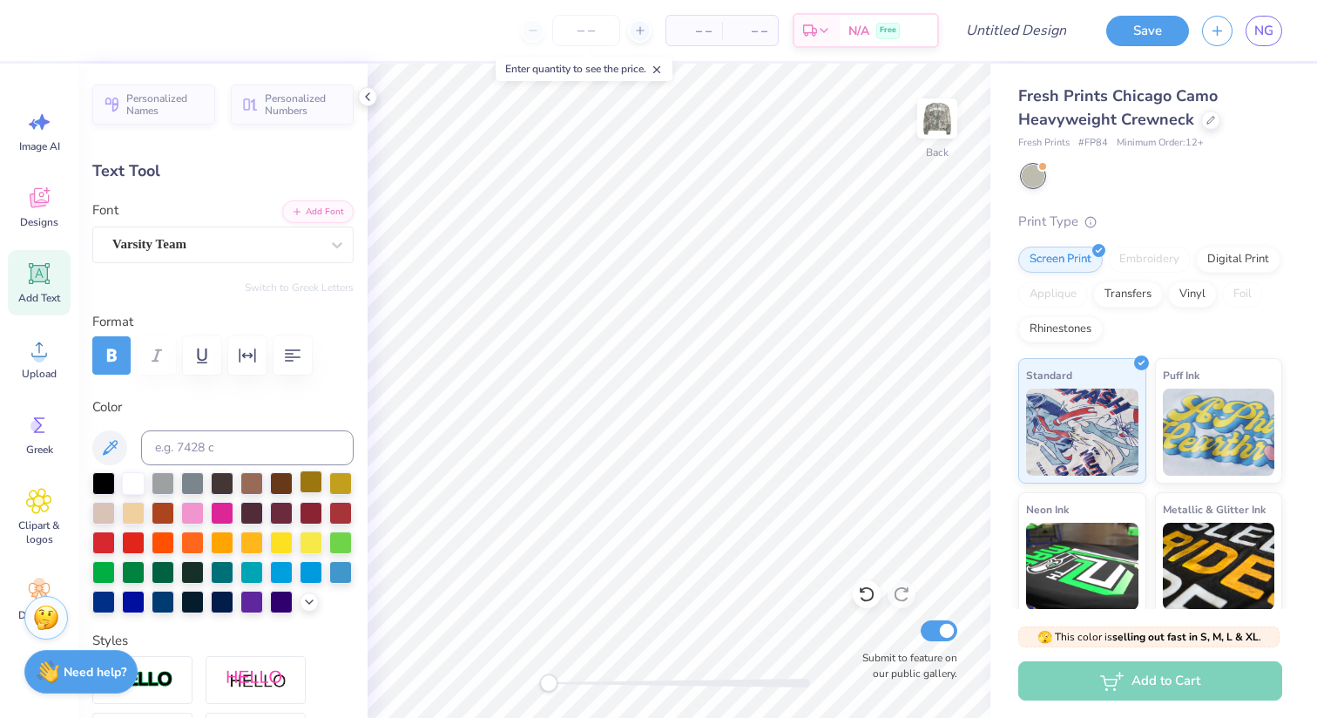
type input "10.75"
click at [127, 477] on div at bounding box center [133, 481] width 23 height 23
click at [942, 114] on img at bounding box center [937, 119] width 70 height 70
type input "2.20"
type input "3.44"
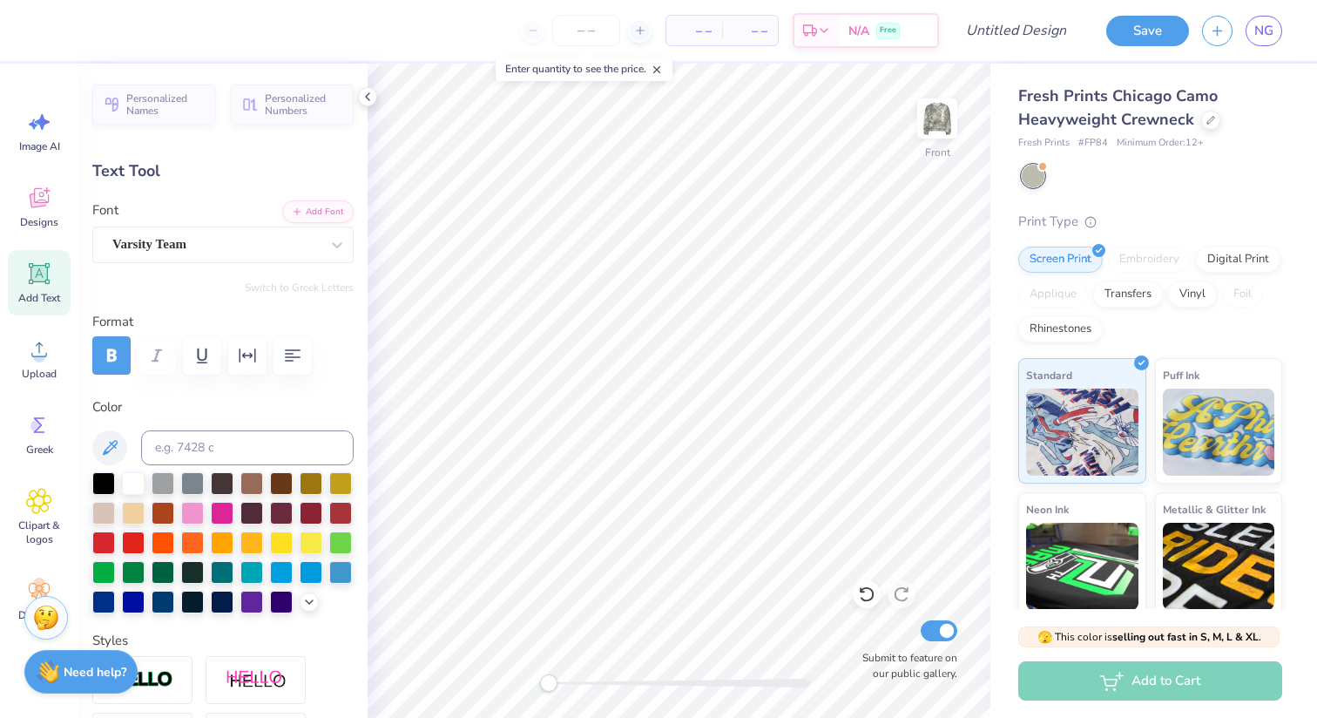
type input "13.60"
type input "14.39"
type input "3.74"
type input "3.67"
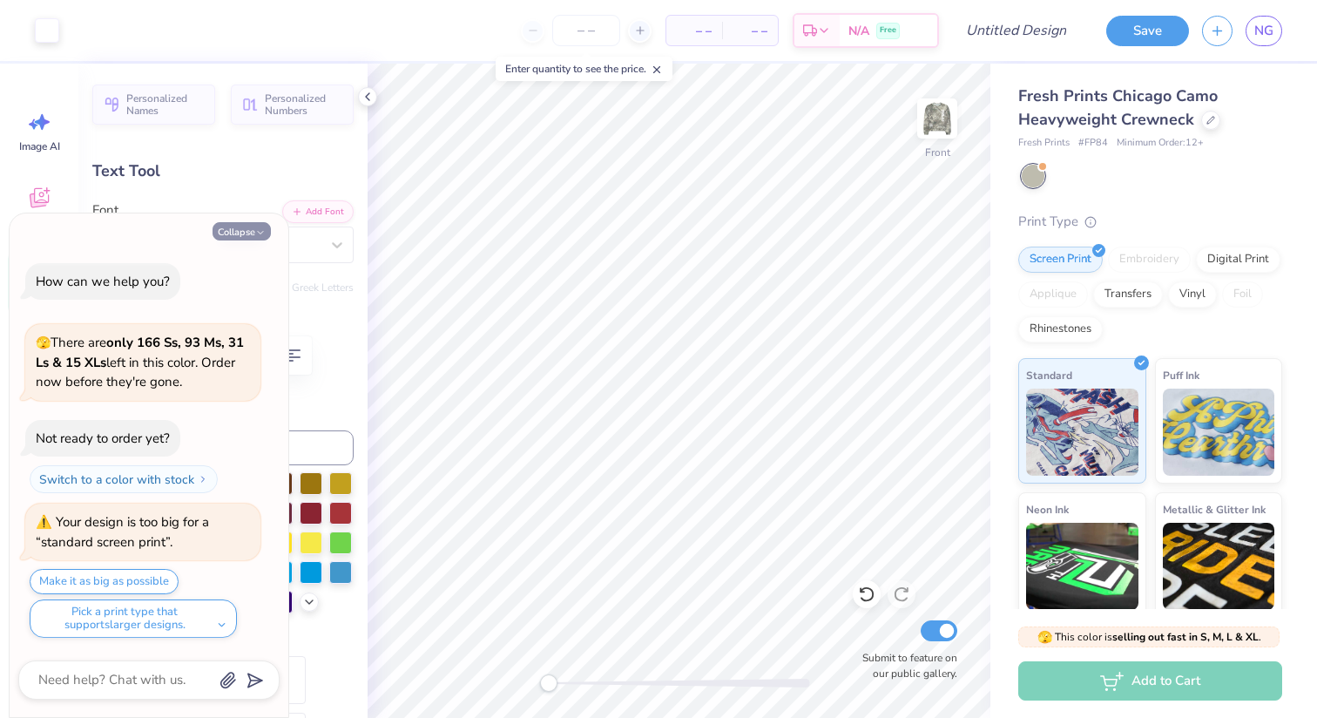
click at [242, 235] on button "Collapse" at bounding box center [242, 231] width 58 height 18
type textarea "x"
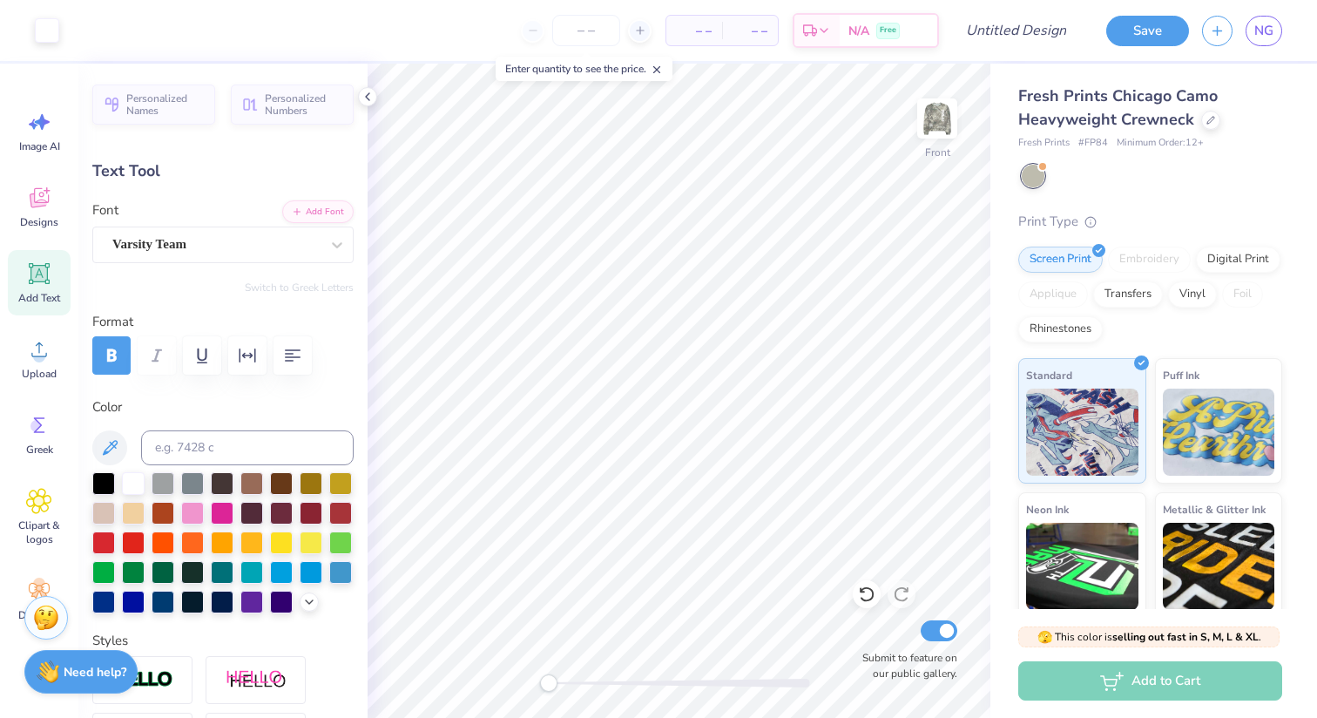
type input "3.00"
click at [138, 598] on div at bounding box center [133, 600] width 23 height 23
click at [107, 600] on div at bounding box center [103, 600] width 23 height 23
click at [102, 600] on div at bounding box center [103, 600] width 23 height 23
click at [159, 598] on div at bounding box center [163, 600] width 23 height 23
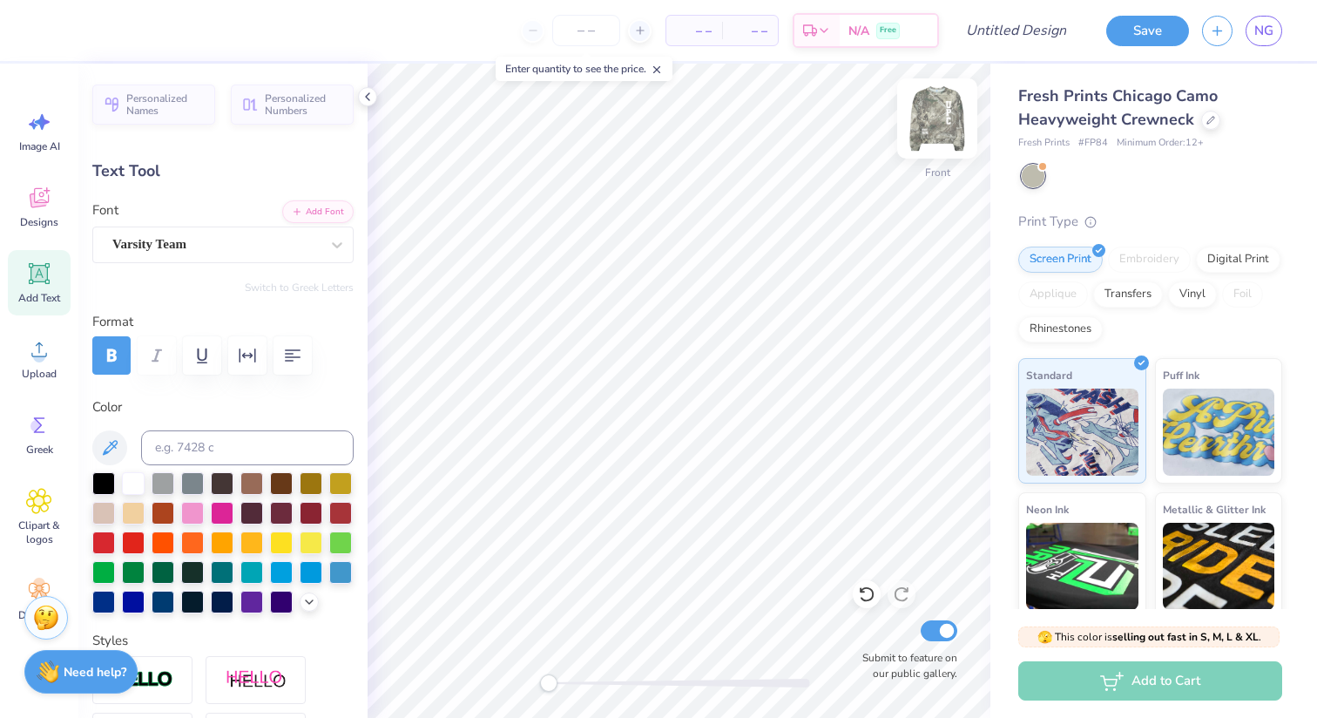
click at [935, 132] on img at bounding box center [937, 119] width 70 height 70
type input "14.15"
type input "3.68"
type input "0.53"
type input "2.73"
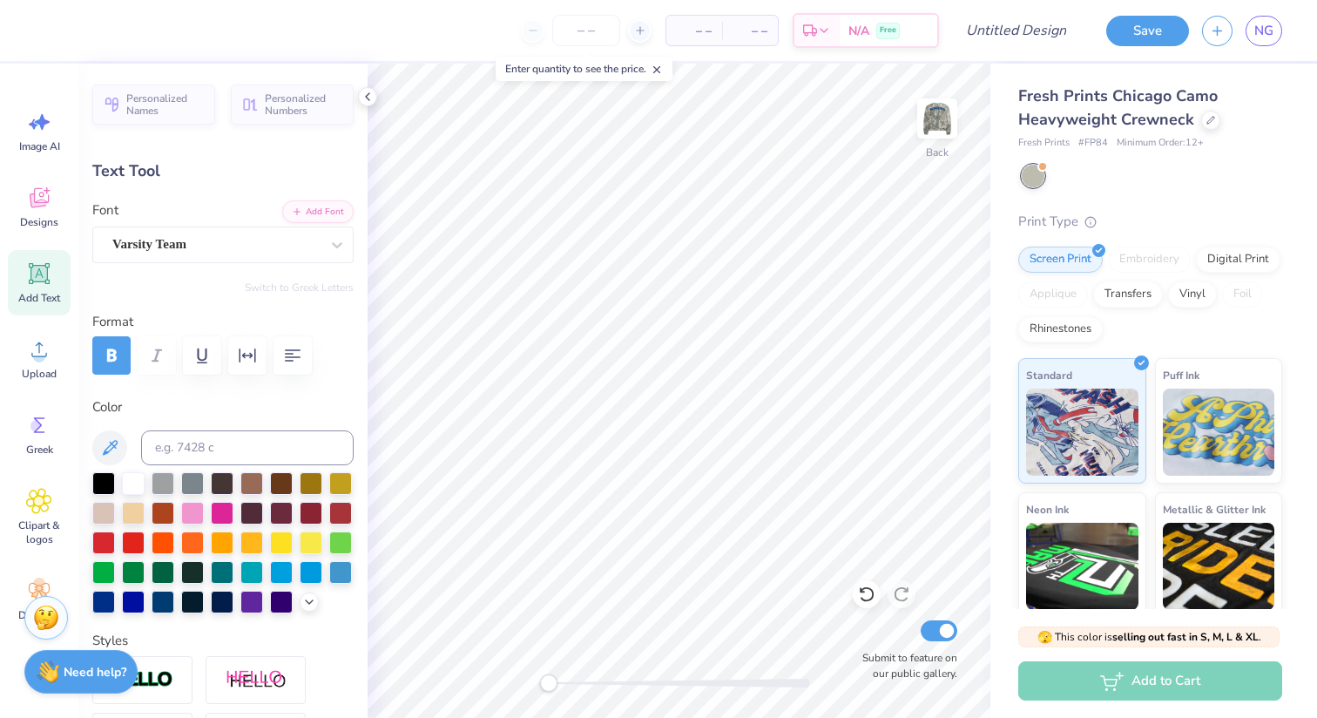
type input "1.10"
type input "16.22"
click at [154, 596] on div at bounding box center [163, 600] width 23 height 23
type input "3.05"
type input "17.67"
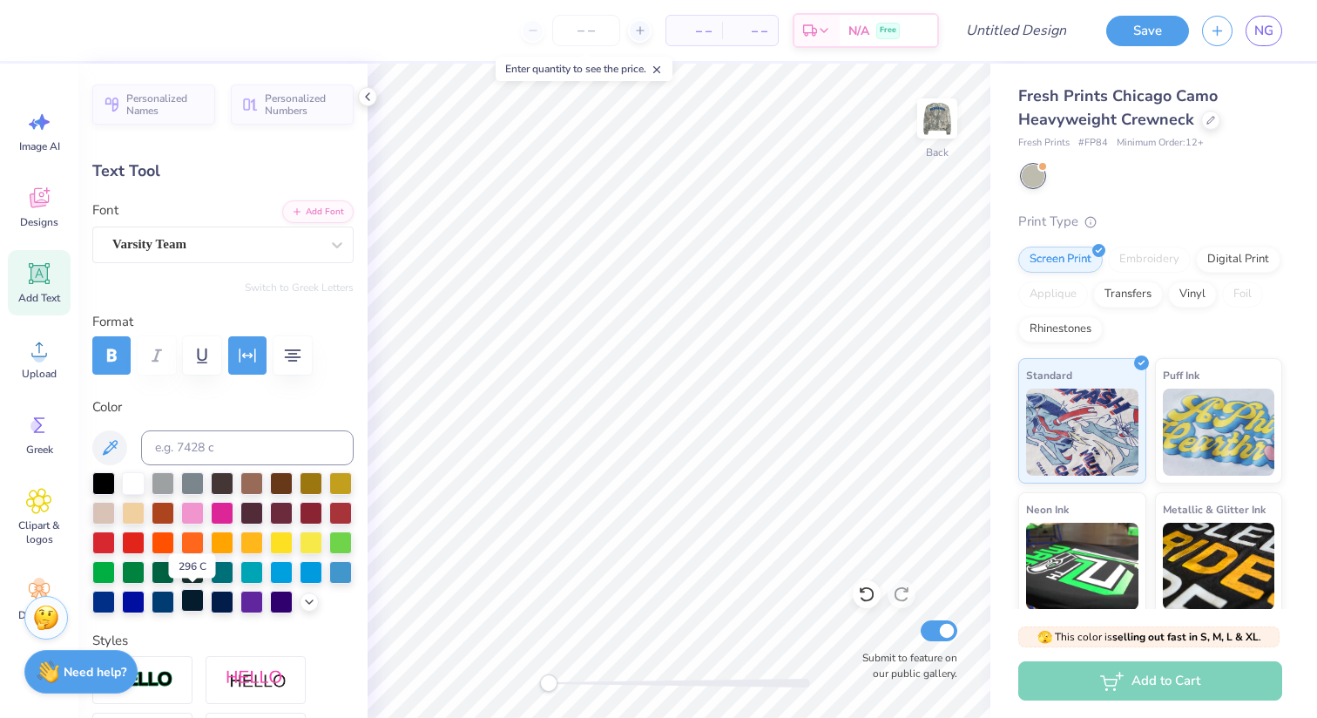
click at [191, 600] on div at bounding box center [192, 600] width 23 height 23
click at [189, 600] on div at bounding box center [192, 600] width 23 height 23
click at [162, 602] on div at bounding box center [163, 600] width 23 height 23
type input "2.62"
type input "3.38"
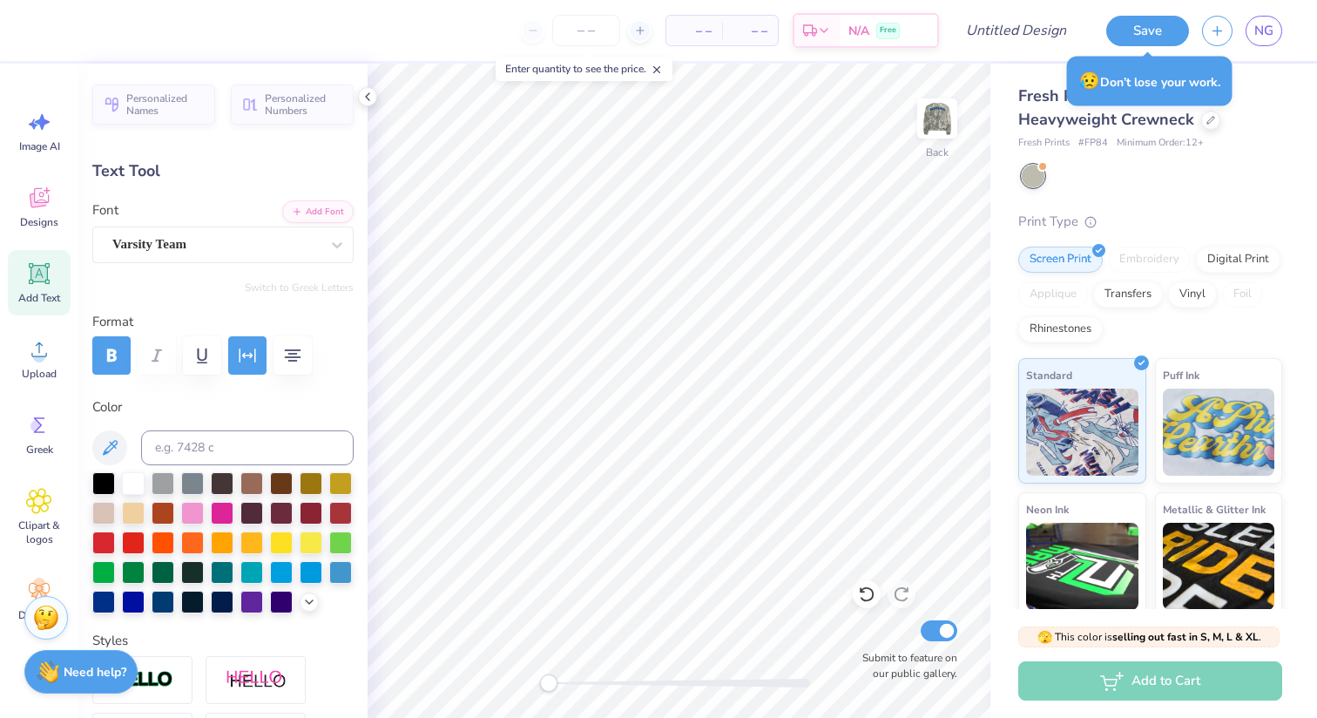
type input "3.00"
click at [154, 601] on div at bounding box center [163, 600] width 23 height 23
type input "2.36"
type input "6.77"
click at [159, 608] on div at bounding box center [163, 600] width 23 height 23
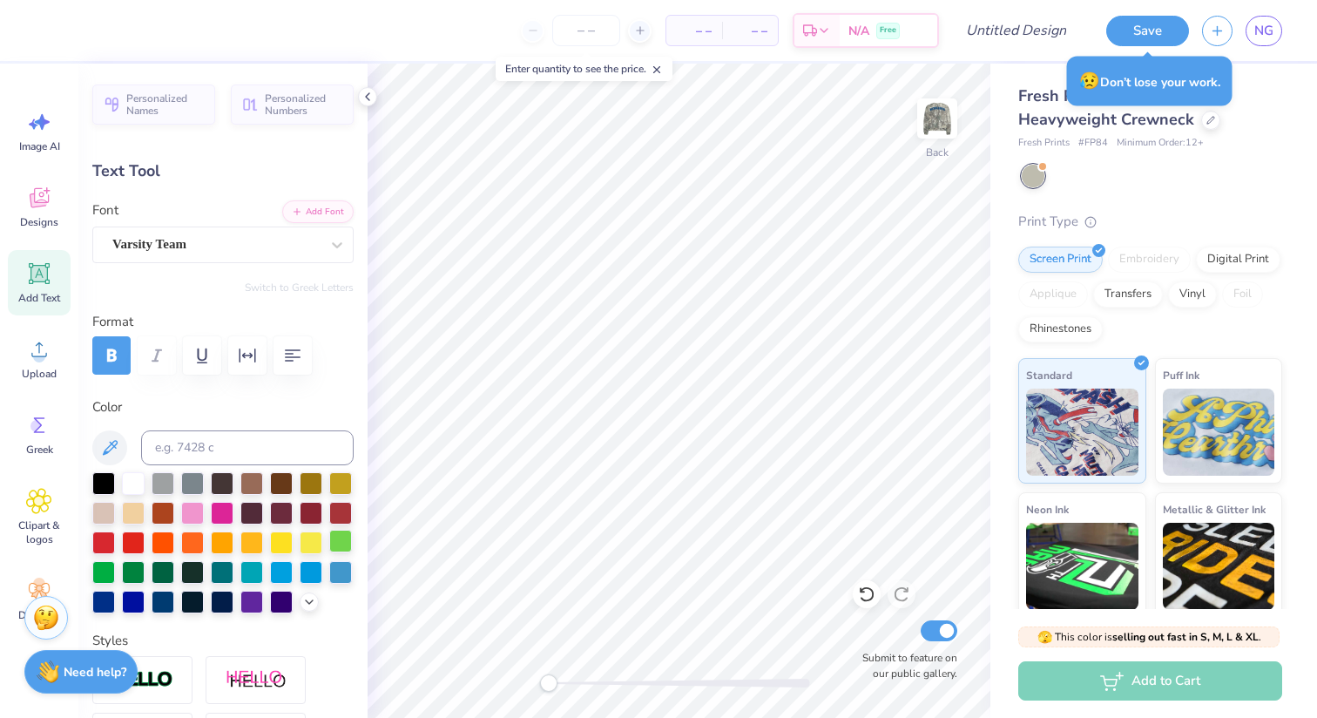
type input "2.16"
type input "10.75"
click at [166, 598] on div at bounding box center [163, 600] width 23 height 23
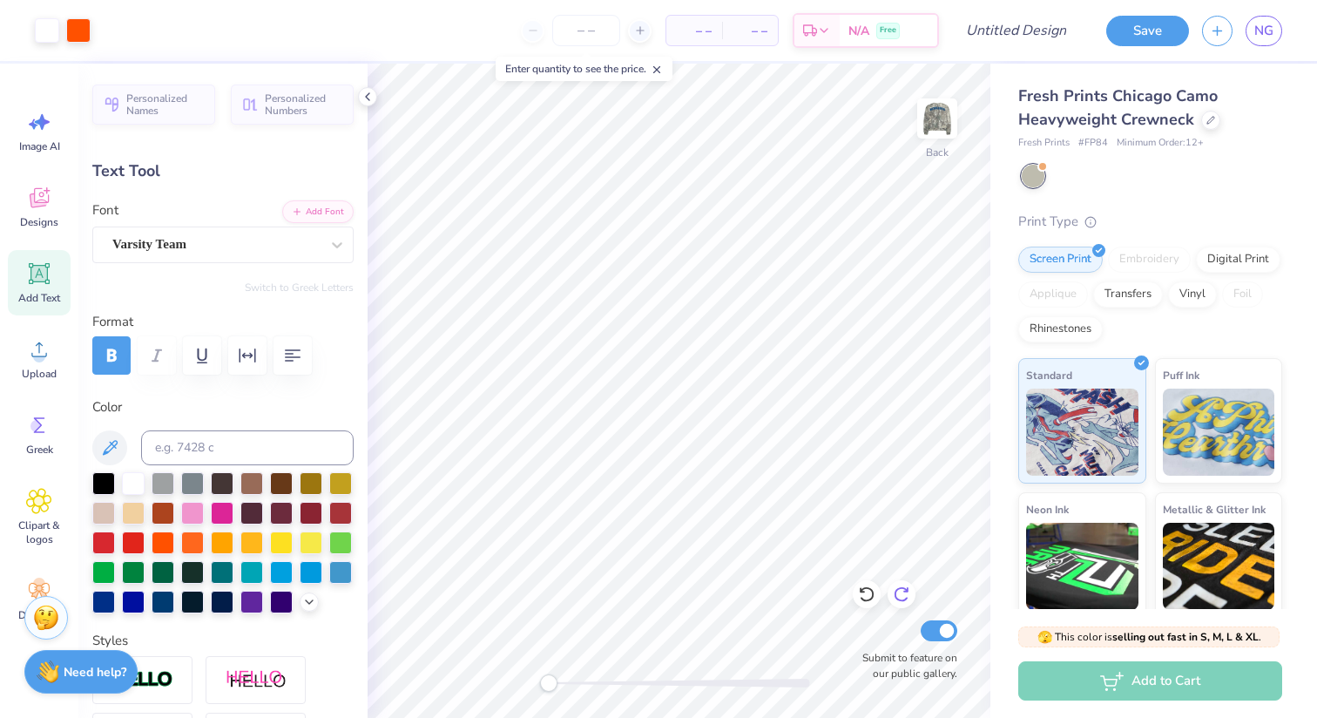
click at [899, 598] on icon at bounding box center [901, 593] width 17 height 17
click at [901, 593] on icon at bounding box center [901, 593] width 17 height 17
click at [942, 132] on img at bounding box center [937, 119] width 70 height 70
click at [866, 589] on icon at bounding box center [866, 593] width 17 height 17
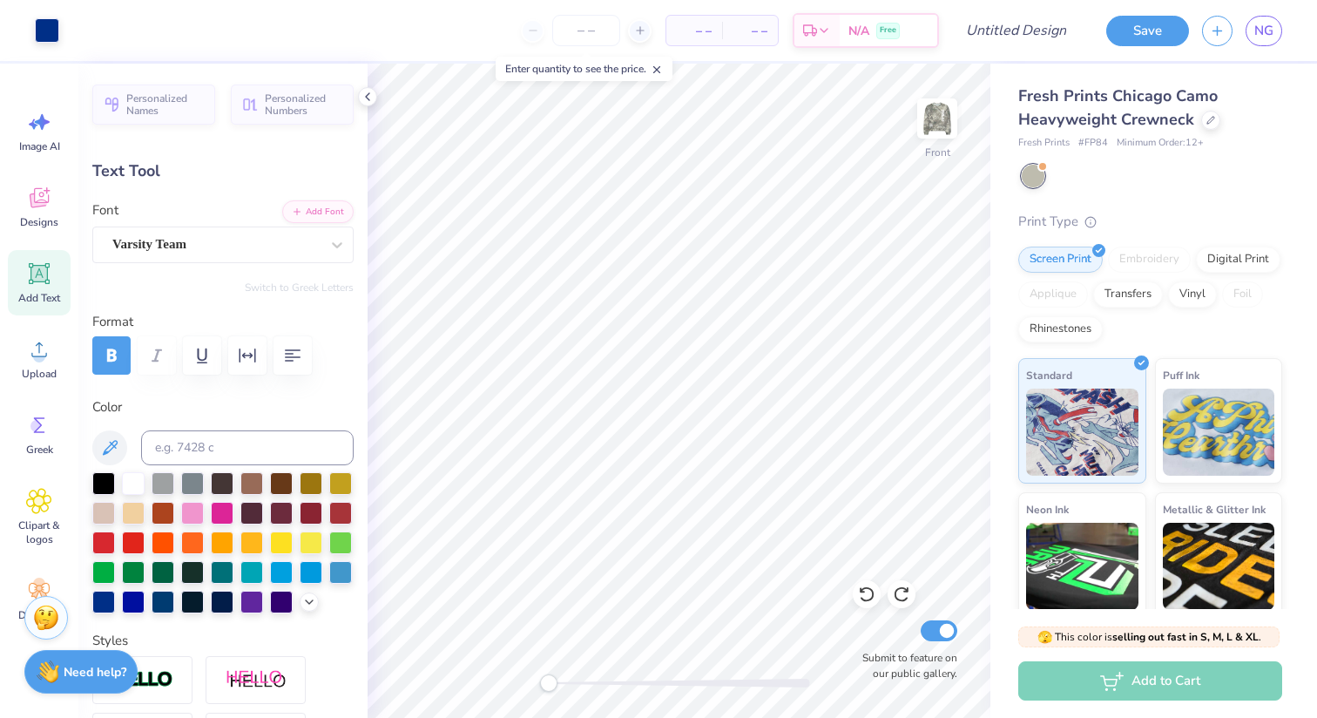
type input "14.39"
type input "3.74"
type input "3.00"
click at [133, 471] on div at bounding box center [133, 481] width 23 height 23
click at [134, 510] on div at bounding box center [133, 511] width 23 height 23
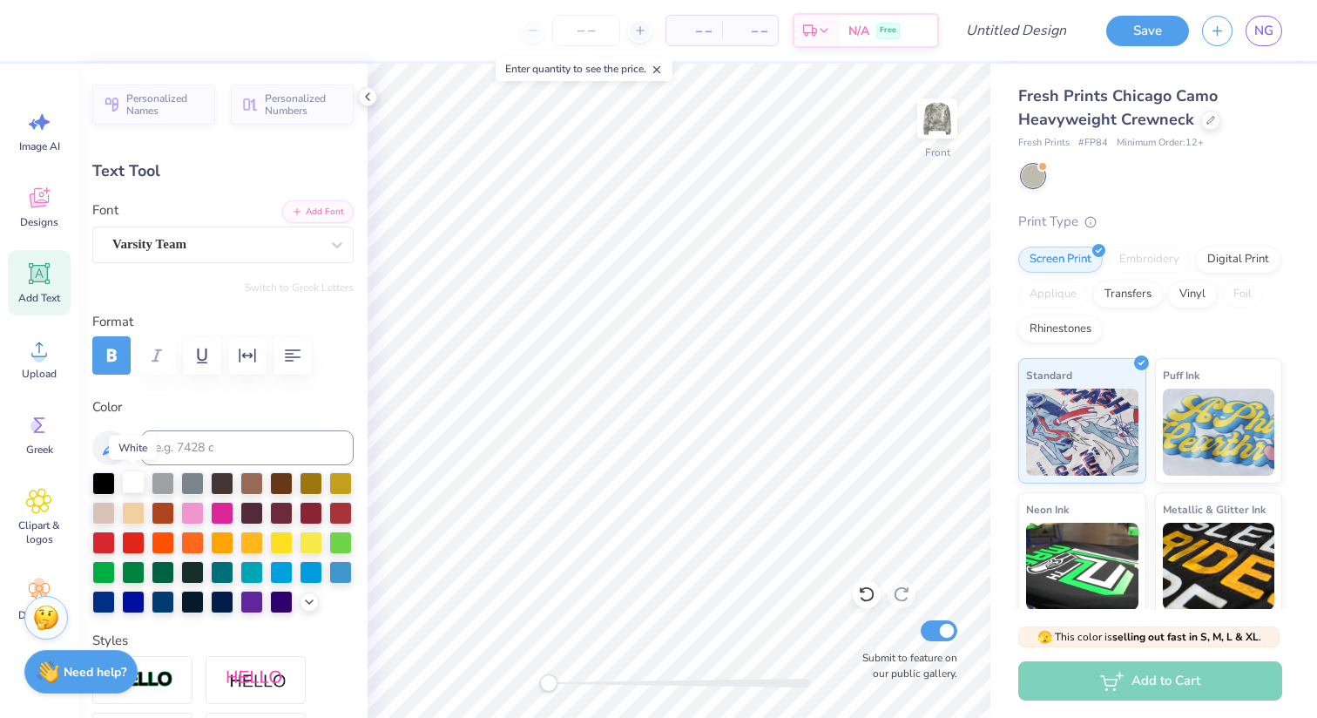
click at [137, 480] on div at bounding box center [133, 481] width 23 height 23
click at [250, 482] on div at bounding box center [251, 481] width 23 height 23
click at [153, 479] on div at bounding box center [163, 481] width 23 height 23
click at [137, 479] on div at bounding box center [133, 481] width 23 height 23
click at [924, 132] on img at bounding box center [937, 119] width 70 height 70
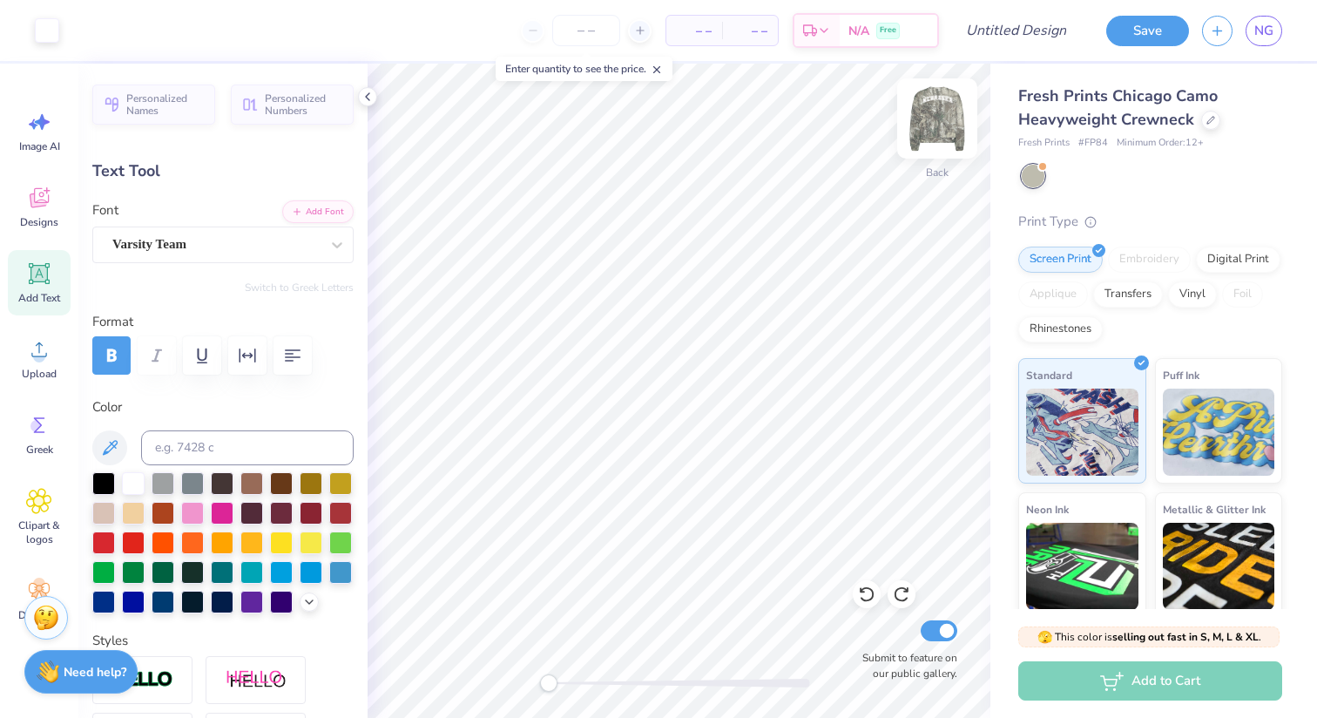
click at [948, 117] on img at bounding box center [937, 119] width 70 height 70
click at [948, 117] on img at bounding box center [937, 118] width 35 height 35
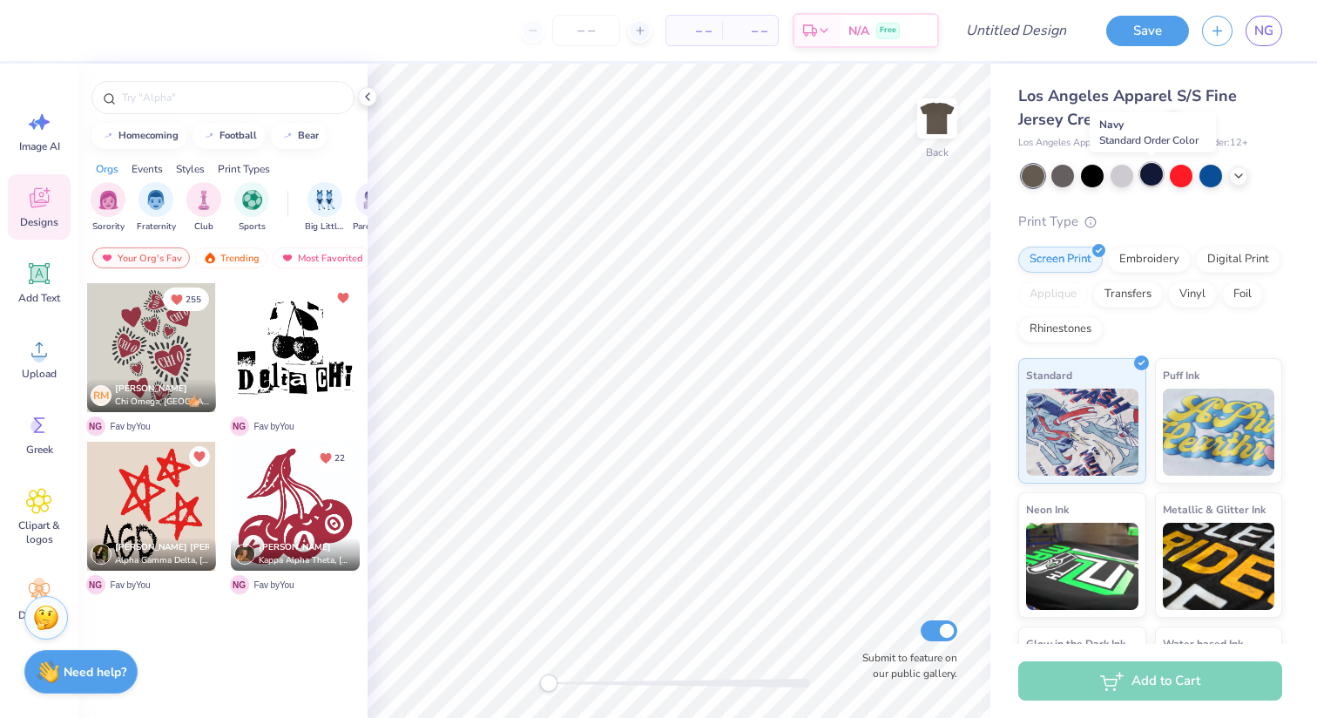
click at [1155, 172] on div at bounding box center [1151, 174] width 23 height 23
click at [1211, 174] on div at bounding box center [1210, 174] width 23 height 23
click at [1240, 174] on icon at bounding box center [1239, 174] width 14 height 14
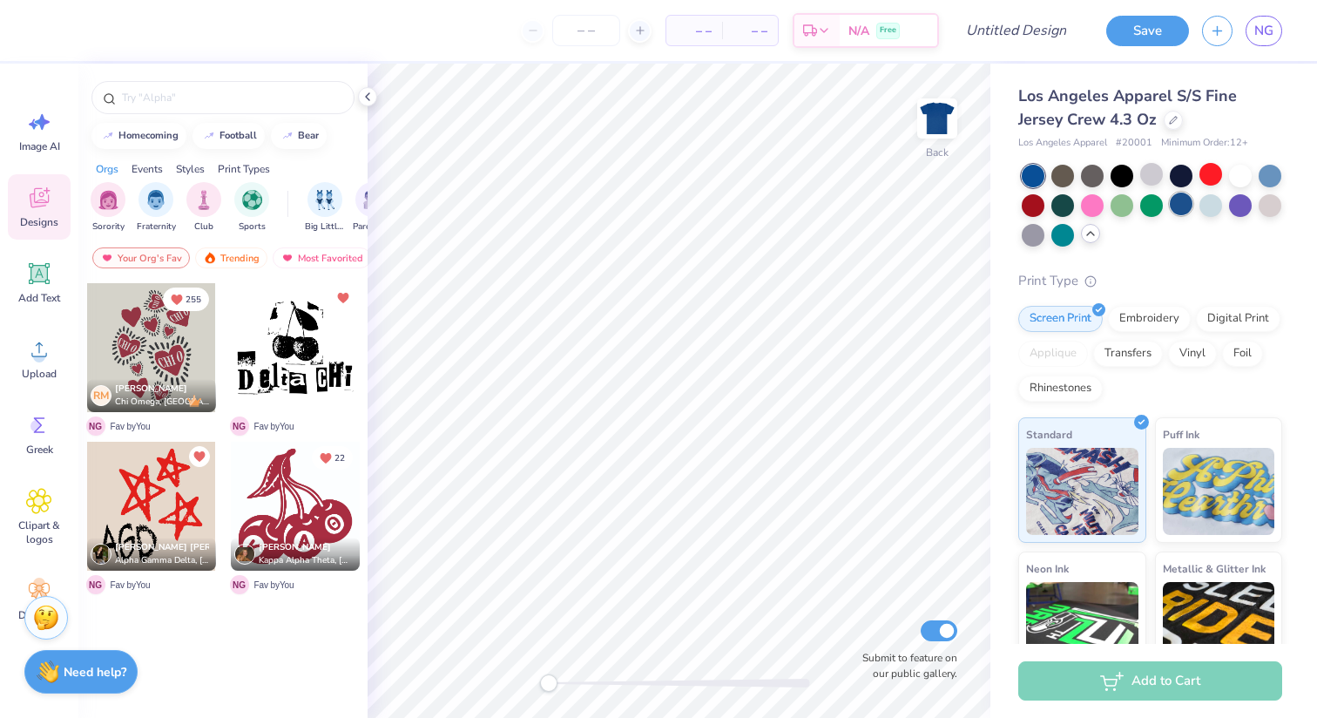
click at [1179, 206] on div at bounding box center [1181, 204] width 23 height 23
click at [1264, 209] on div at bounding box center [1270, 204] width 23 height 23
click at [1266, 172] on div at bounding box center [1270, 174] width 23 height 23
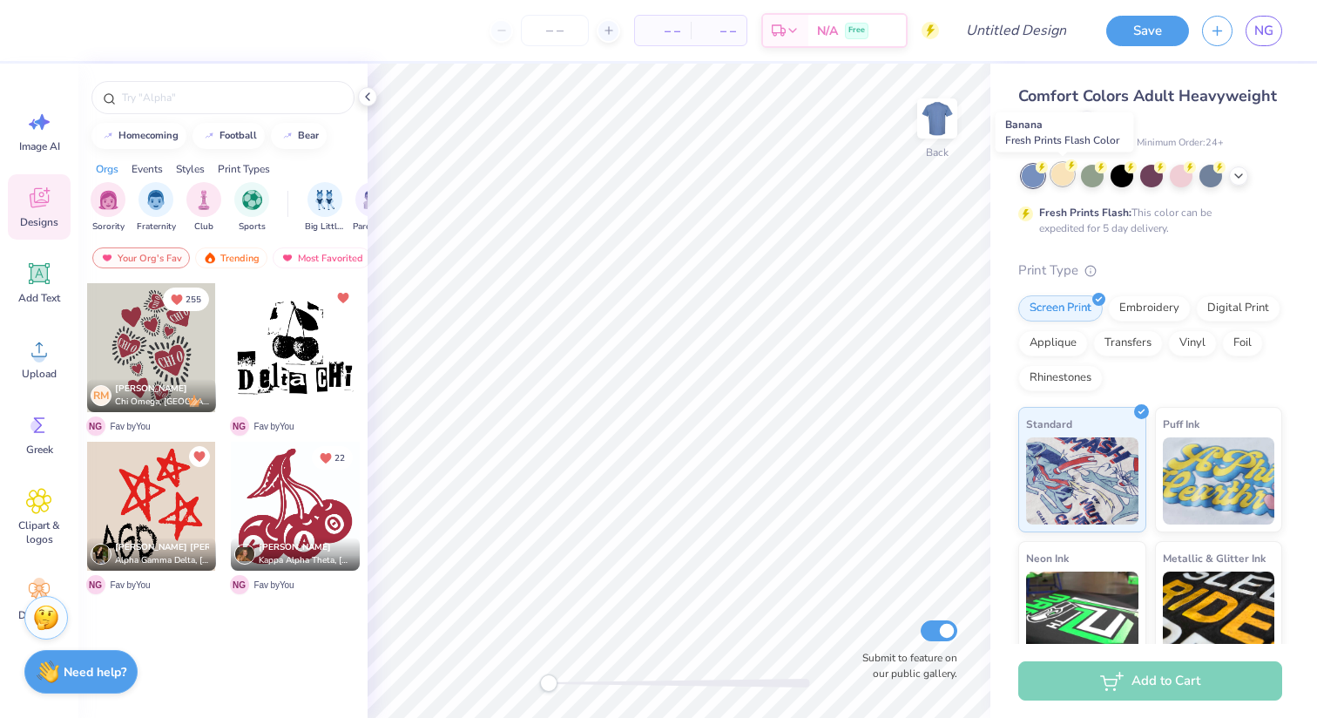
click at [1062, 183] on div at bounding box center [1062, 174] width 23 height 23
click at [1229, 170] on div at bounding box center [1152, 176] width 260 height 23
click at [1240, 171] on icon at bounding box center [1239, 174] width 14 height 14
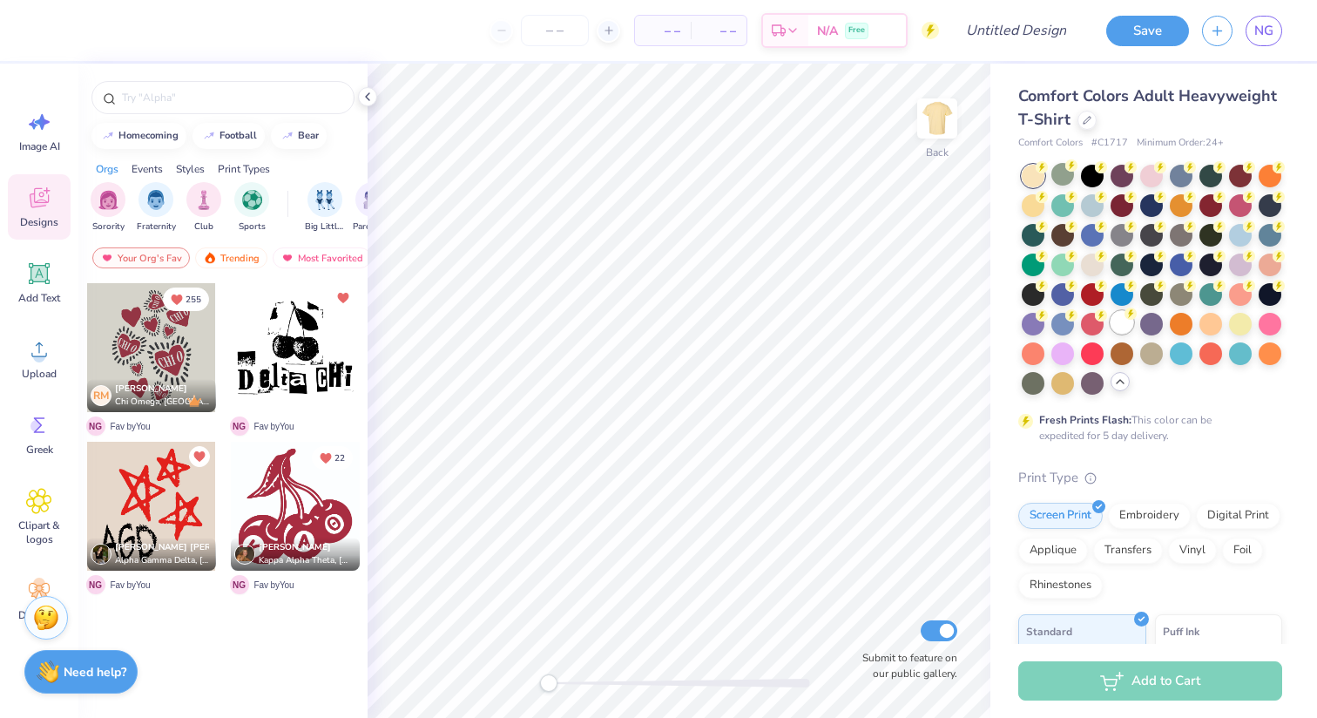
click at [1126, 321] on div at bounding box center [1122, 322] width 23 height 23
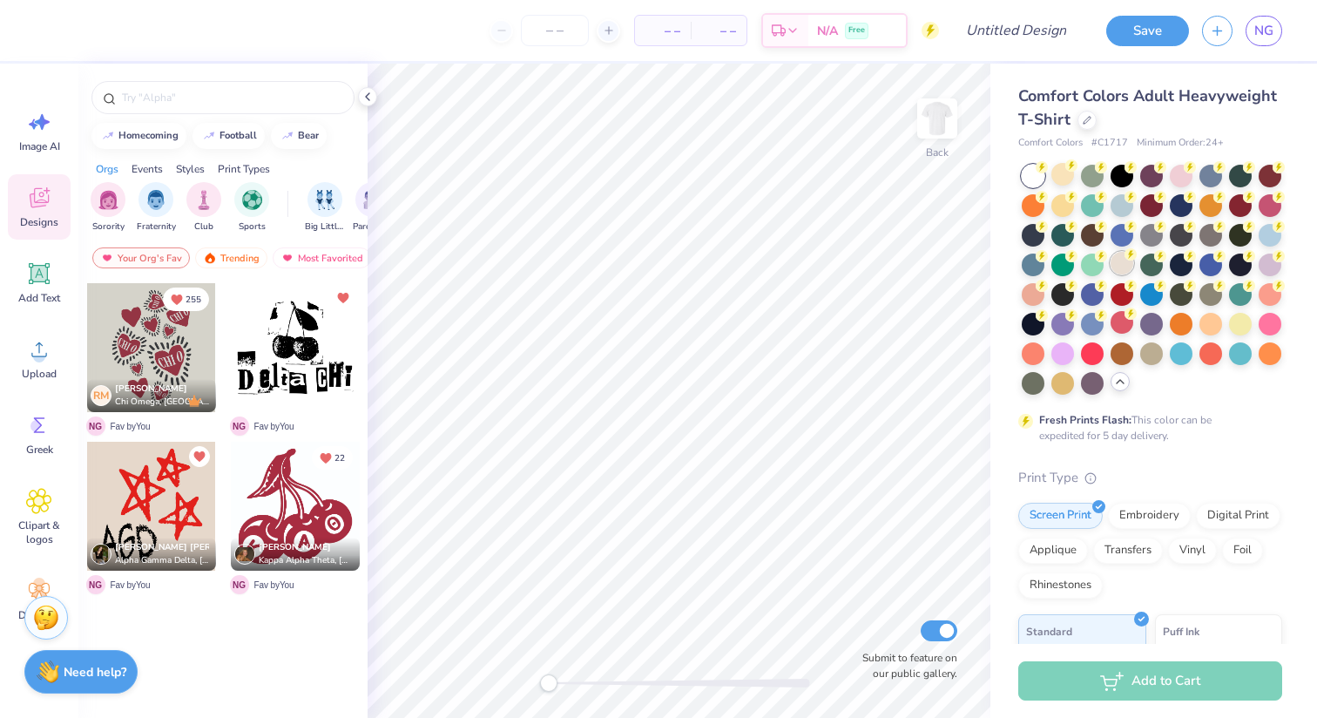
click at [1112, 259] on div at bounding box center [1122, 263] width 23 height 23
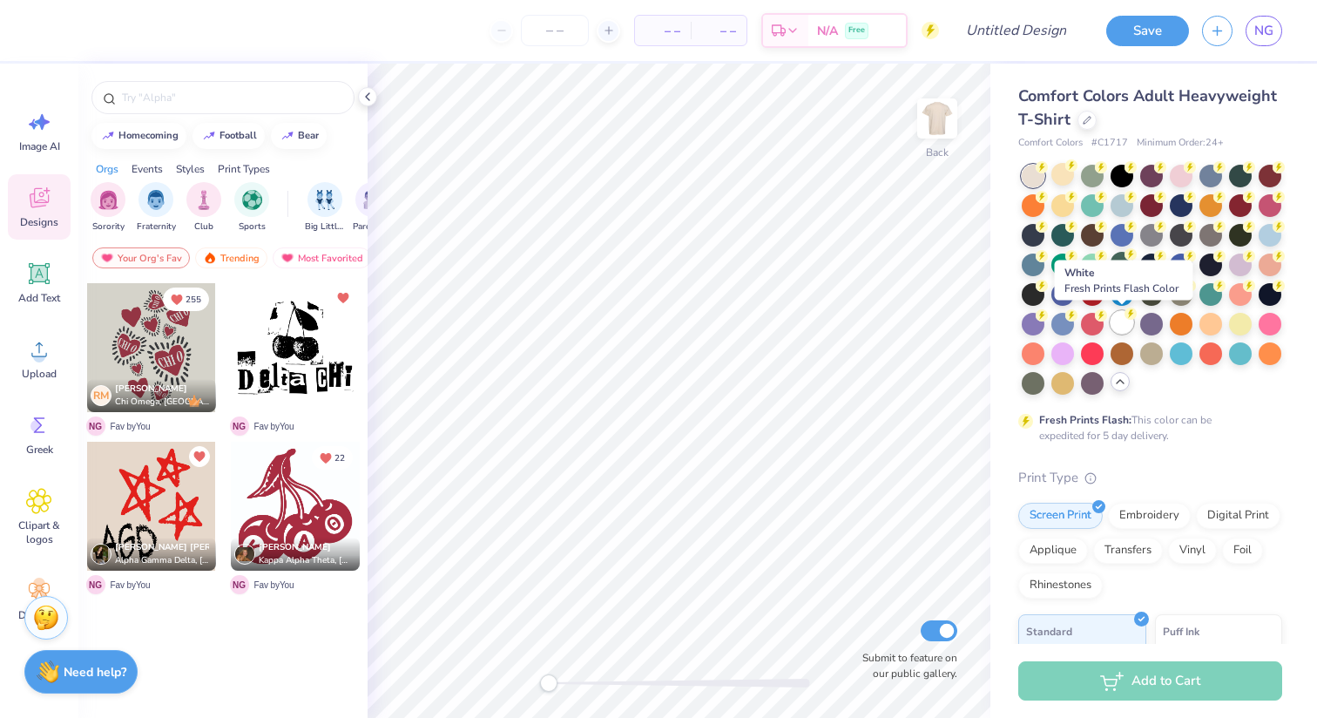
click at [1119, 325] on div at bounding box center [1122, 322] width 23 height 23
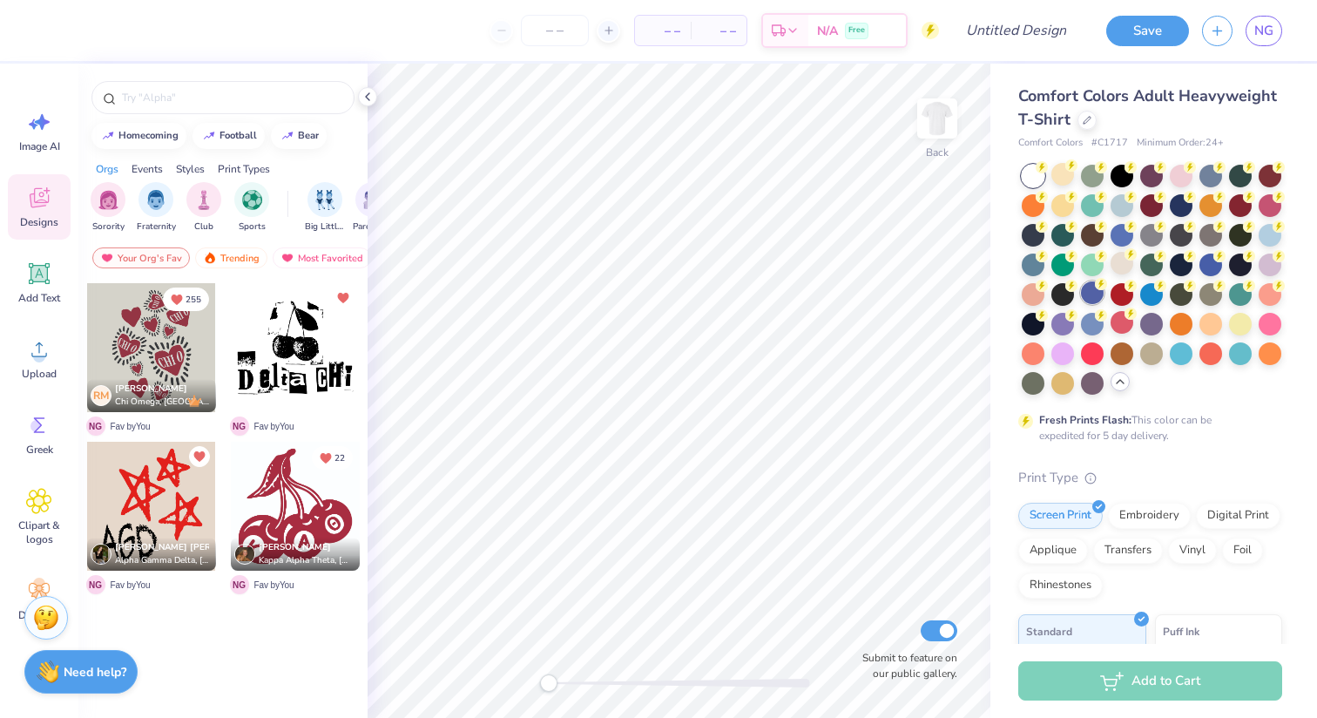
click at [1091, 290] on div at bounding box center [1092, 292] width 23 height 23
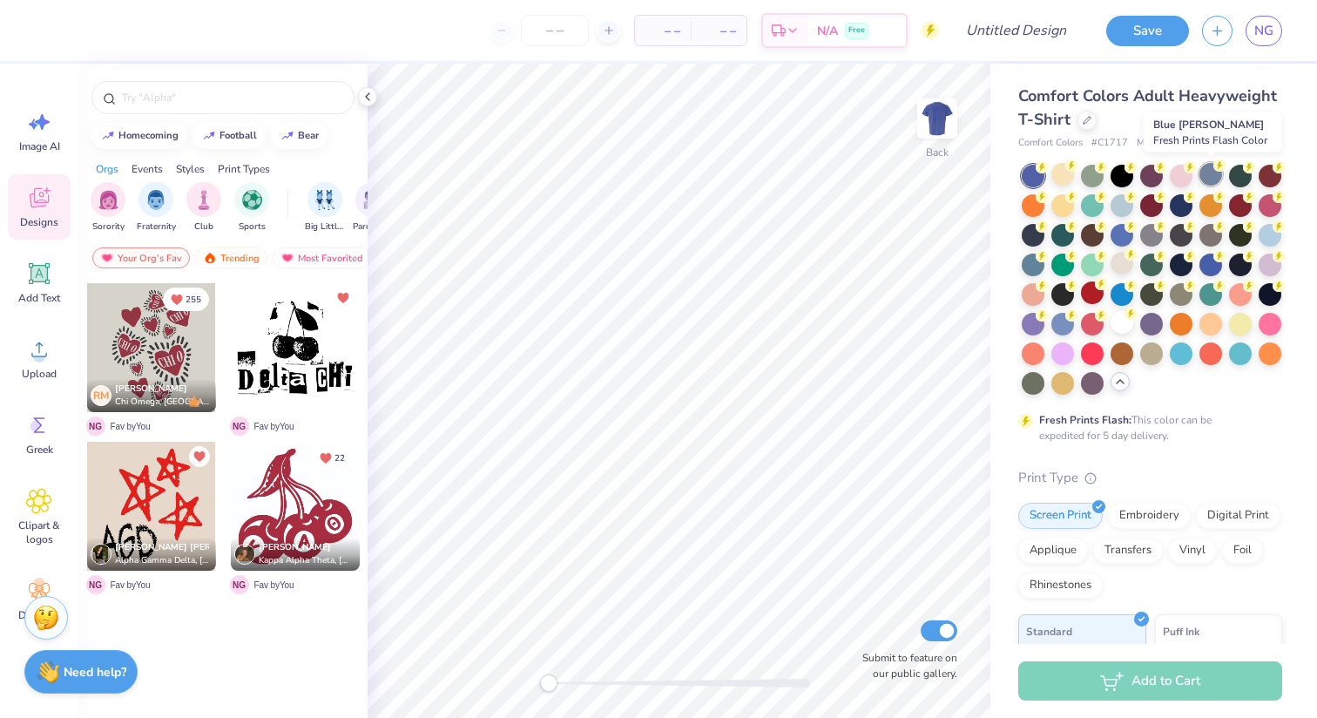
click at [1219, 172] on div at bounding box center [1210, 174] width 23 height 23
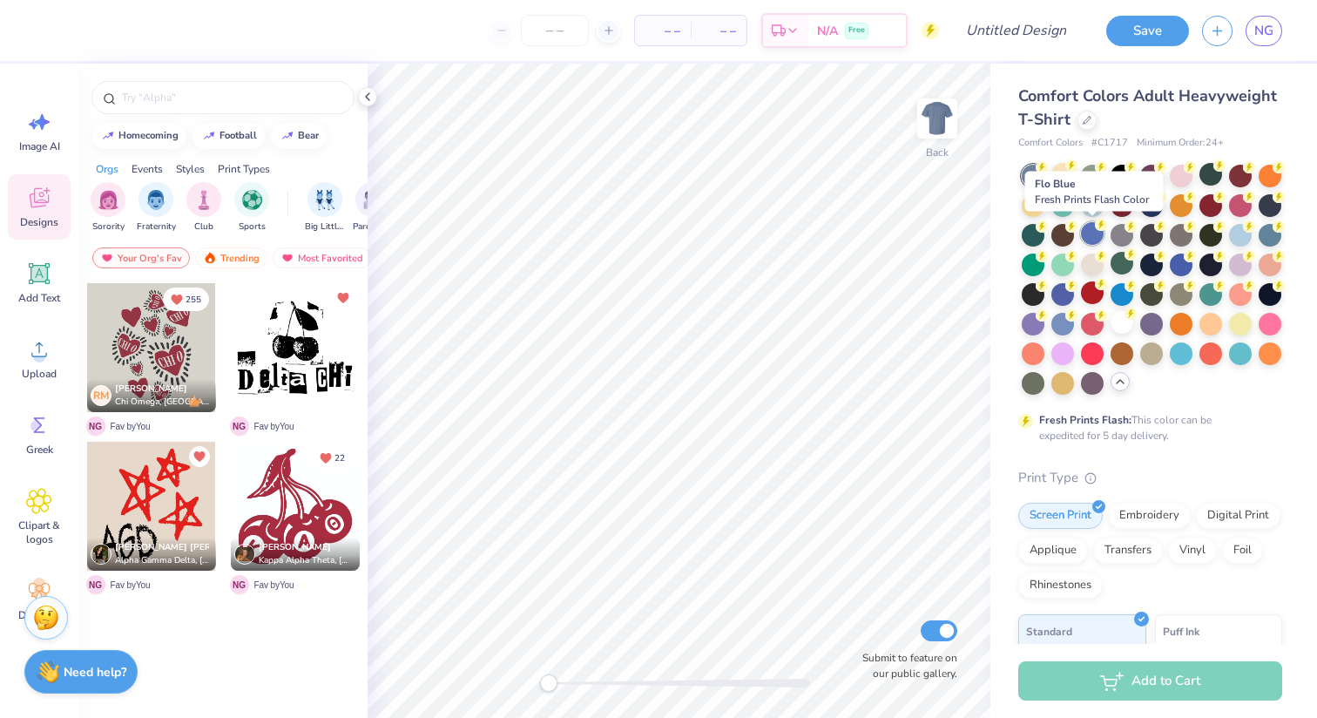
click at [1098, 227] on circle at bounding box center [1101, 225] width 12 height 12
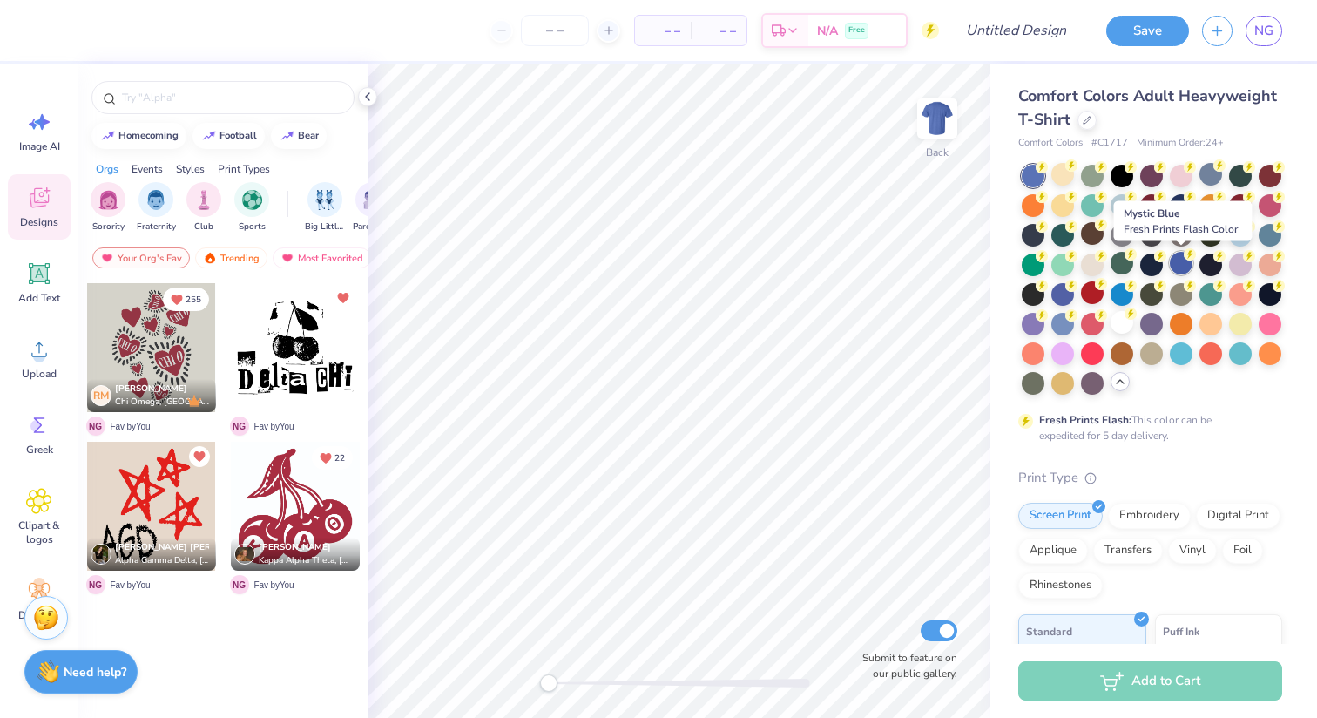
click at [1185, 266] on div at bounding box center [1181, 263] width 23 height 23
click at [1209, 261] on div at bounding box center [1210, 263] width 23 height 23
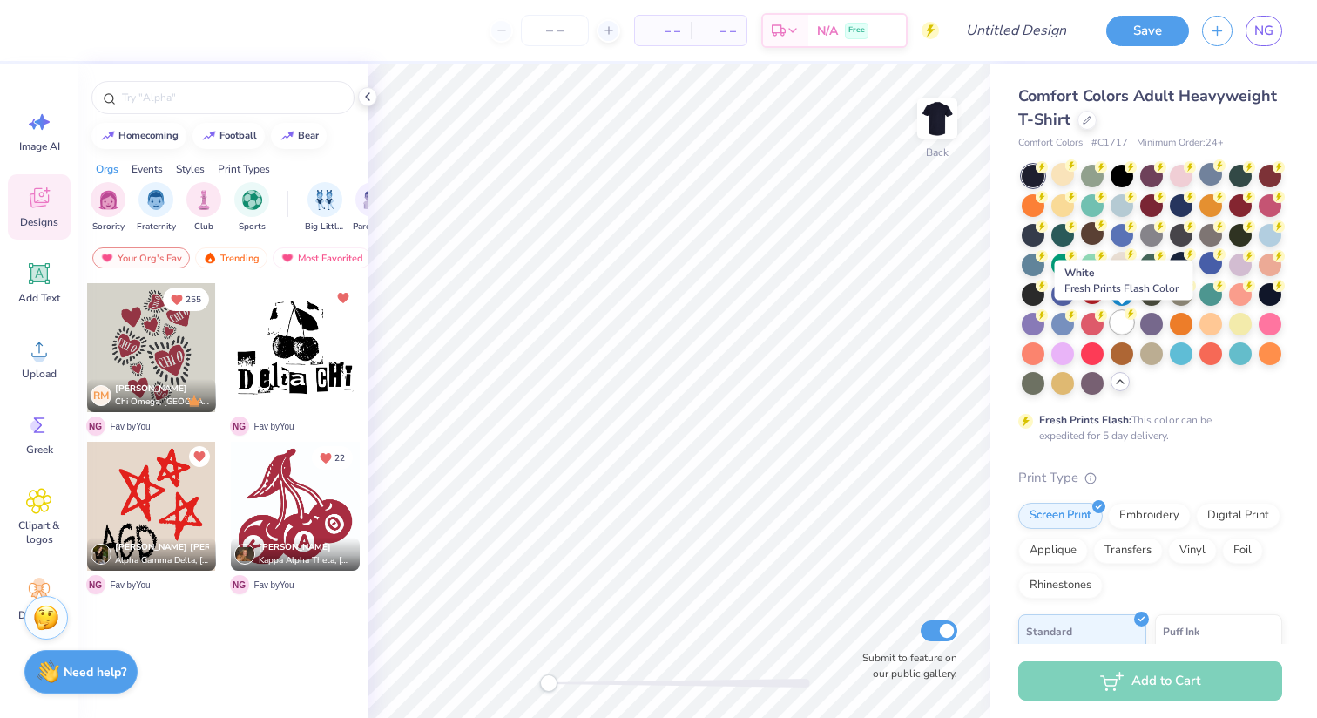
click at [1125, 320] on div at bounding box center [1122, 322] width 23 height 23
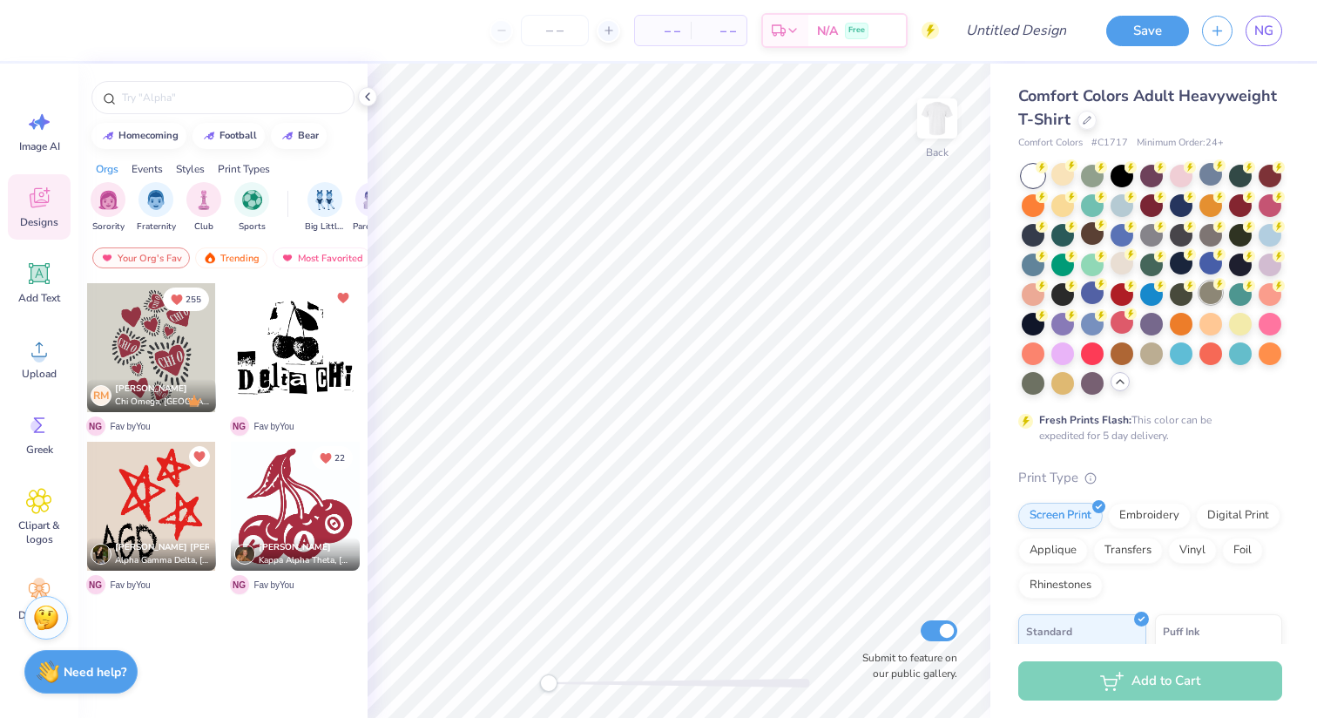
click at [1206, 297] on div at bounding box center [1210, 292] width 23 height 23
click at [1093, 178] on div at bounding box center [1092, 174] width 23 height 23
